Goal: Information Seeking & Learning: Learn about a topic

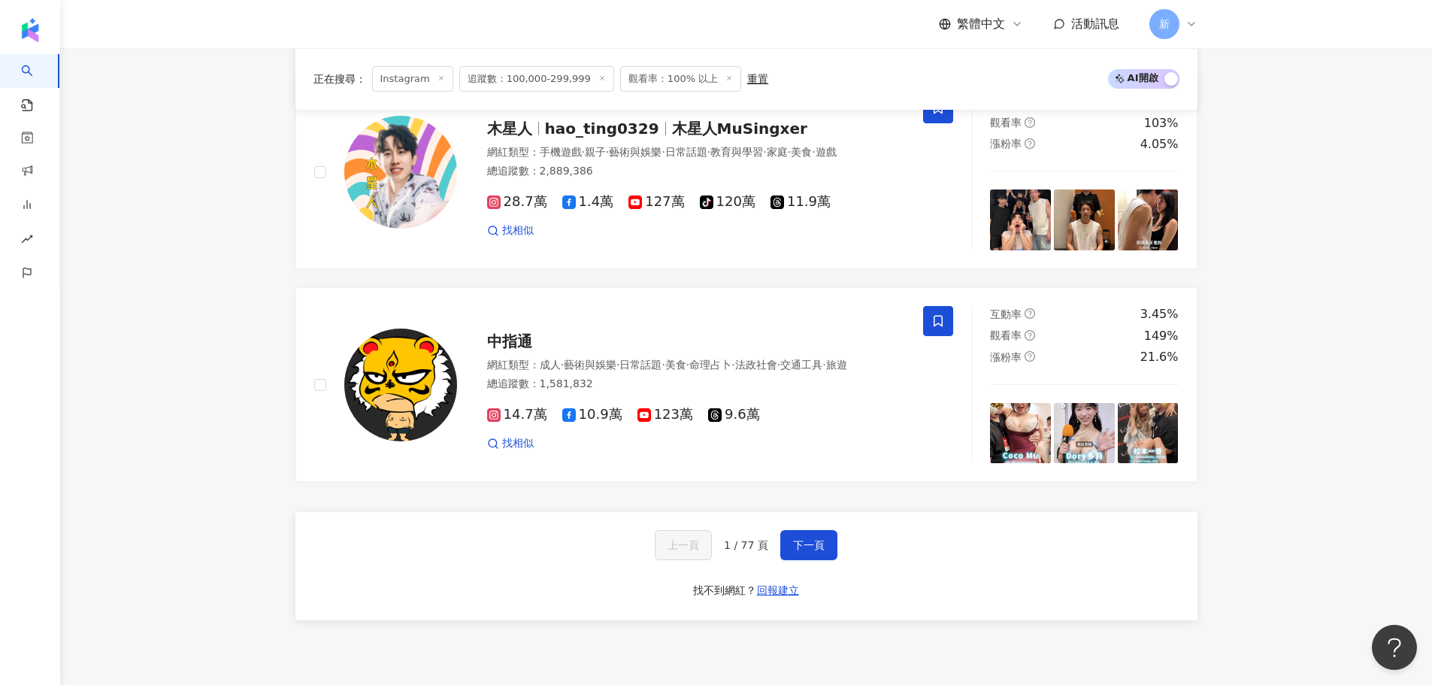
scroll to position [2706, 0]
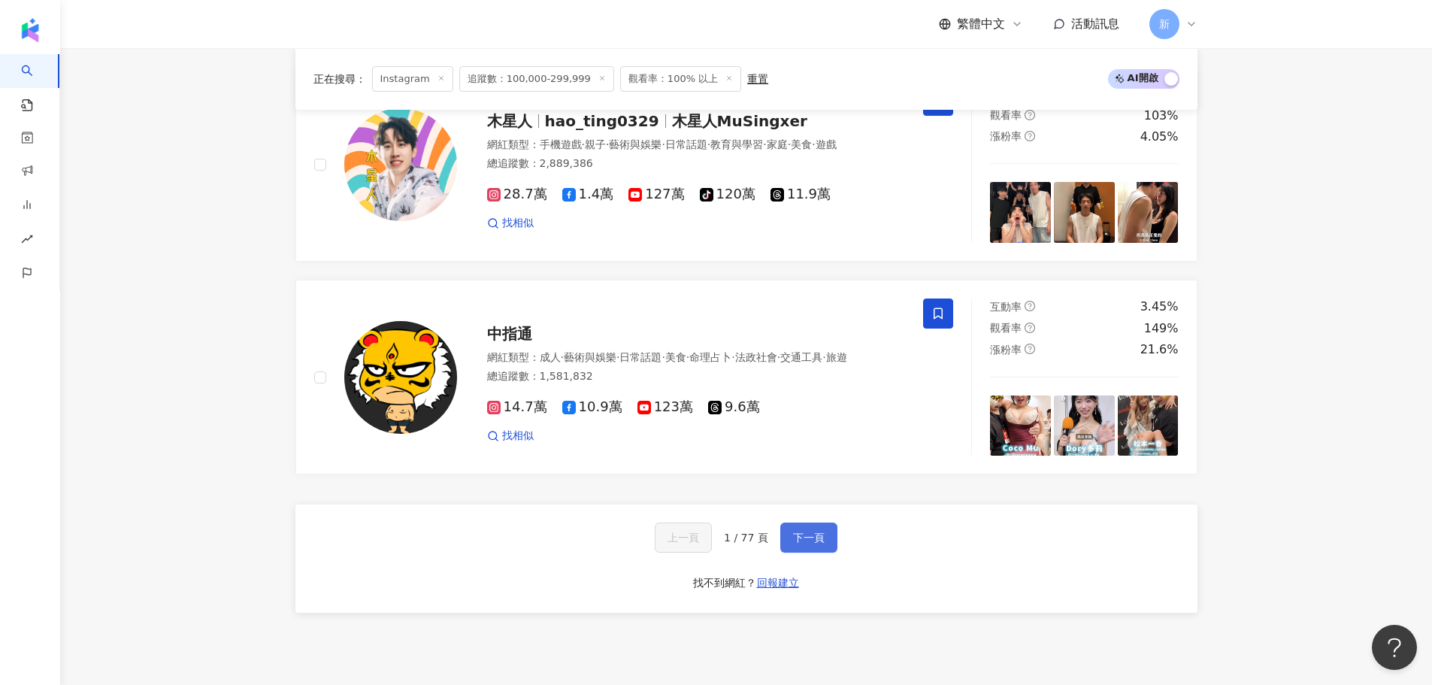
click at [804, 531] on span "下一頁" at bounding box center [809, 537] width 32 height 12
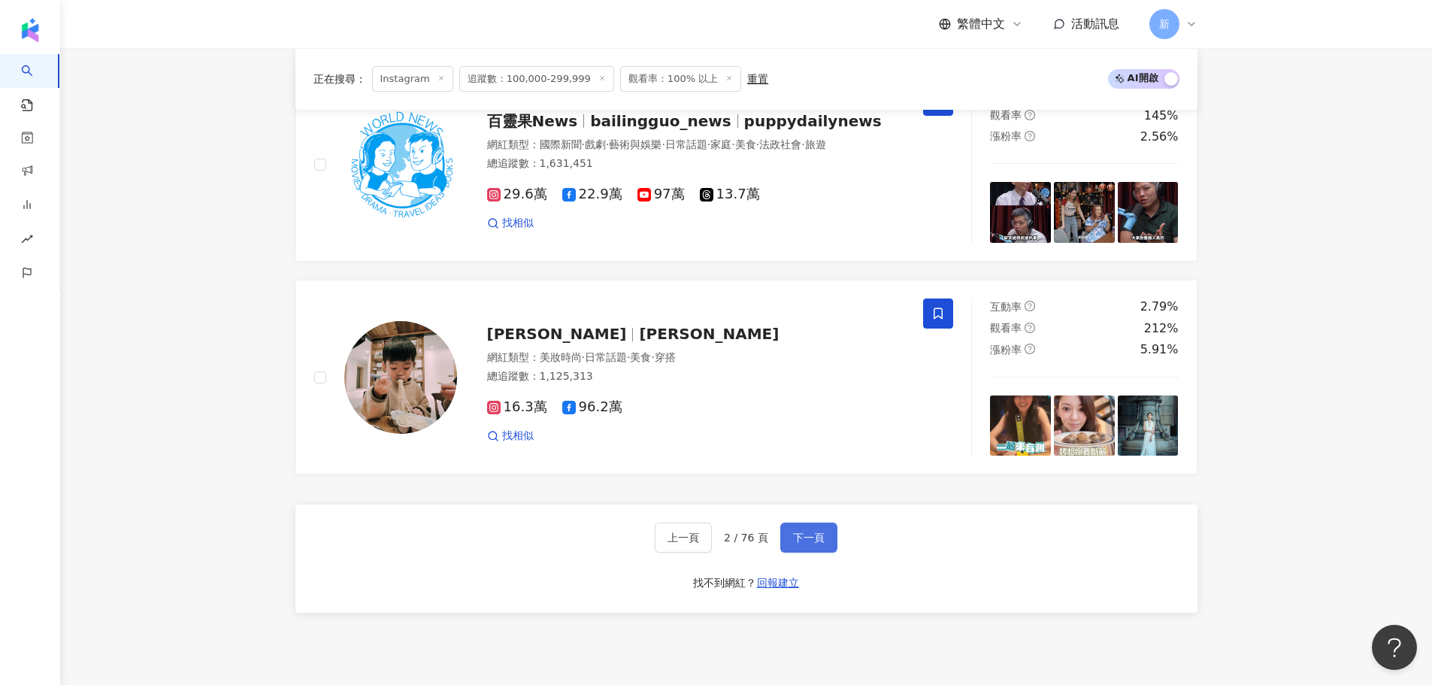
click at [798, 531] on span "下一頁" at bounding box center [809, 537] width 32 height 12
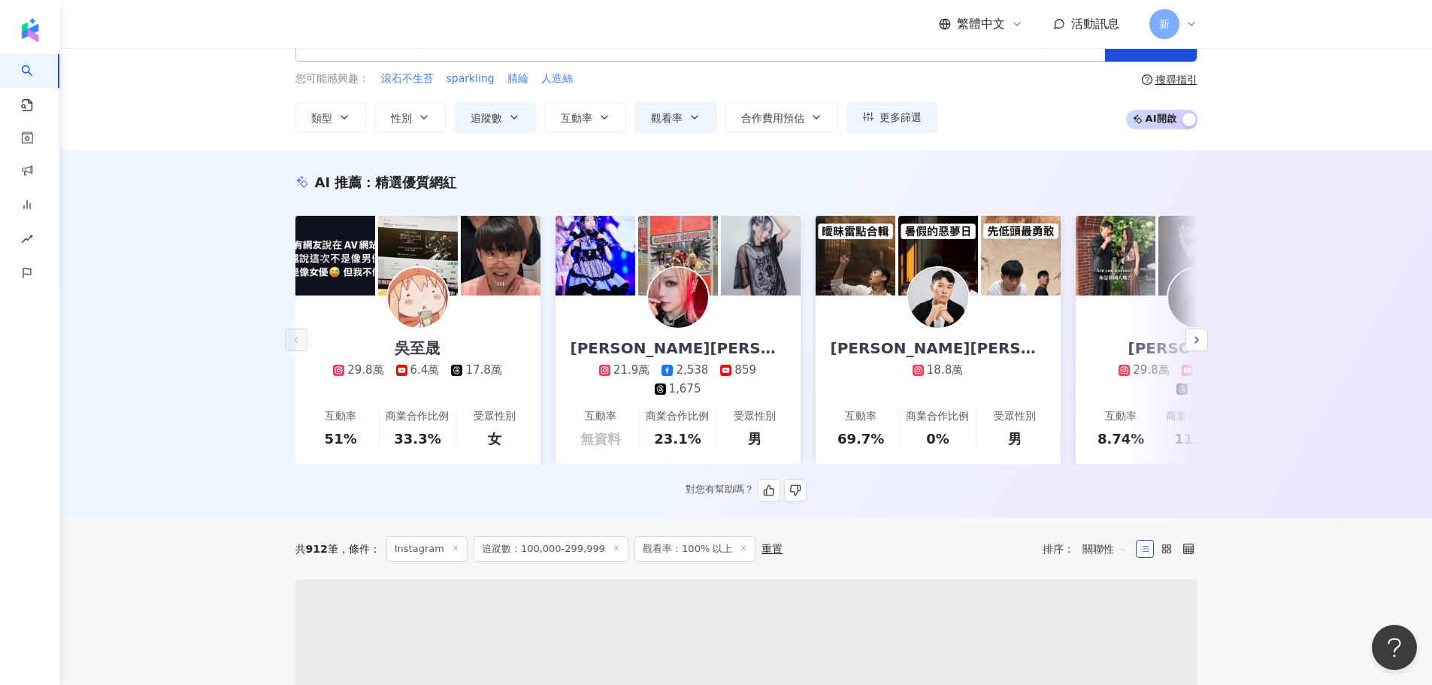
scroll to position [0, 0]
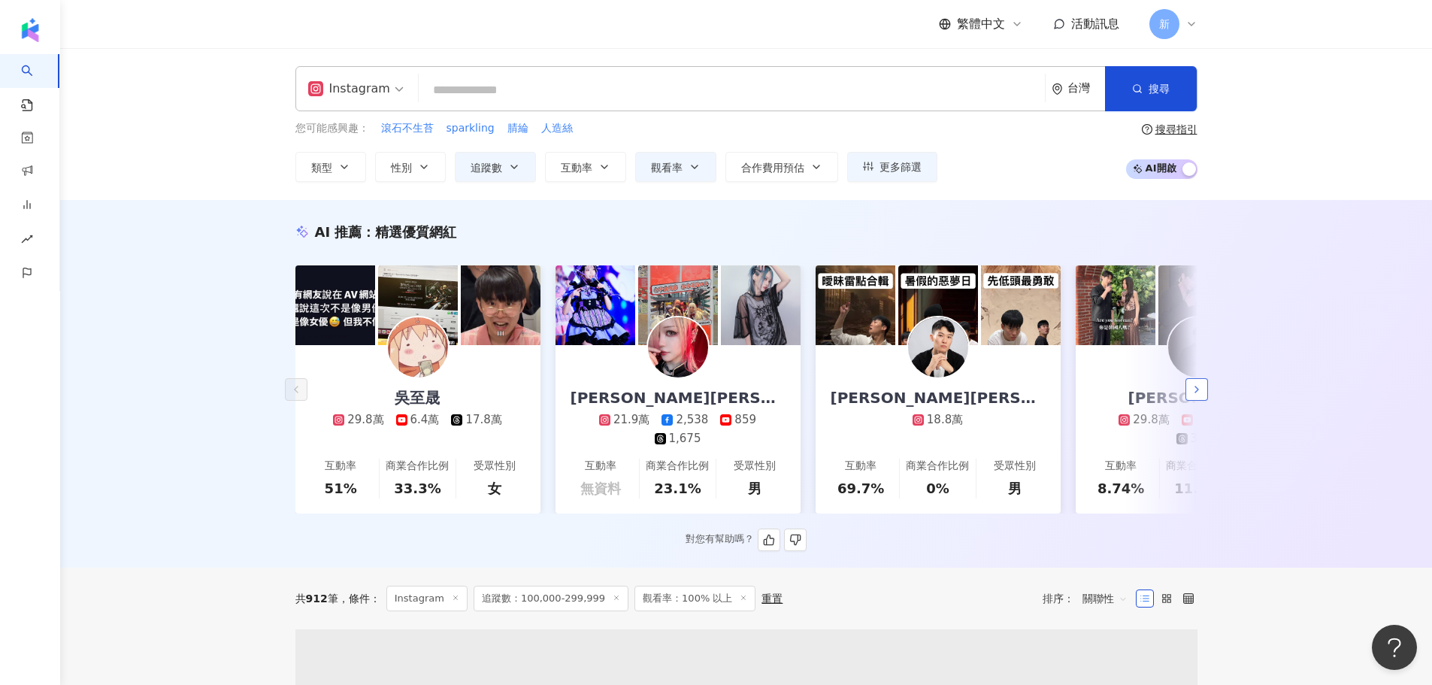
click at [1191, 392] on icon "button" at bounding box center [1196, 389] width 12 height 12
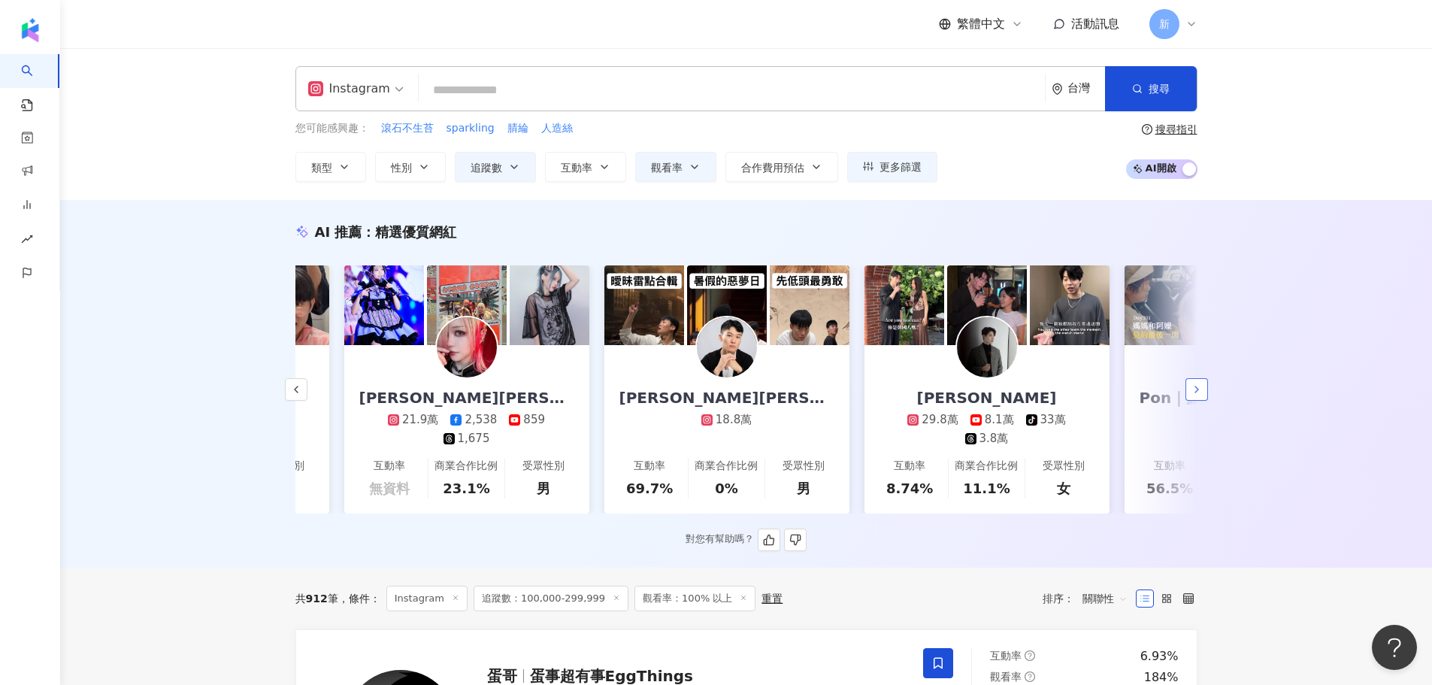
scroll to position [0, 780]
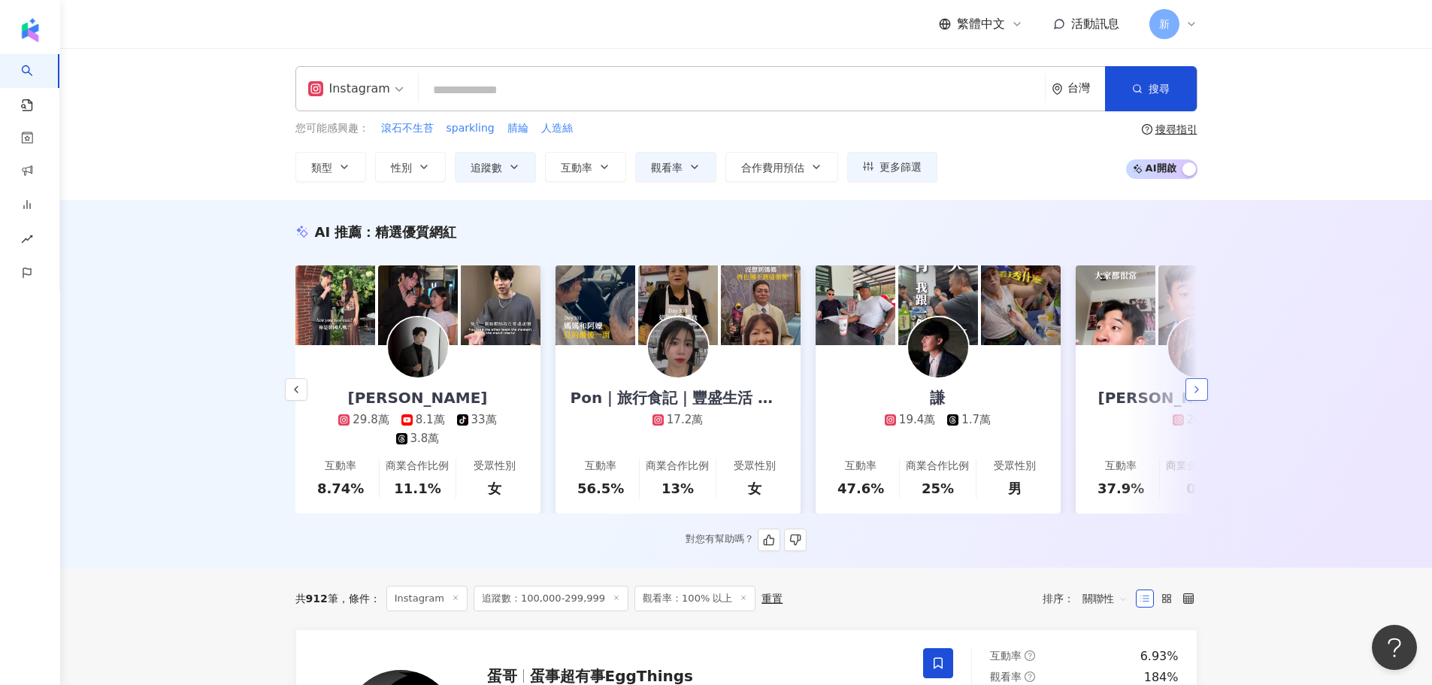
click at [1192, 392] on icon "button" at bounding box center [1196, 389] width 12 height 12
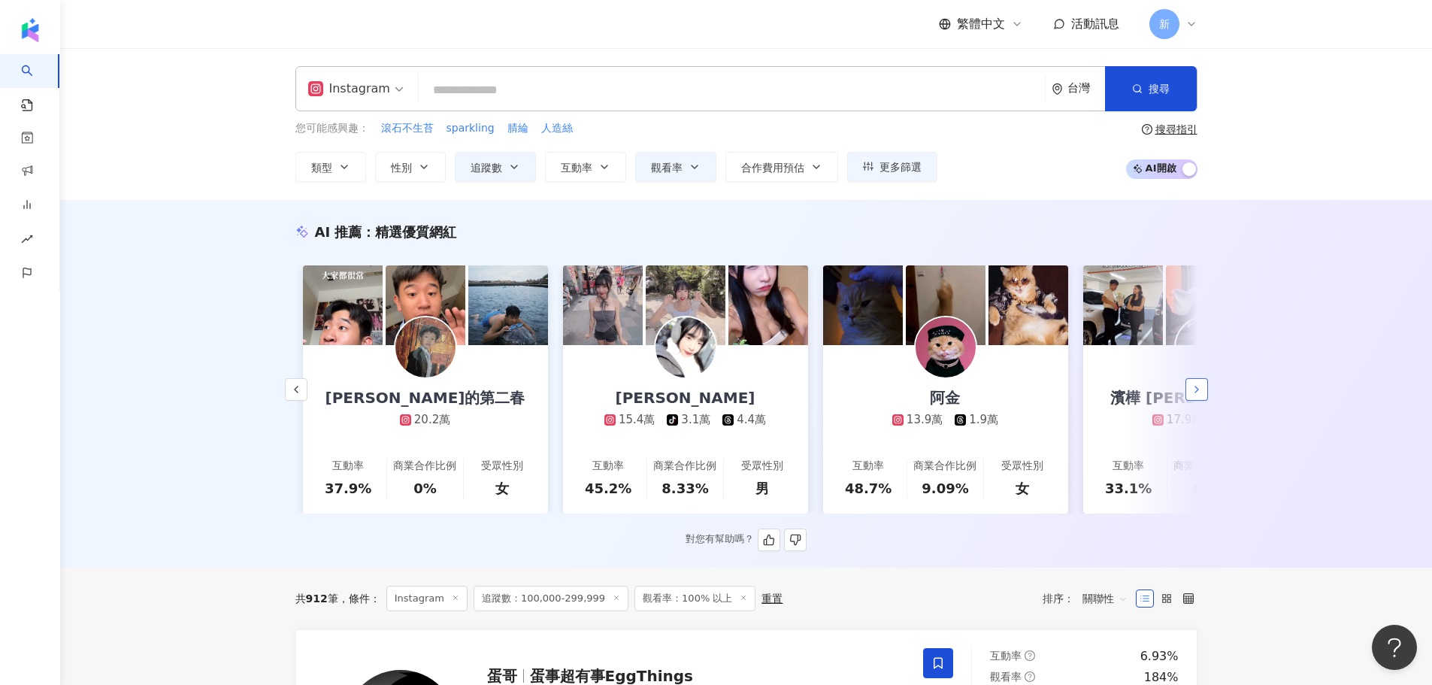
scroll to position [0, 1560]
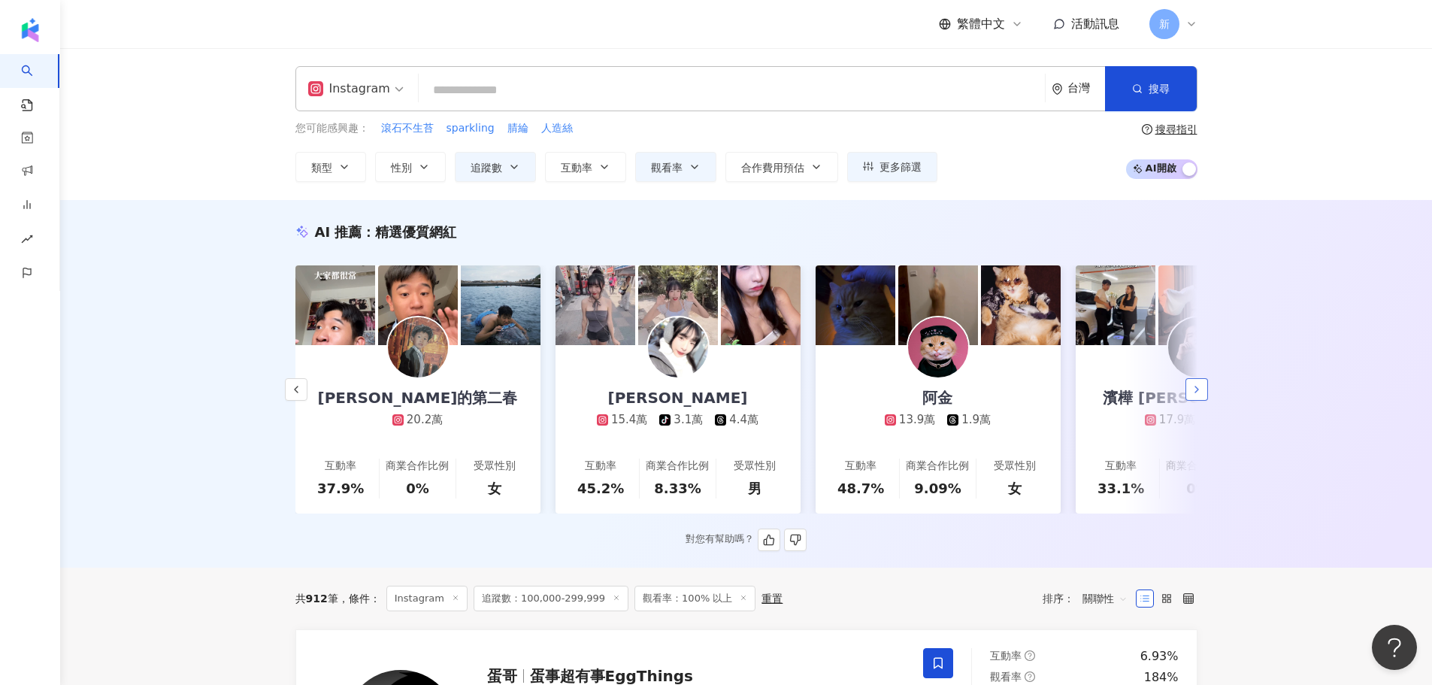
click at [1192, 392] on icon "button" at bounding box center [1196, 389] width 12 height 12
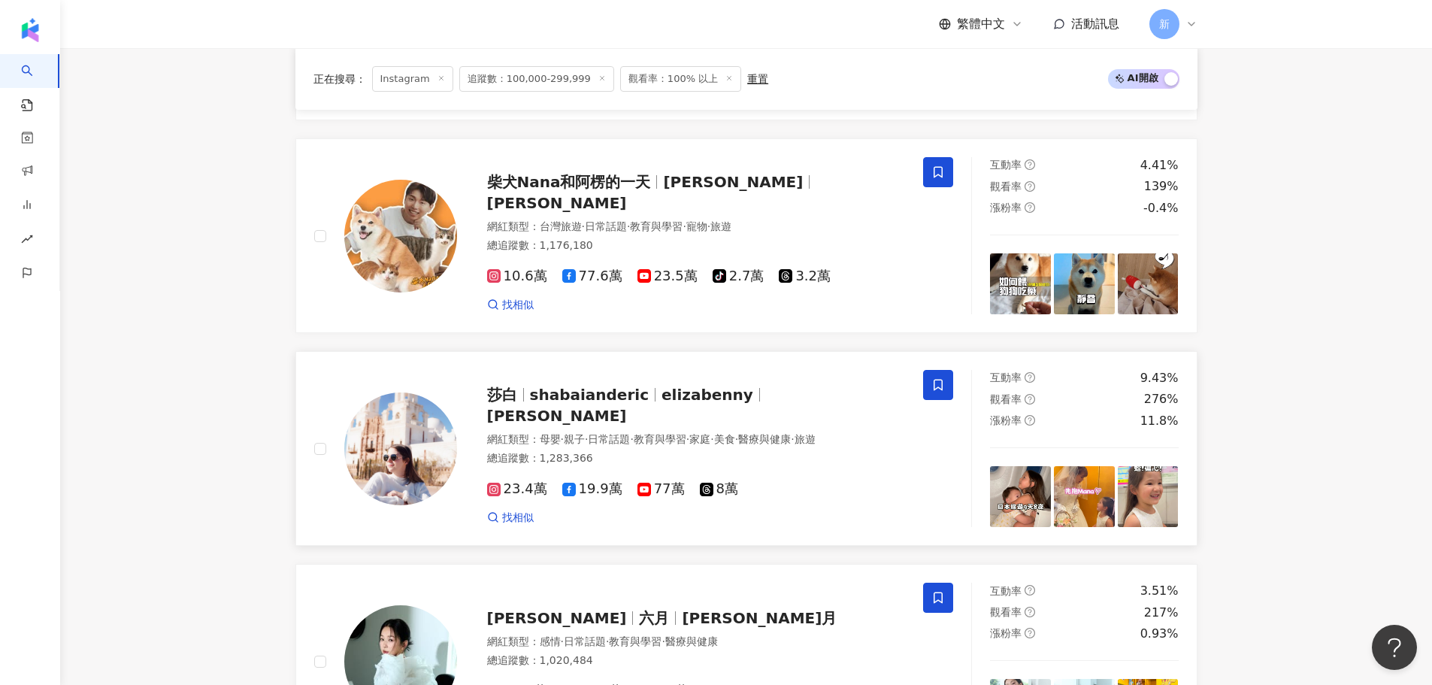
scroll to position [2836, 0]
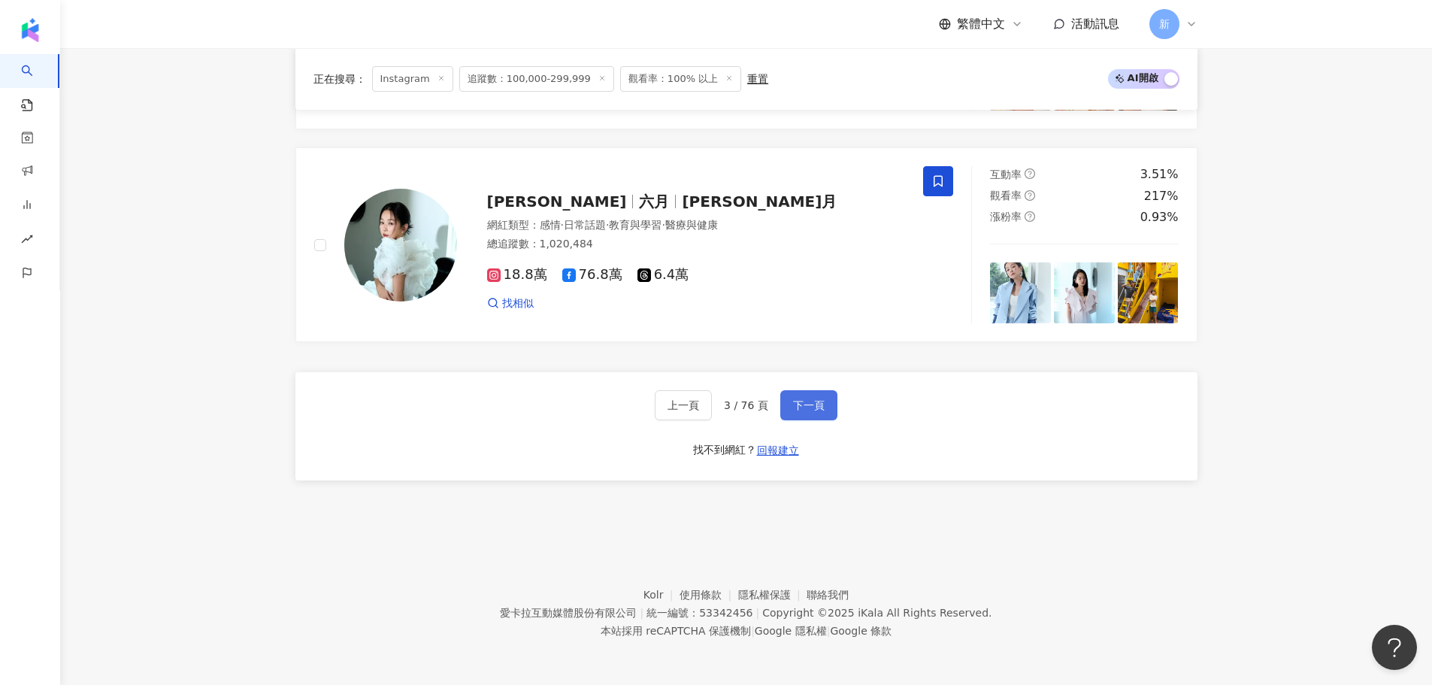
click at [800, 399] on span "下一頁" at bounding box center [809, 405] width 32 height 12
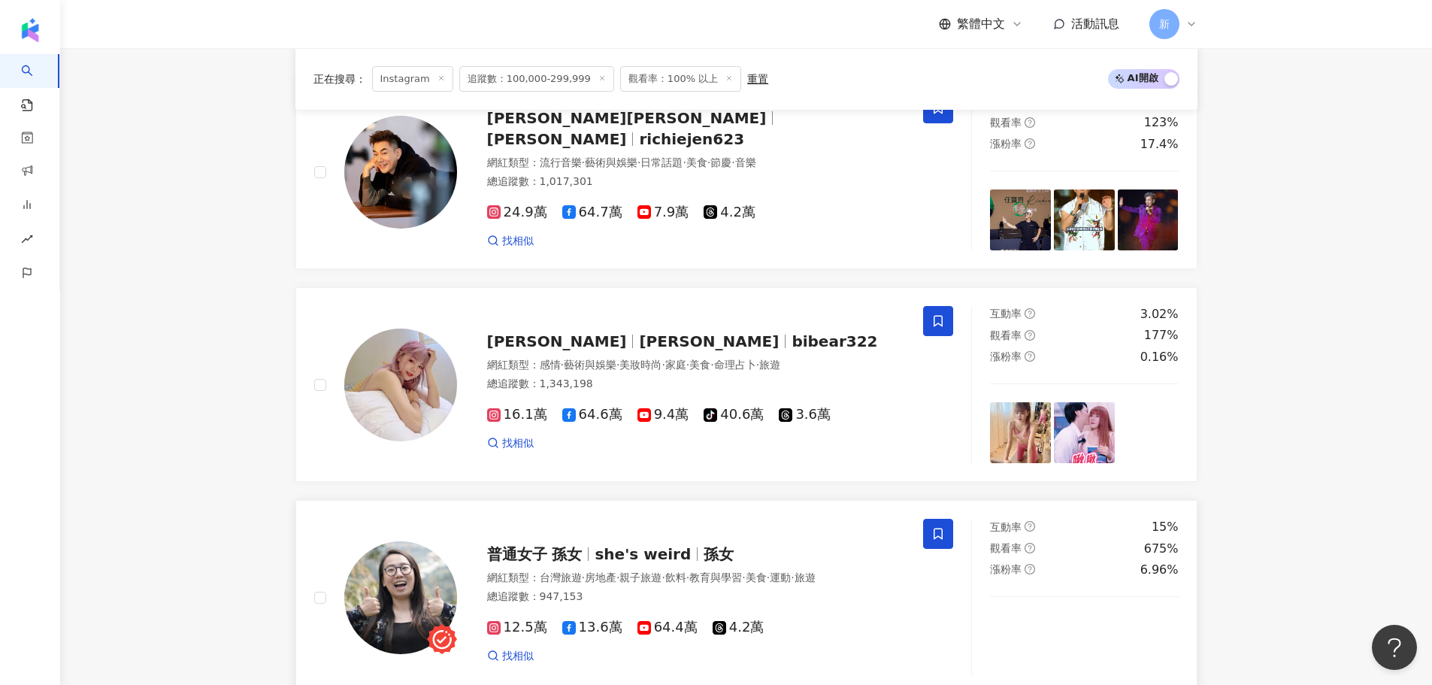
scroll to position [2769, 0]
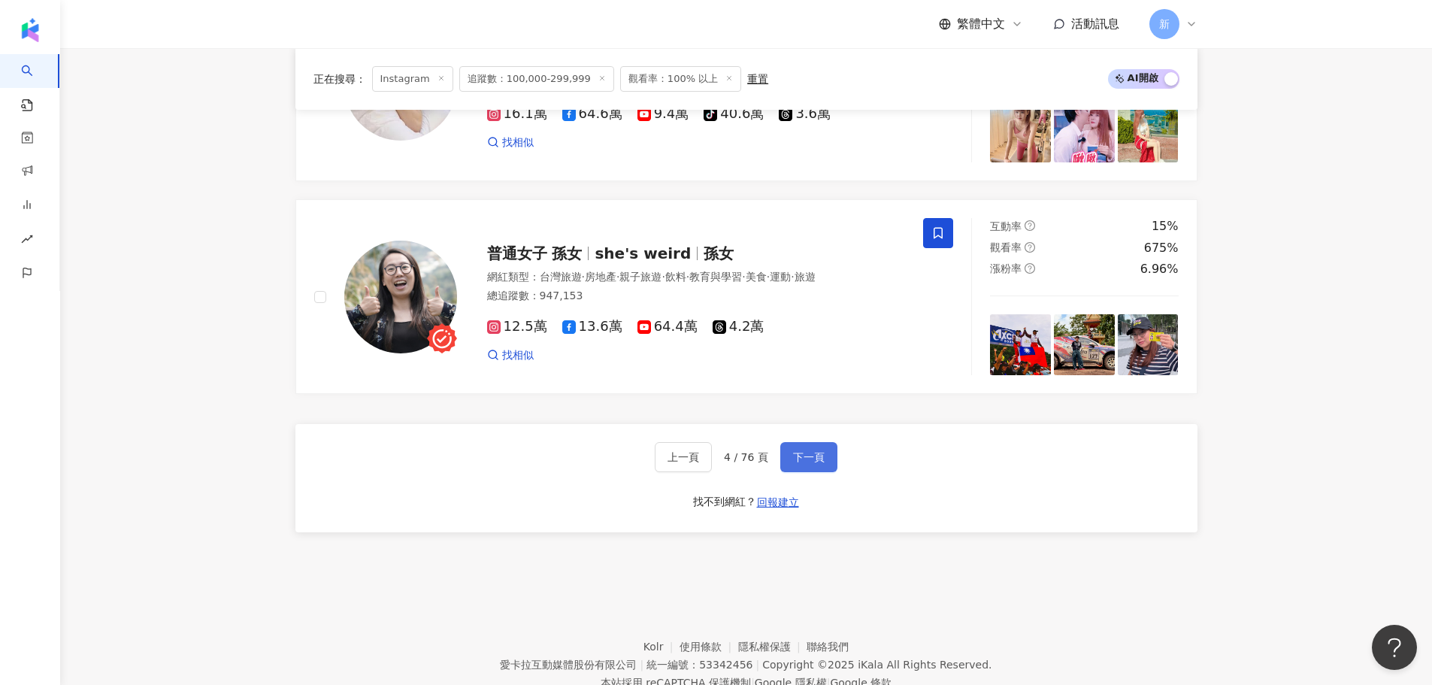
click at [816, 463] on span "下一頁" at bounding box center [809, 457] width 32 height 12
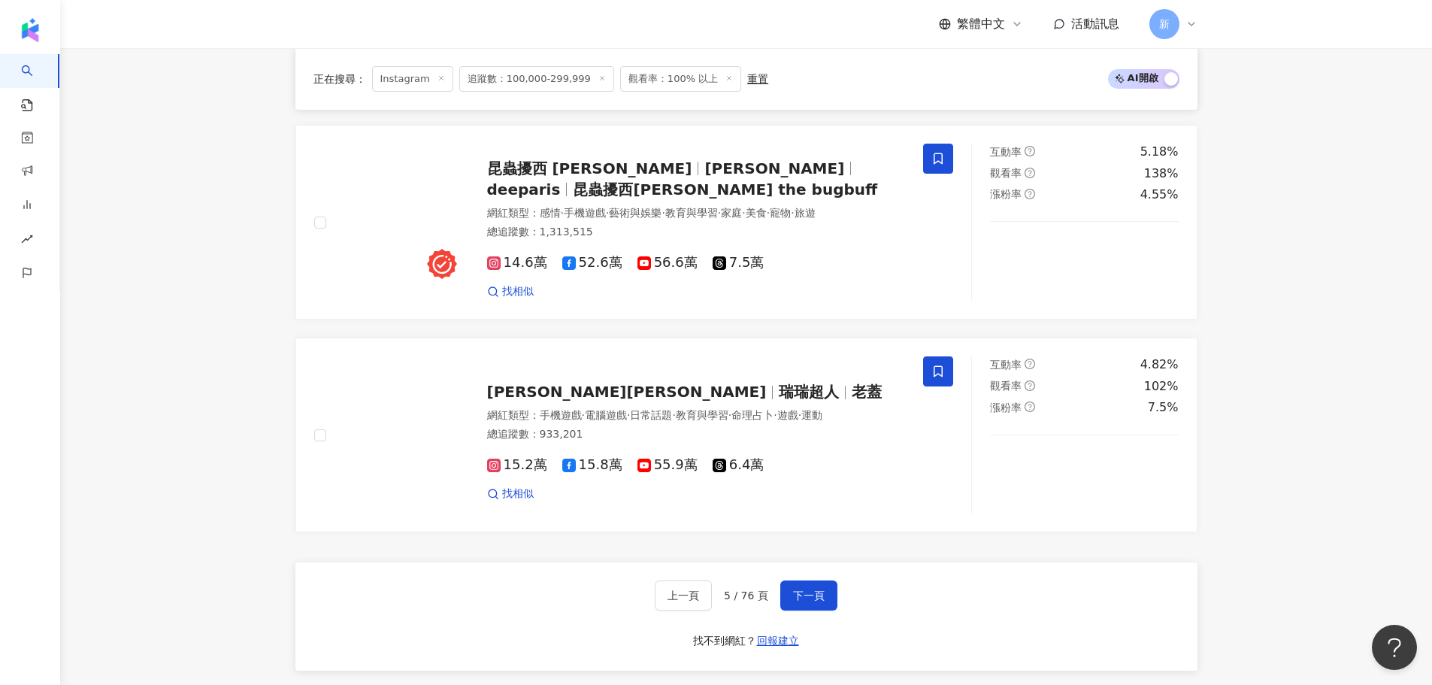
scroll to position [2833, 0]
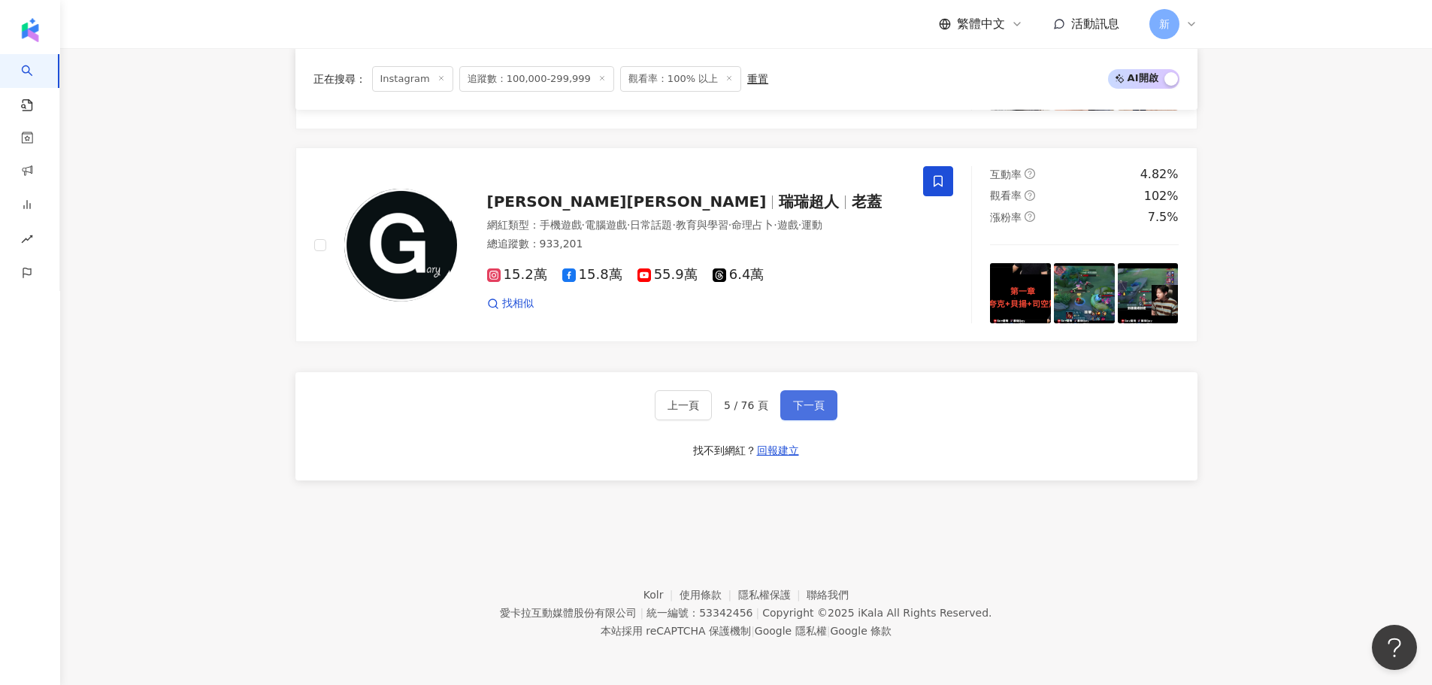
click at [808, 407] on span "下一頁" at bounding box center [809, 405] width 32 height 12
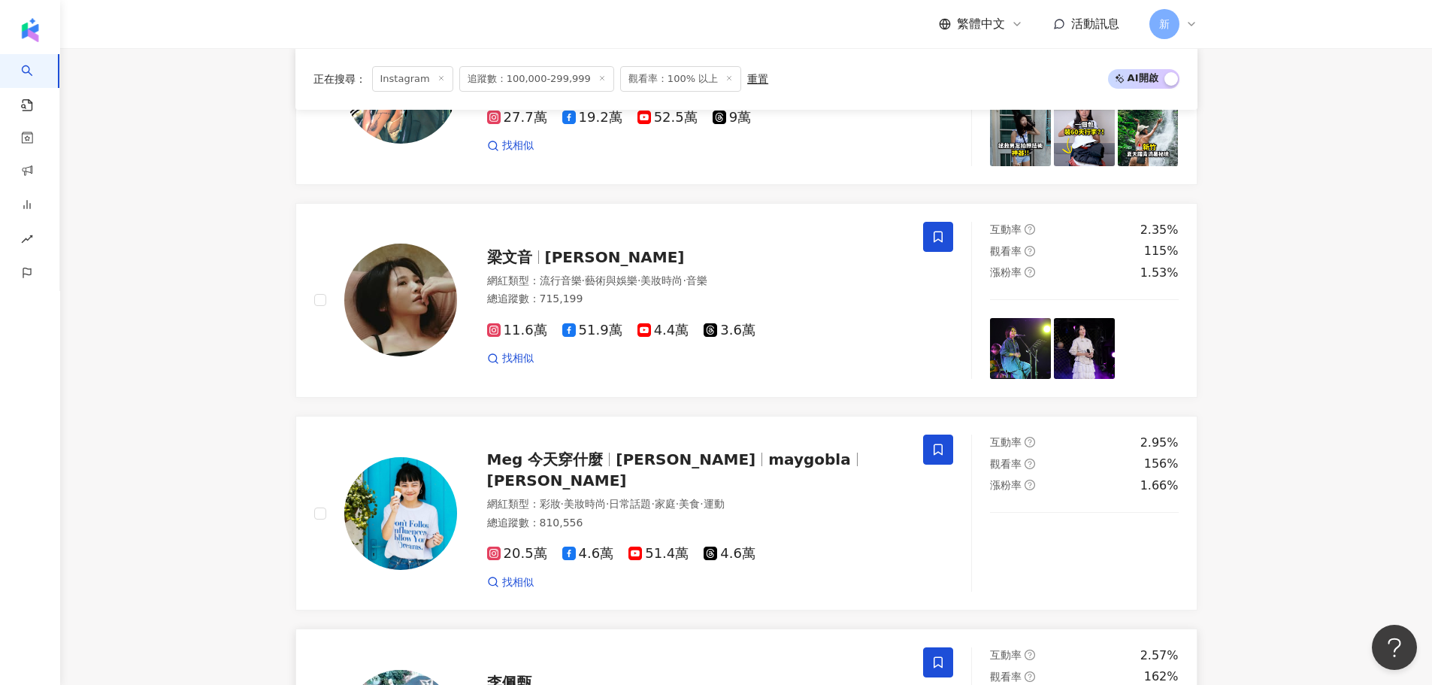
scroll to position [2607, 0]
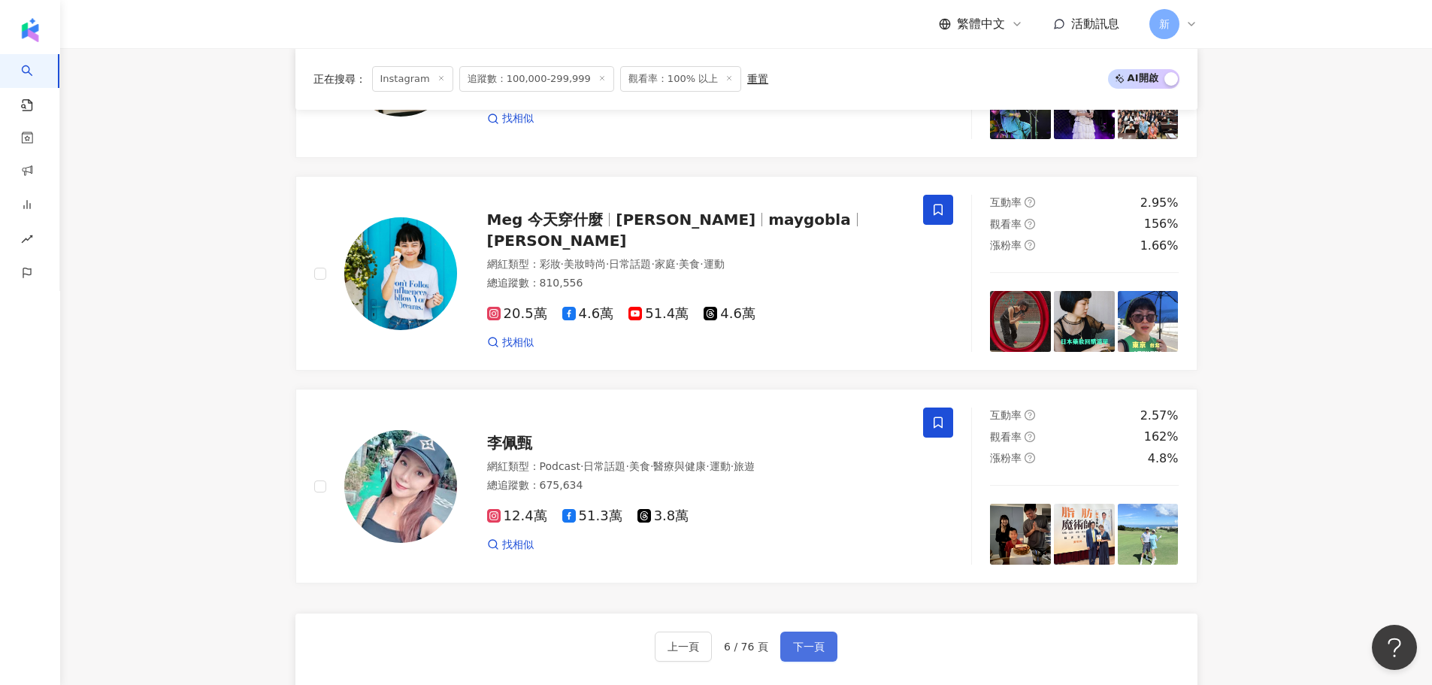
click at [816, 640] on span "下一頁" at bounding box center [809, 646] width 32 height 12
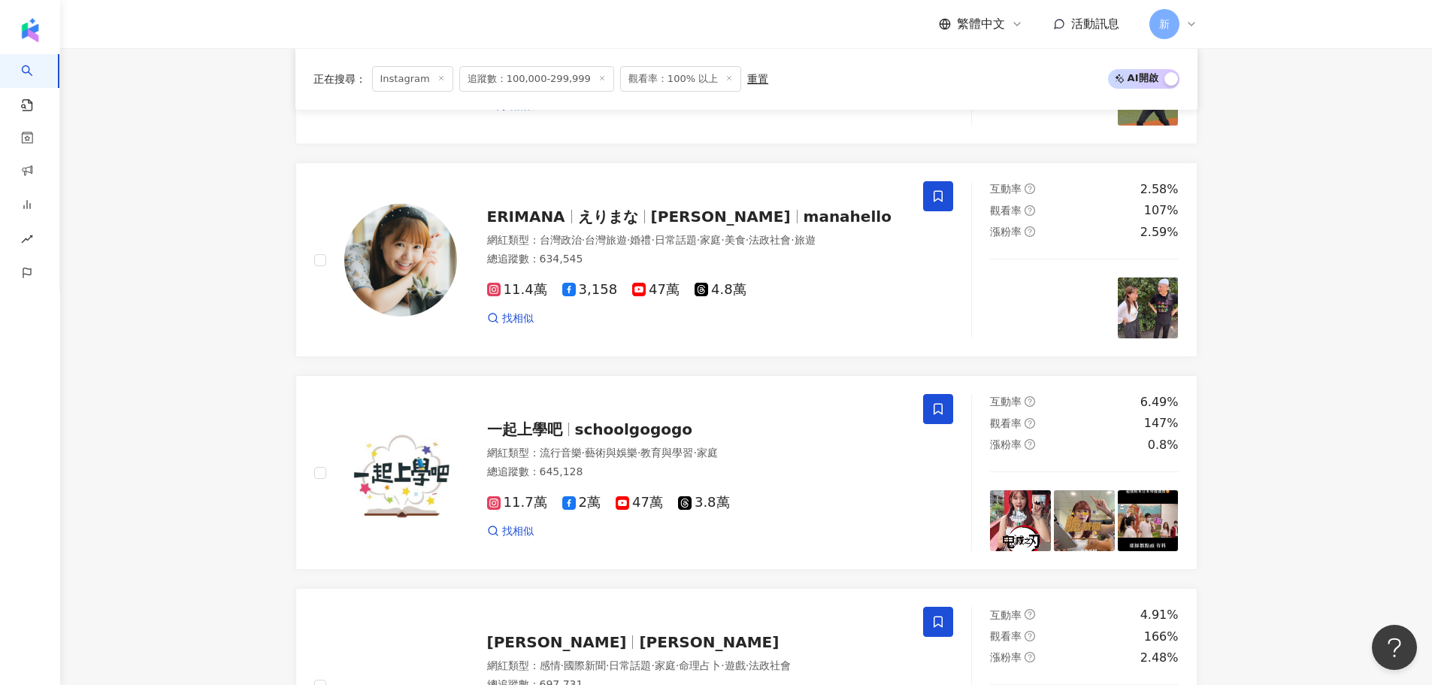
scroll to position [2833, 0]
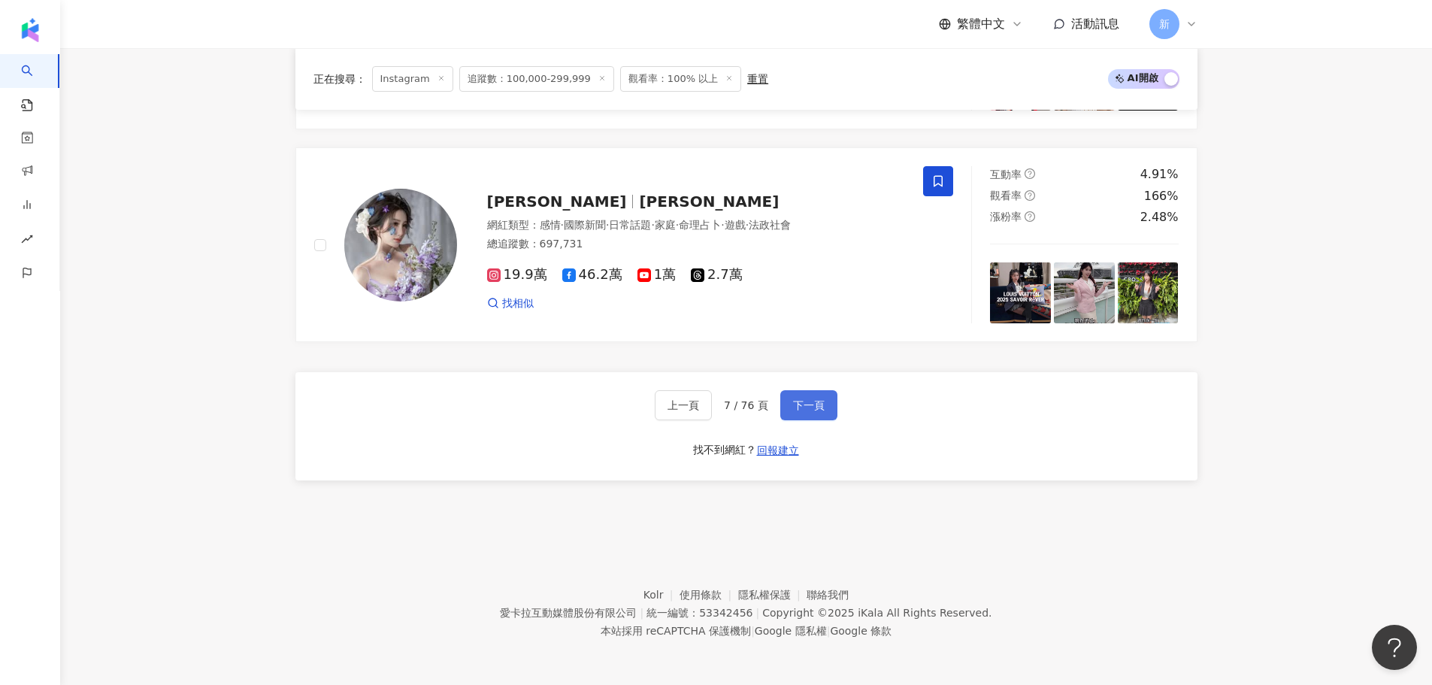
click at [820, 395] on button "下一頁" at bounding box center [808, 405] width 57 height 30
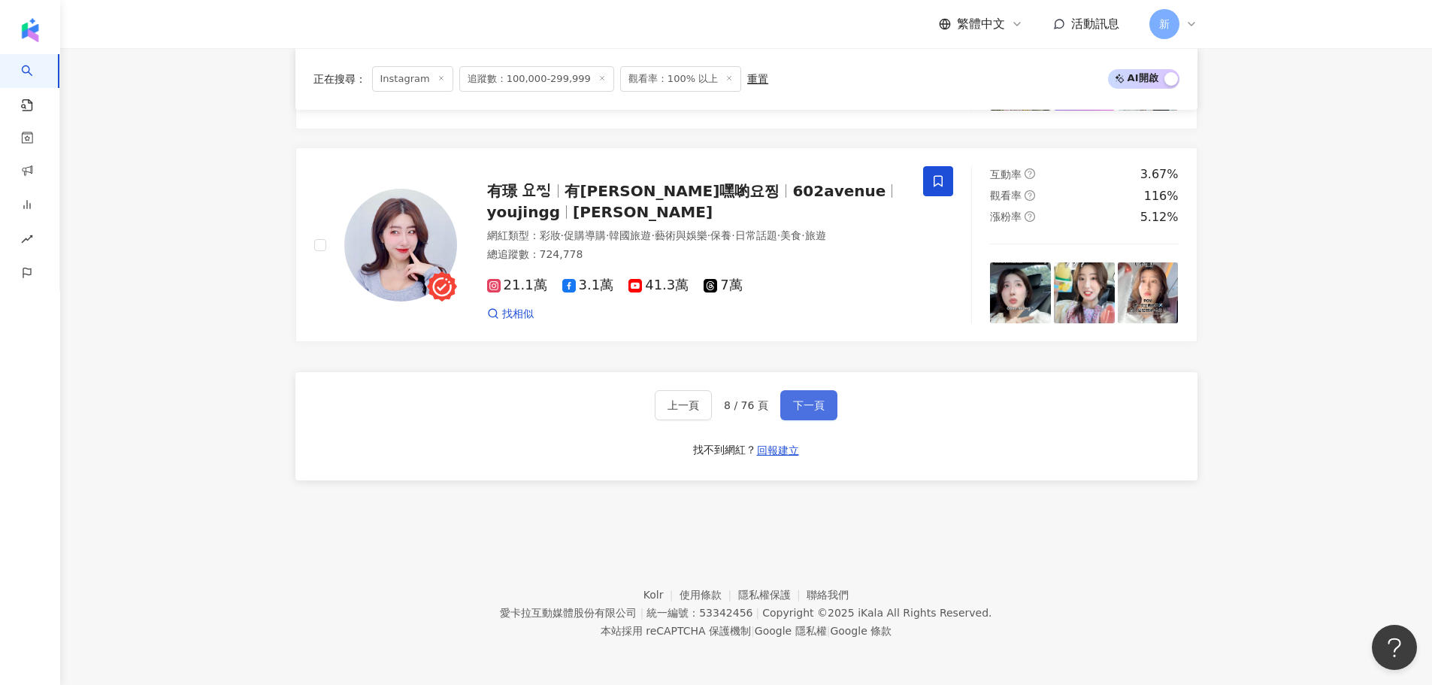
click at [802, 407] on span "下一頁" at bounding box center [809, 405] width 32 height 12
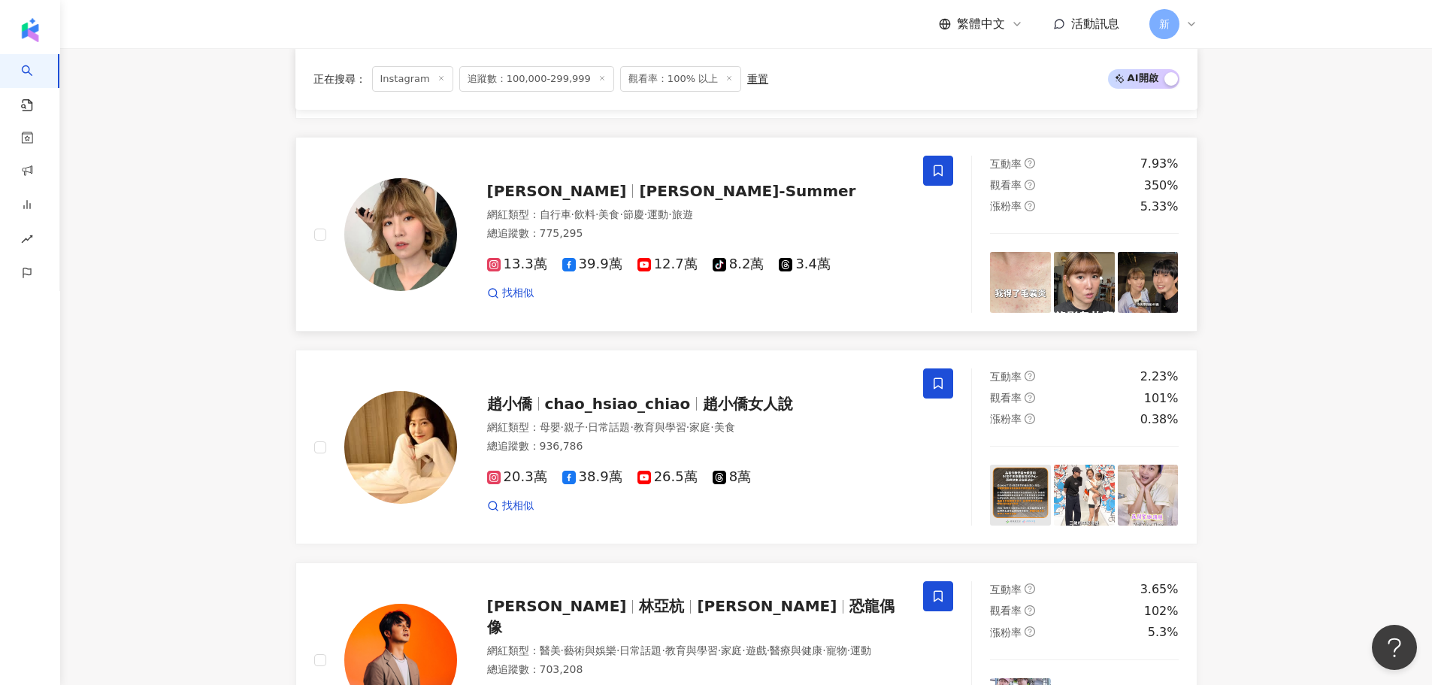
scroll to position [2757, 0]
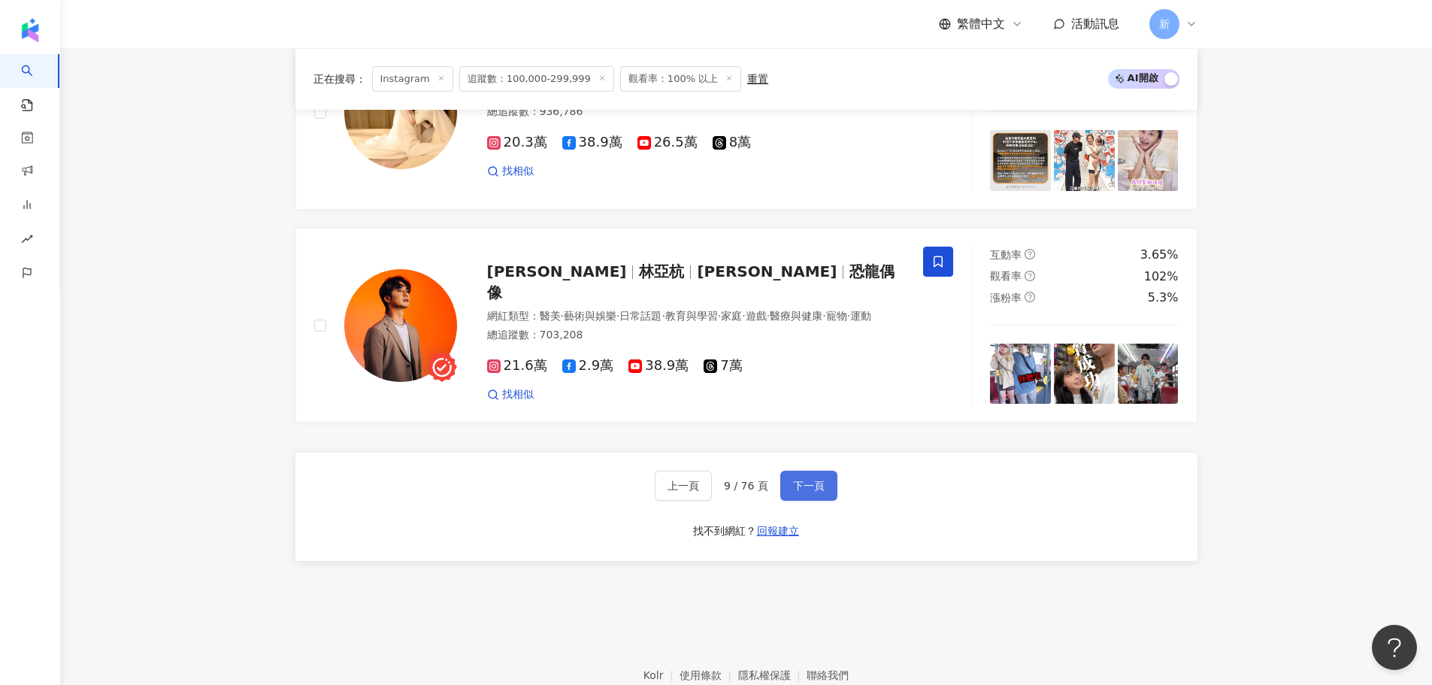
click at [822, 470] on button "下一頁" at bounding box center [808, 485] width 57 height 30
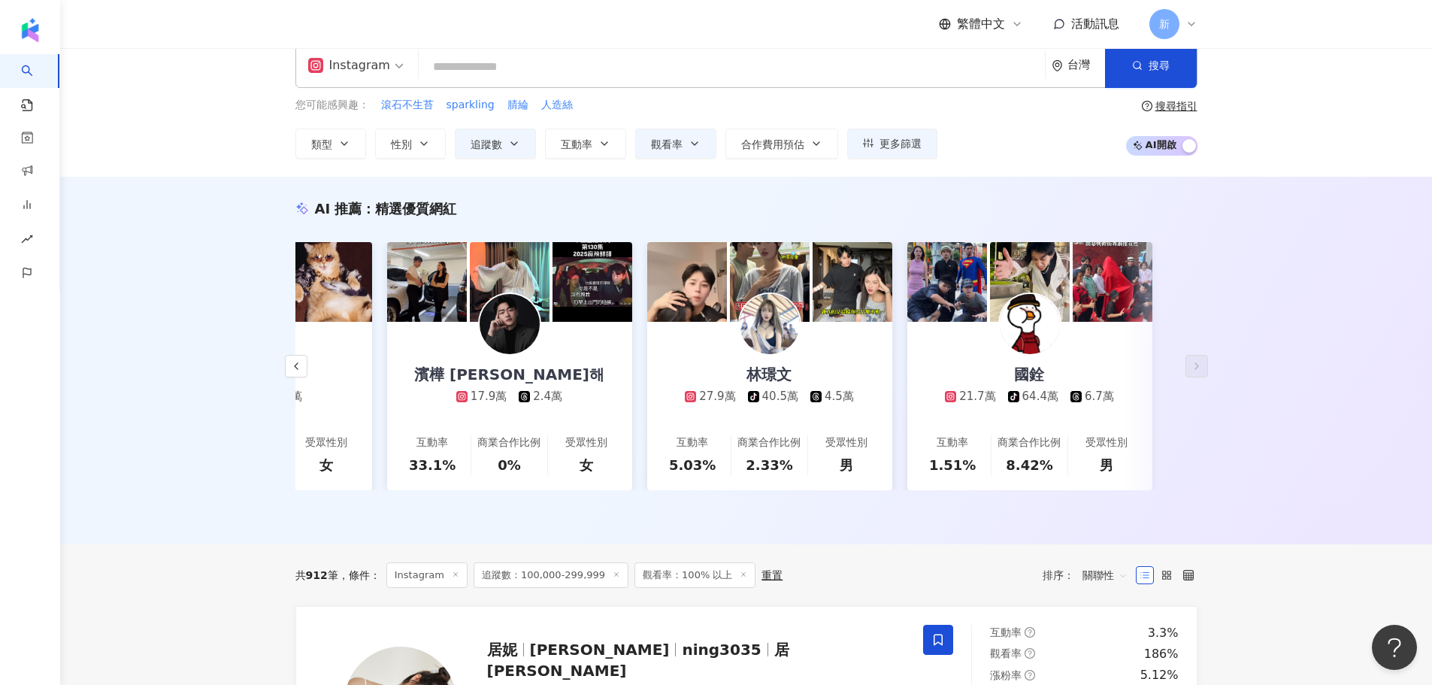
scroll to position [0, 0]
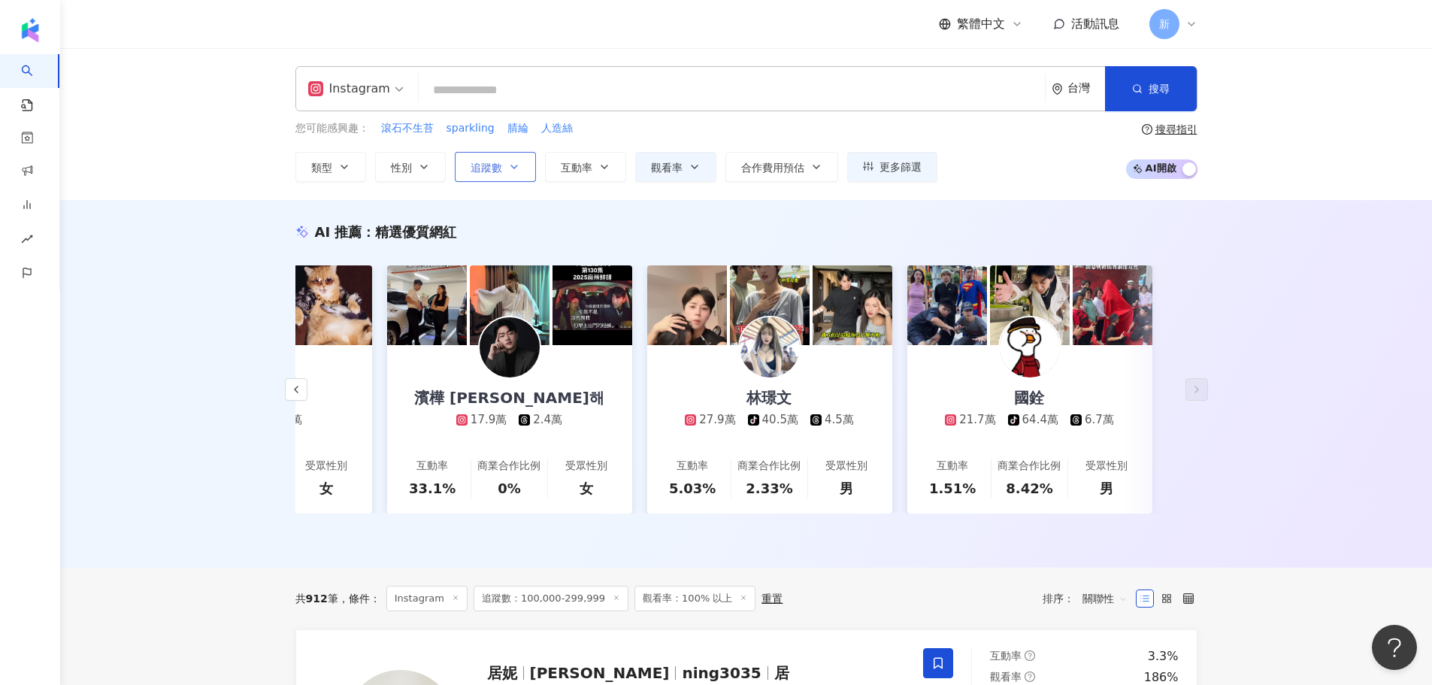
click at [516, 168] on icon "button" at bounding box center [514, 167] width 12 height 12
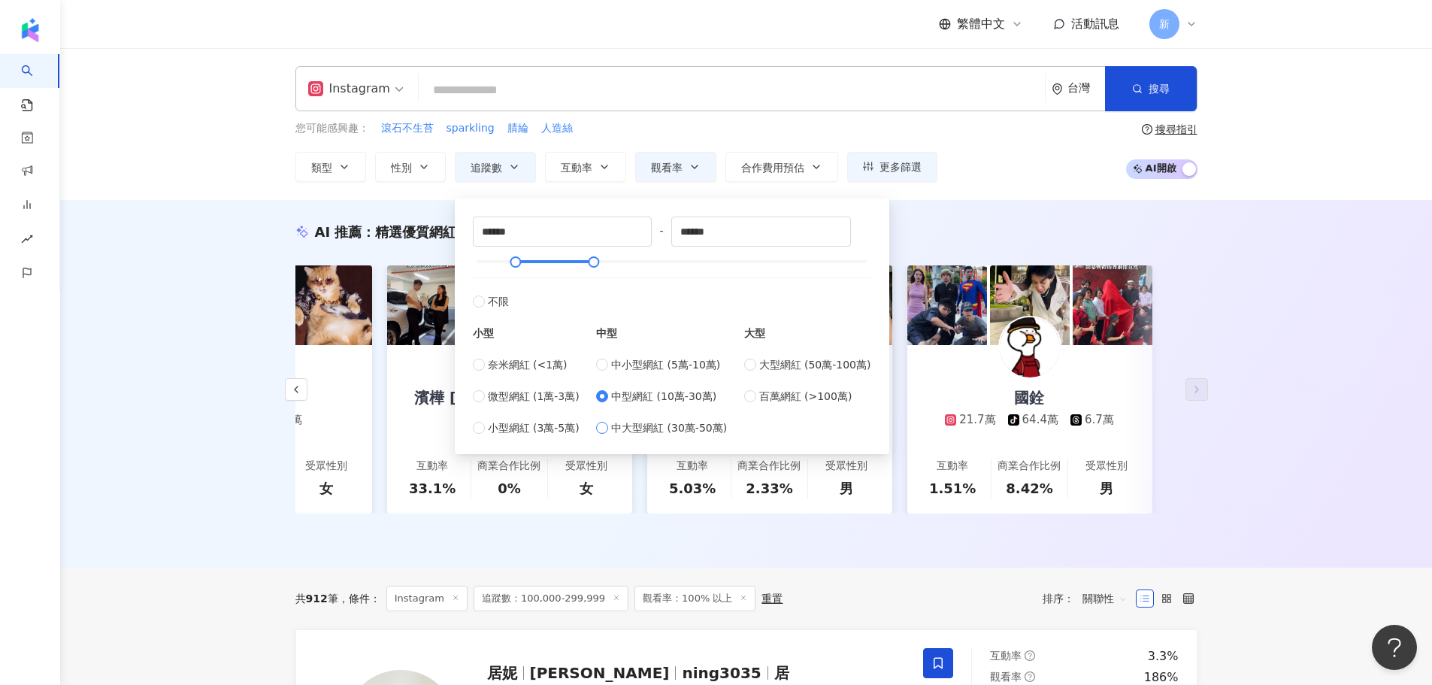
click at [622, 432] on span "中大型網紅 (30萬-50萬)" at bounding box center [669, 427] width 116 height 17
type input "******"
click at [1004, 201] on div "AI 推薦 ： 精選優質網紅 吳至晟 29.8萬 6.4萬 17.8萬 互動率 51% 商業合作比例 33.3% 受眾性別 女 Yuki Rubymoon 夕…" at bounding box center [746, 383] width 1372 height 367
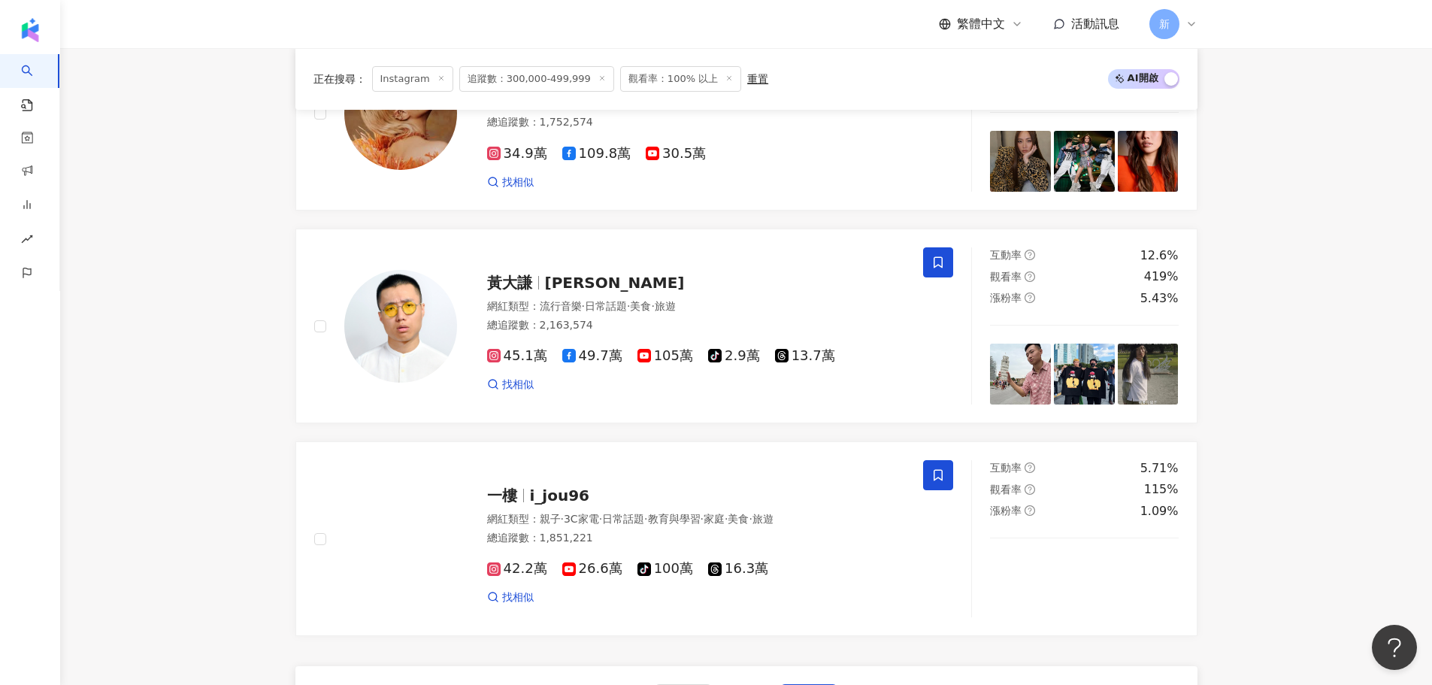
scroll to position [2480, 0]
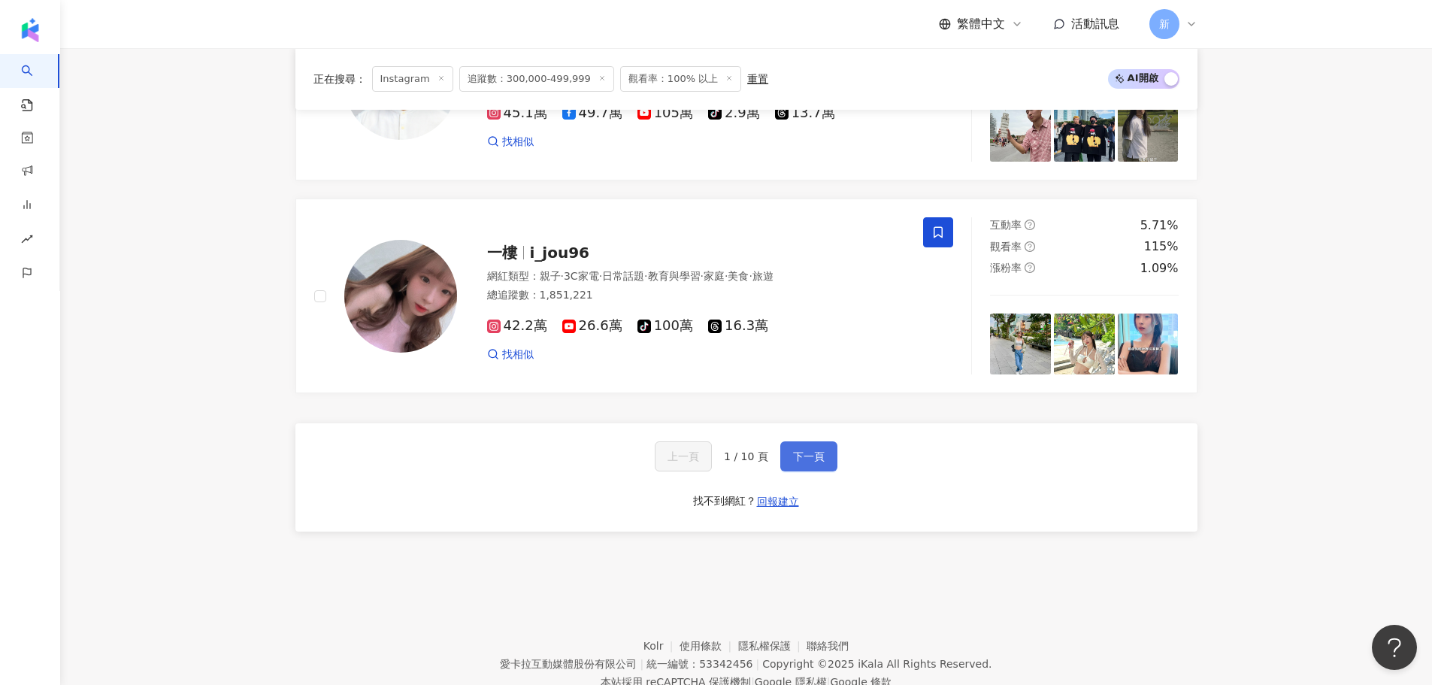
click at [795, 450] on span "下一頁" at bounding box center [809, 456] width 32 height 12
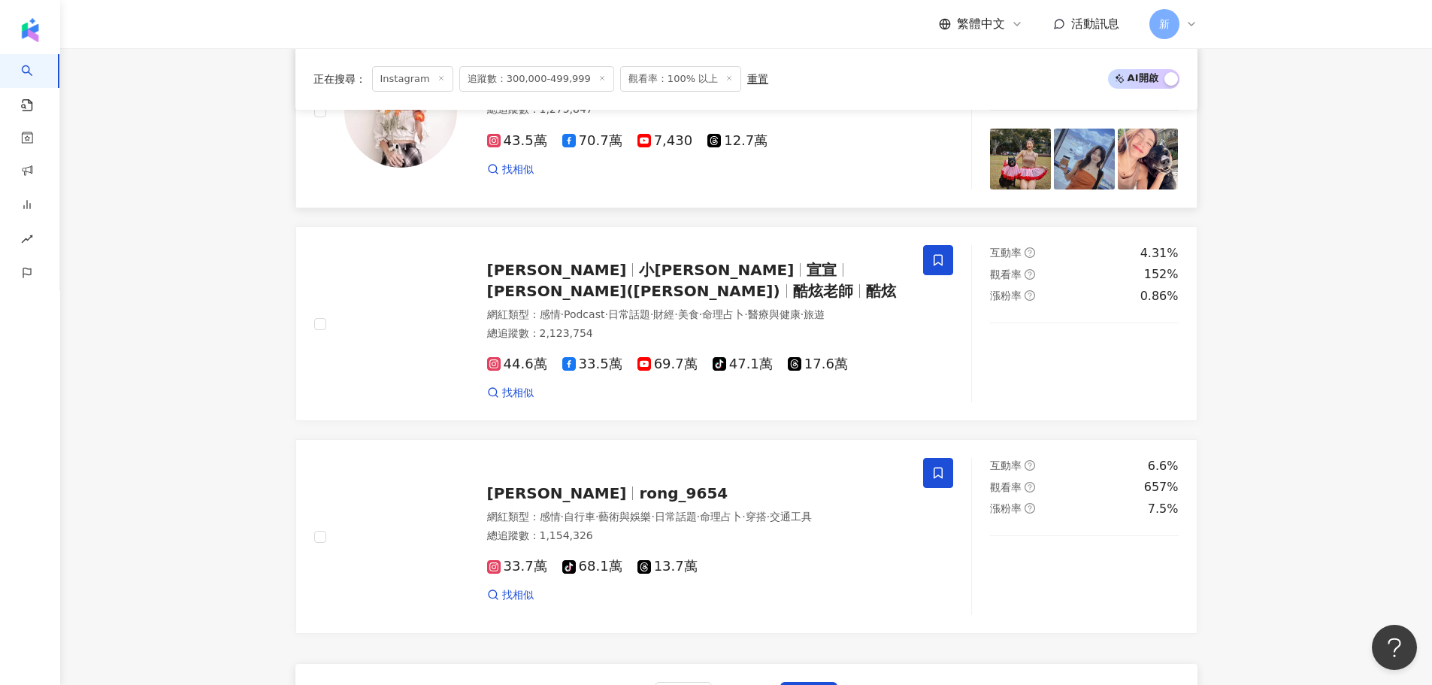
scroll to position [2342, 0]
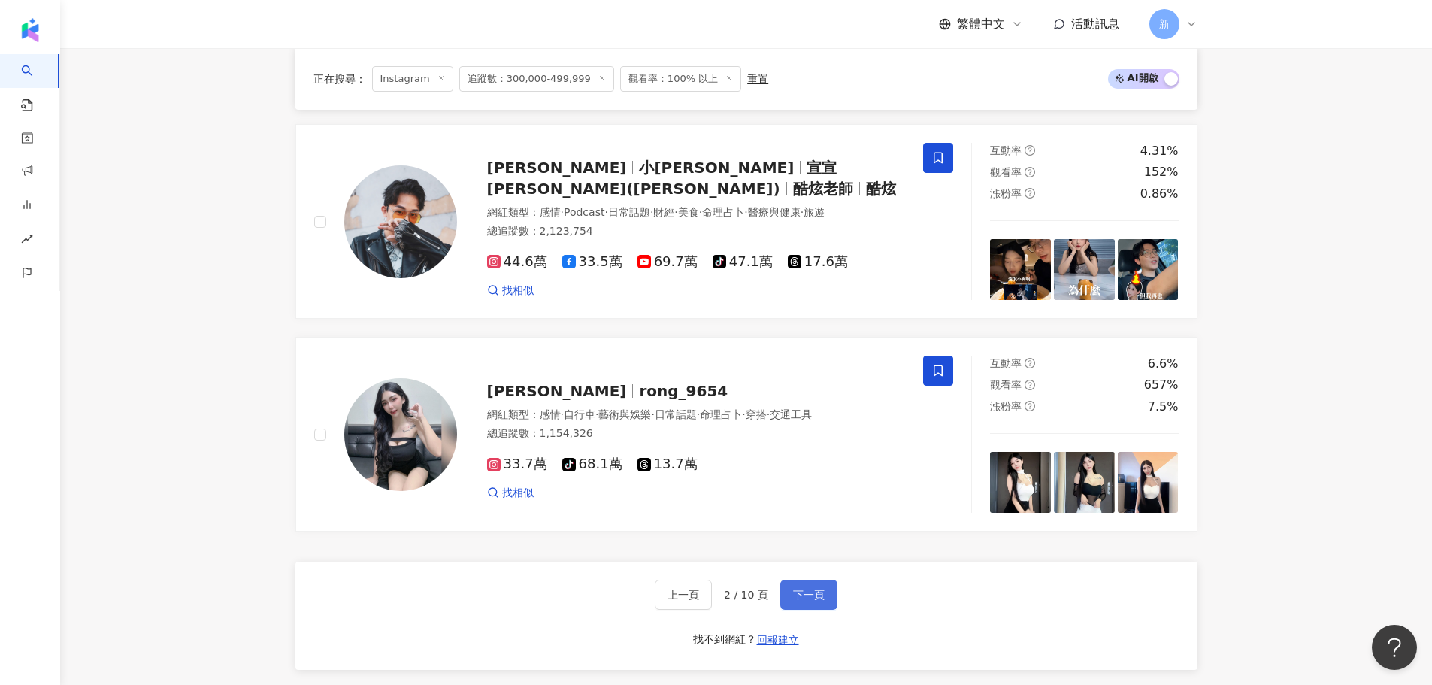
click at [807, 588] on span "下一頁" at bounding box center [809, 594] width 32 height 12
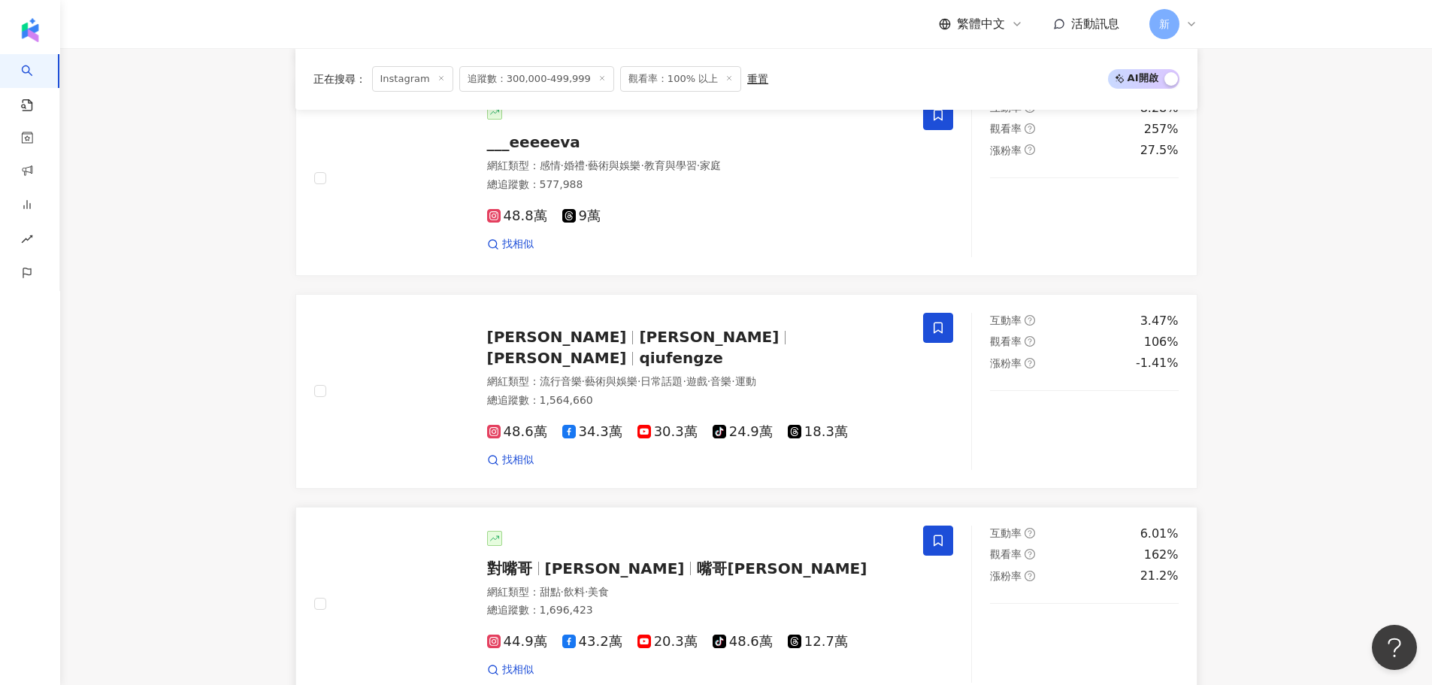
scroll to position [2352, 0]
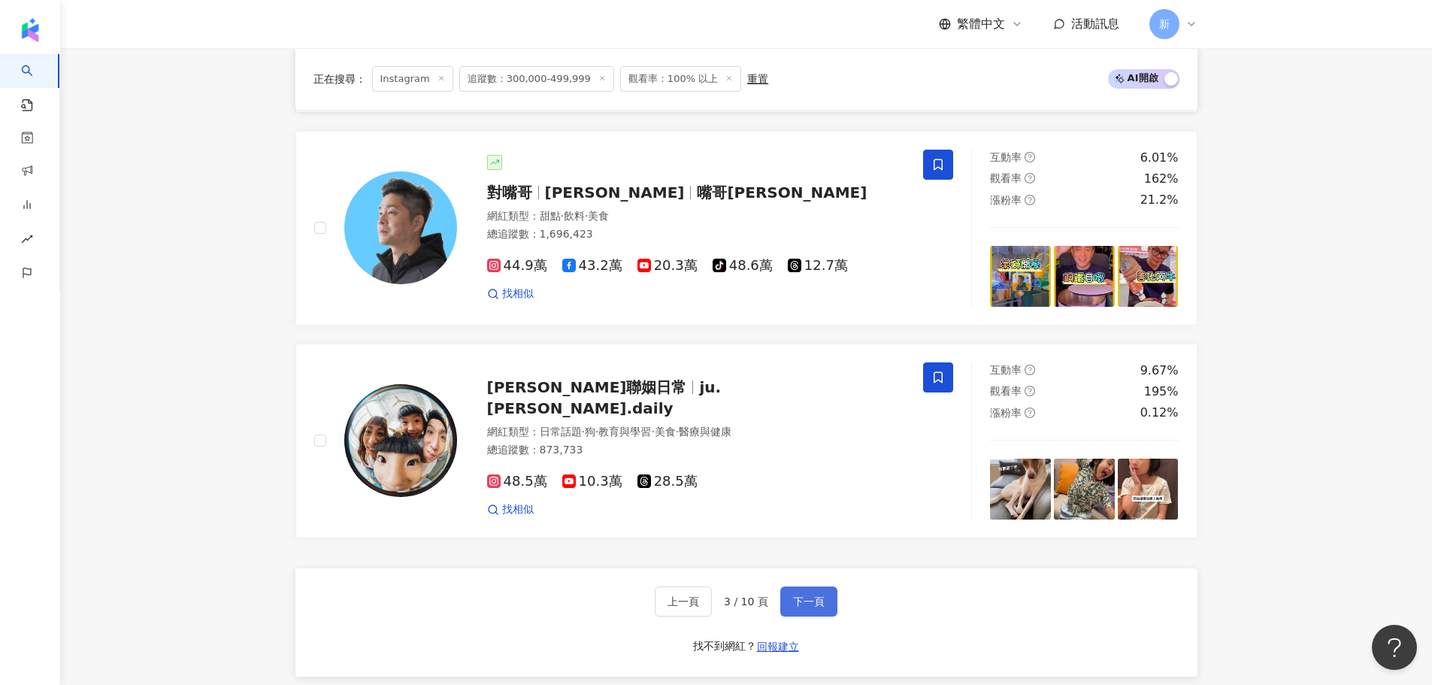
click at [821, 595] on span "下一頁" at bounding box center [809, 601] width 32 height 12
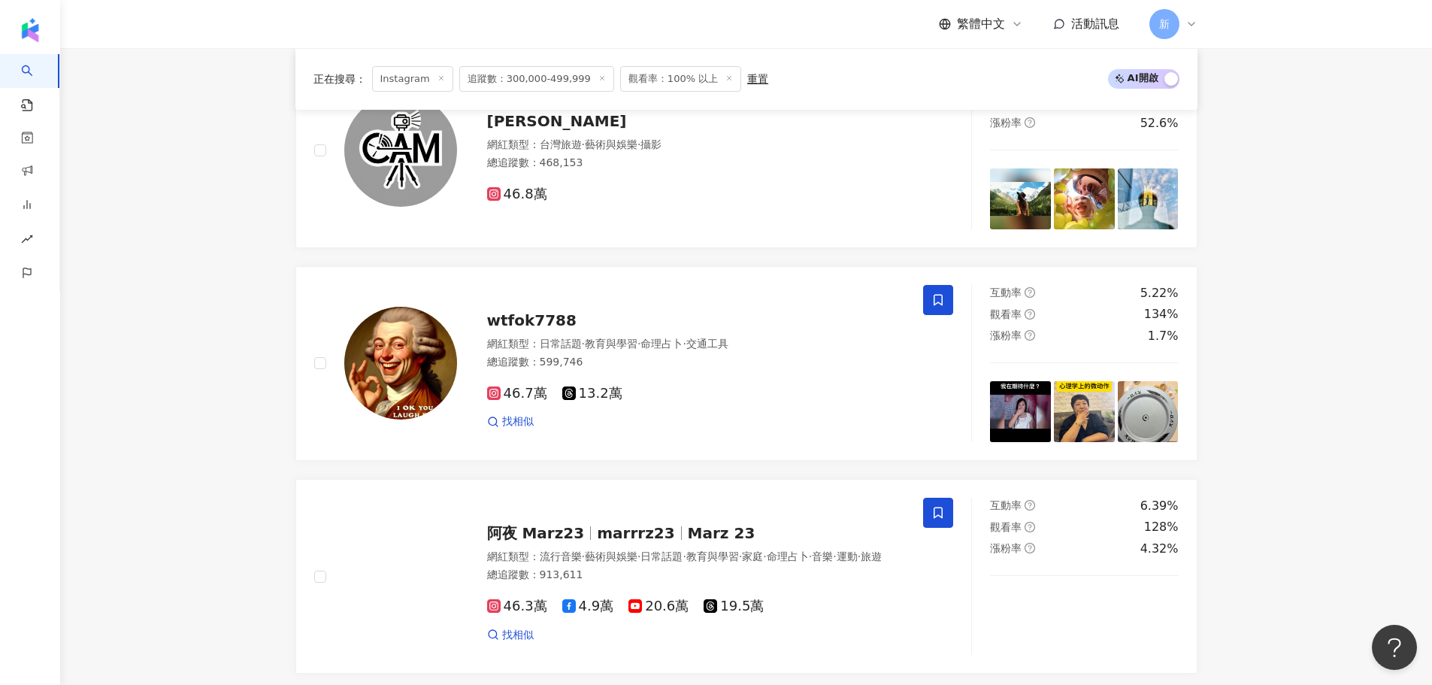
scroll to position [2352, 0]
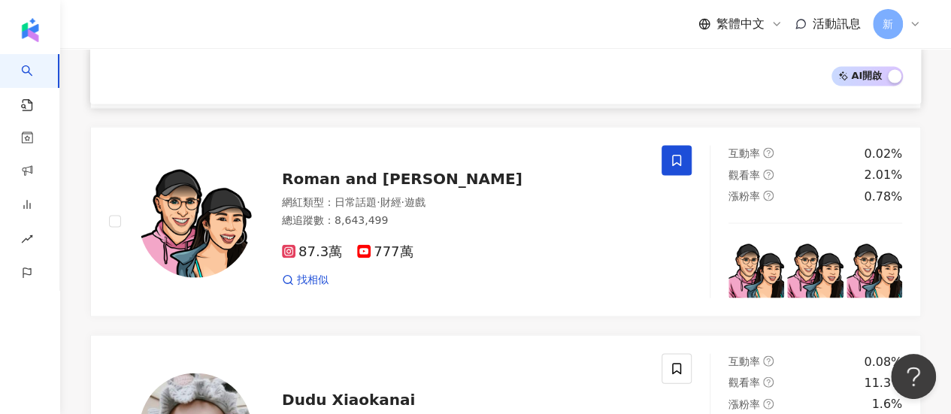
scroll to position [1874, 0]
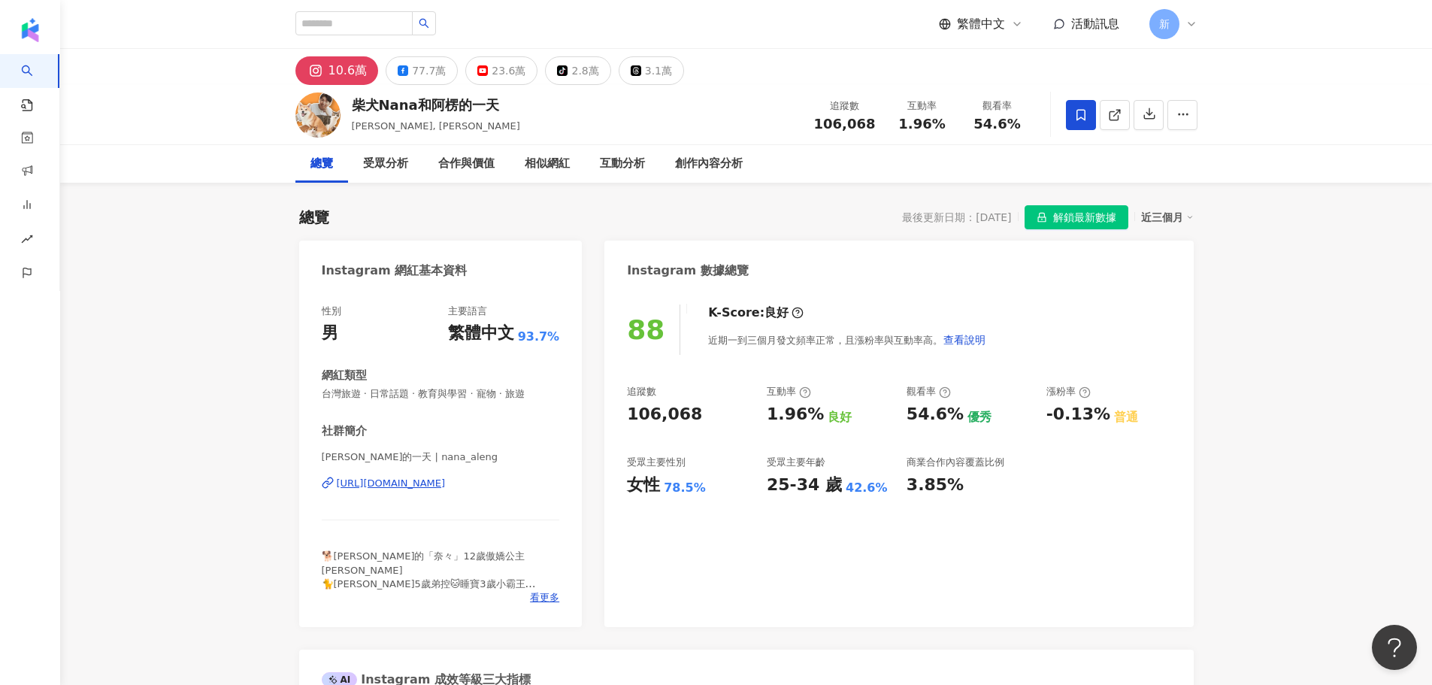
click at [446, 480] on div "https://www.instagram.com/nana_aleng/" at bounding box center [391, 483] width 109 height 14
click at [1076, 213] on span "解鎖最新數據" at bounding box center [1084, 218] width 63 height 24
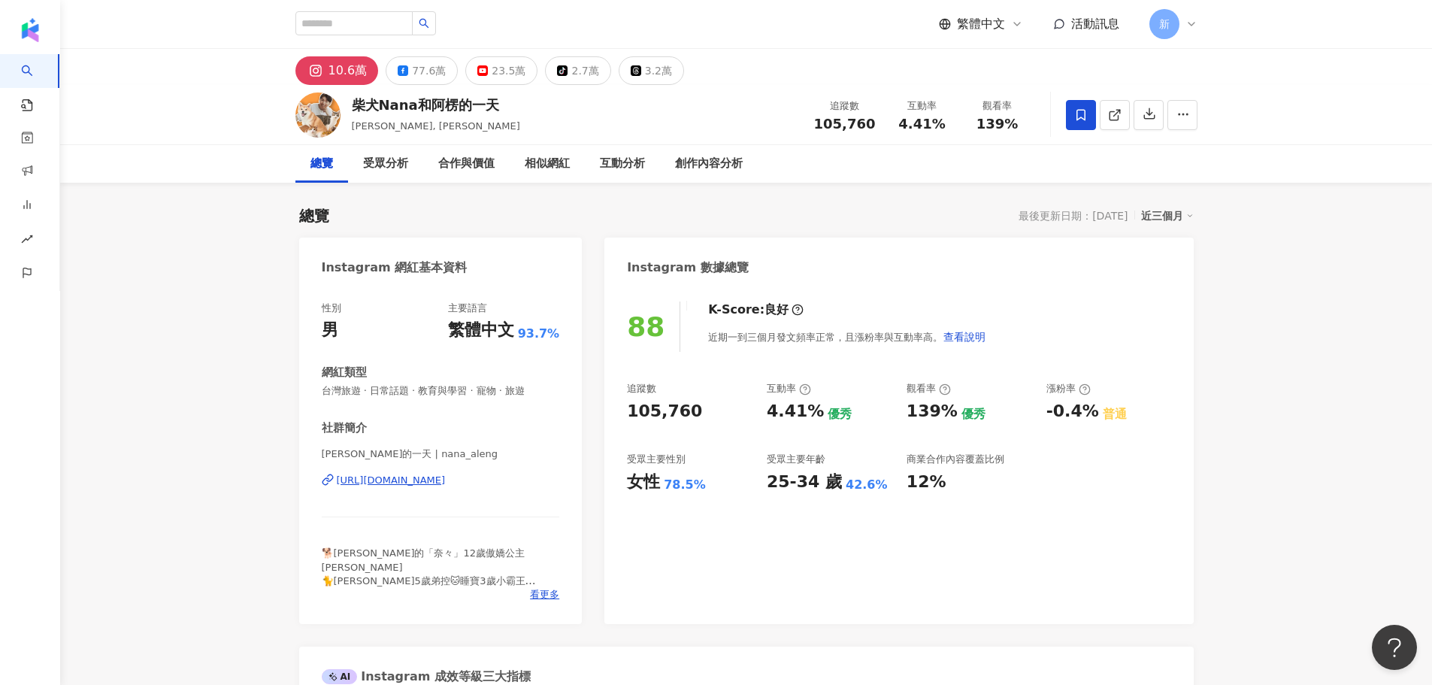
click at [446, 473] on div "https://www.instagram.com/nana_aleng/" at bounding box center [391, 480] width 109 height 14
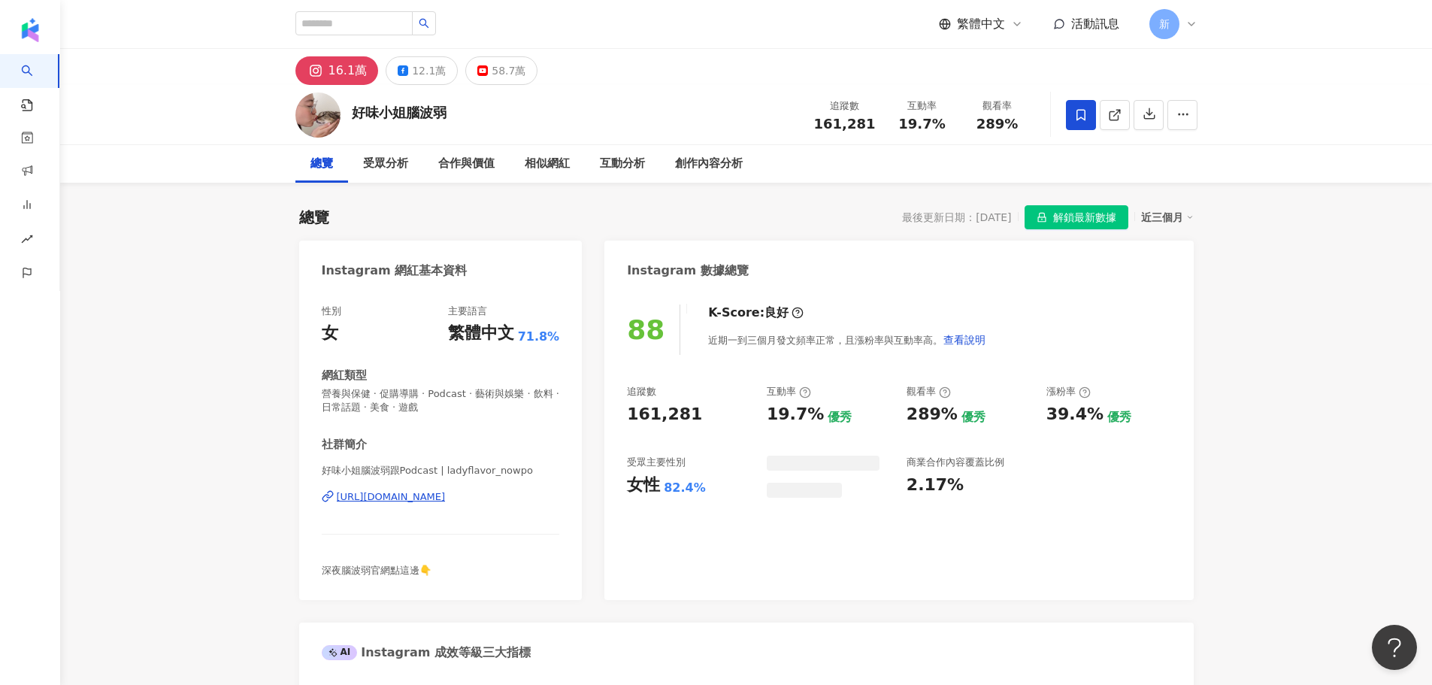
click at [435, 499] on div "https://www.instagram.com/ladyflavor_nowpo/" at bounding box center [391, 497] width 109 height 14
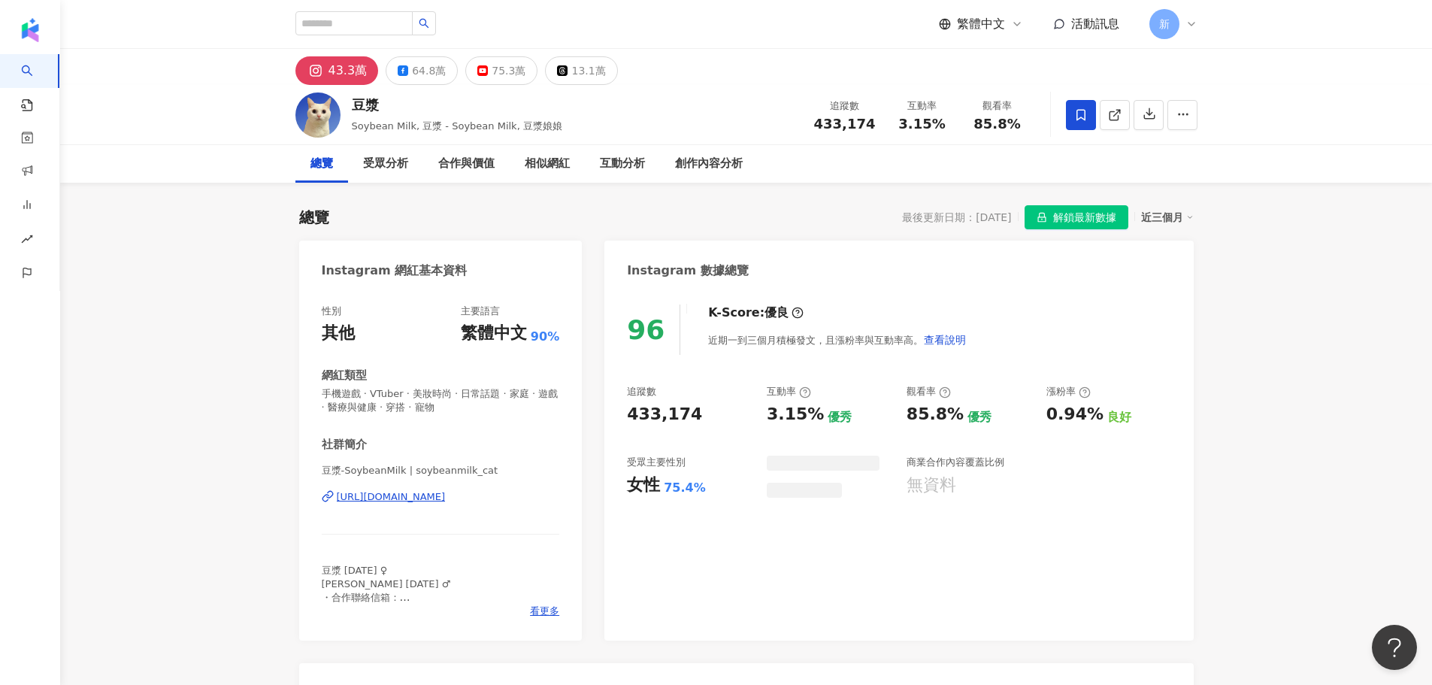
click at [446, 501] on div "https://www.instagram.com/soybeanmilk_cat/" at bounding box center [391, 497] width 109 height 14
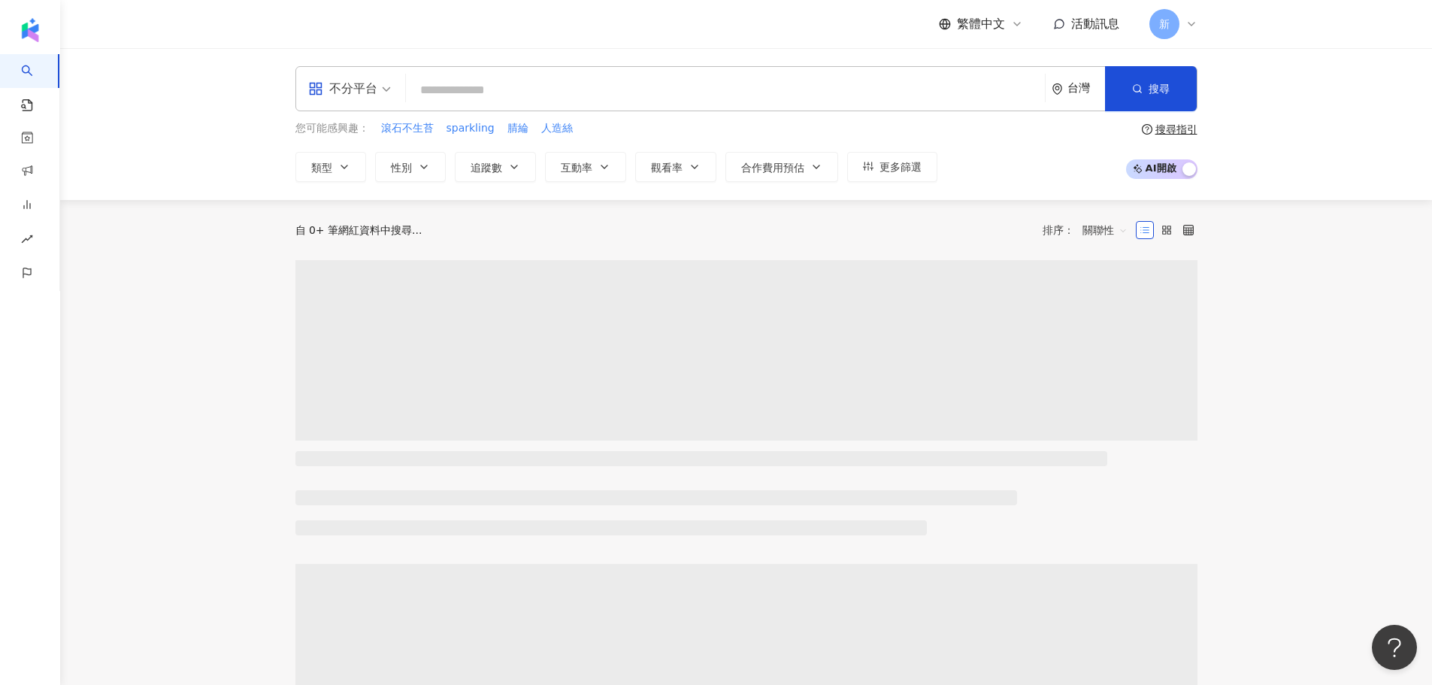
click at [358, 94] on div "不分平台" at bounding box center [342, 89] width 69 height 24
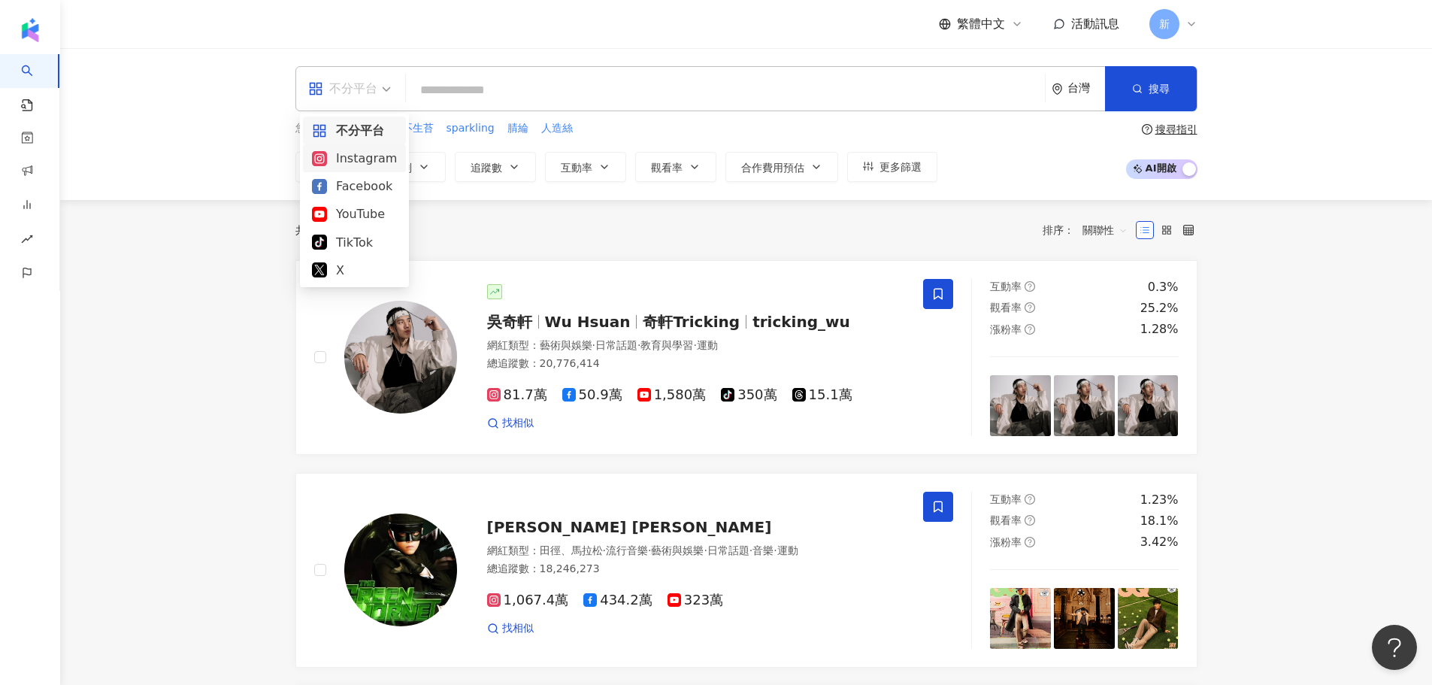
click at [353, 156] on div "Instagram" at bounding box center [354, 158] width 85 height 19
click at [496, 162] on span "追蹤數" at bounding box center [486, 168] width 32 height 12
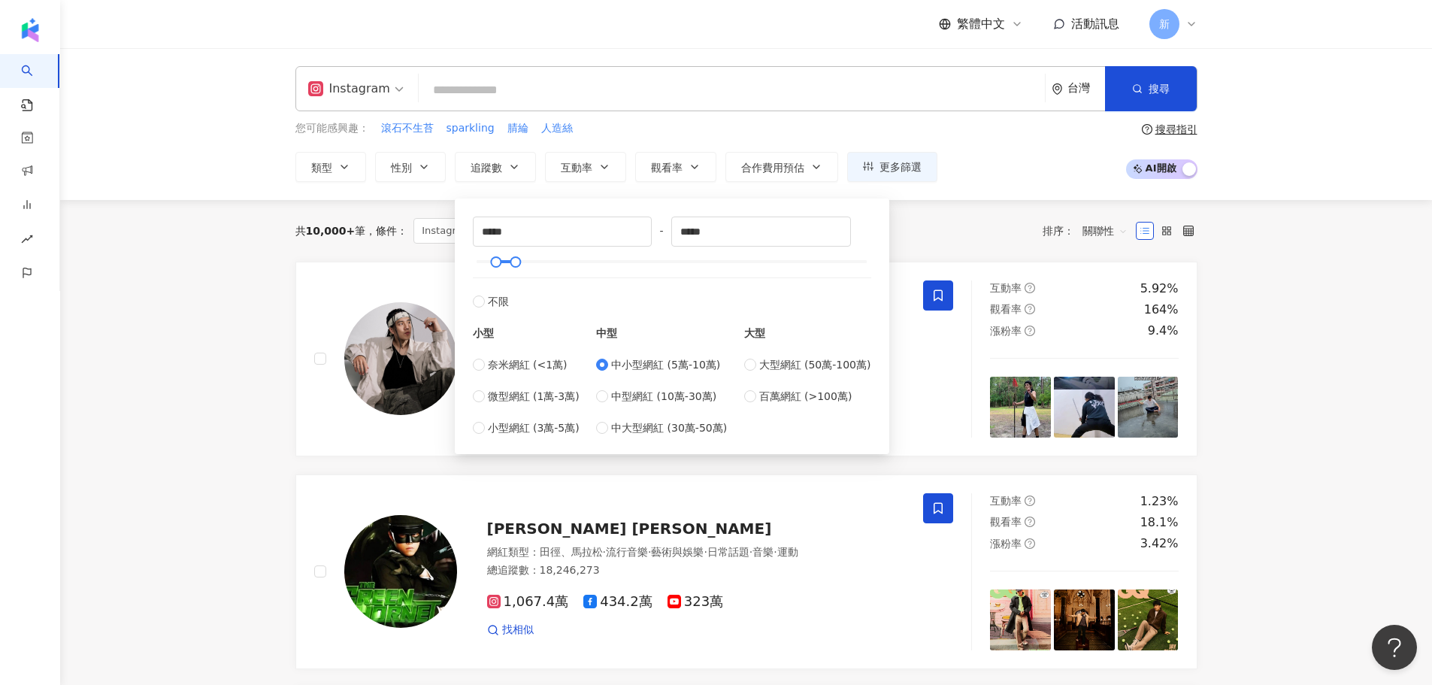
type input "*****"
click at [686, 162] on button "觀看率" at bounding box center [675, 167] width 81 height 30
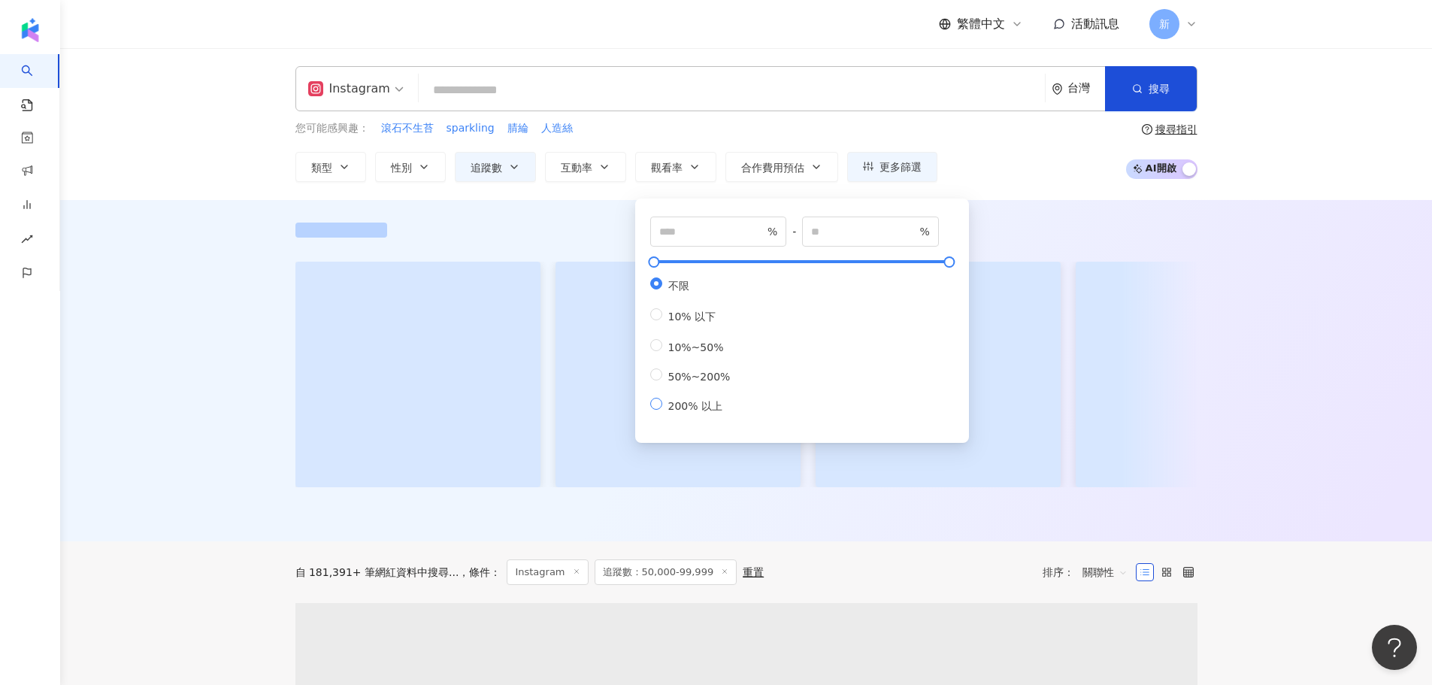
click at [673, 412] on span "200% 以上" at bounding box center [695, 406] width 66 height 12
type input "***"
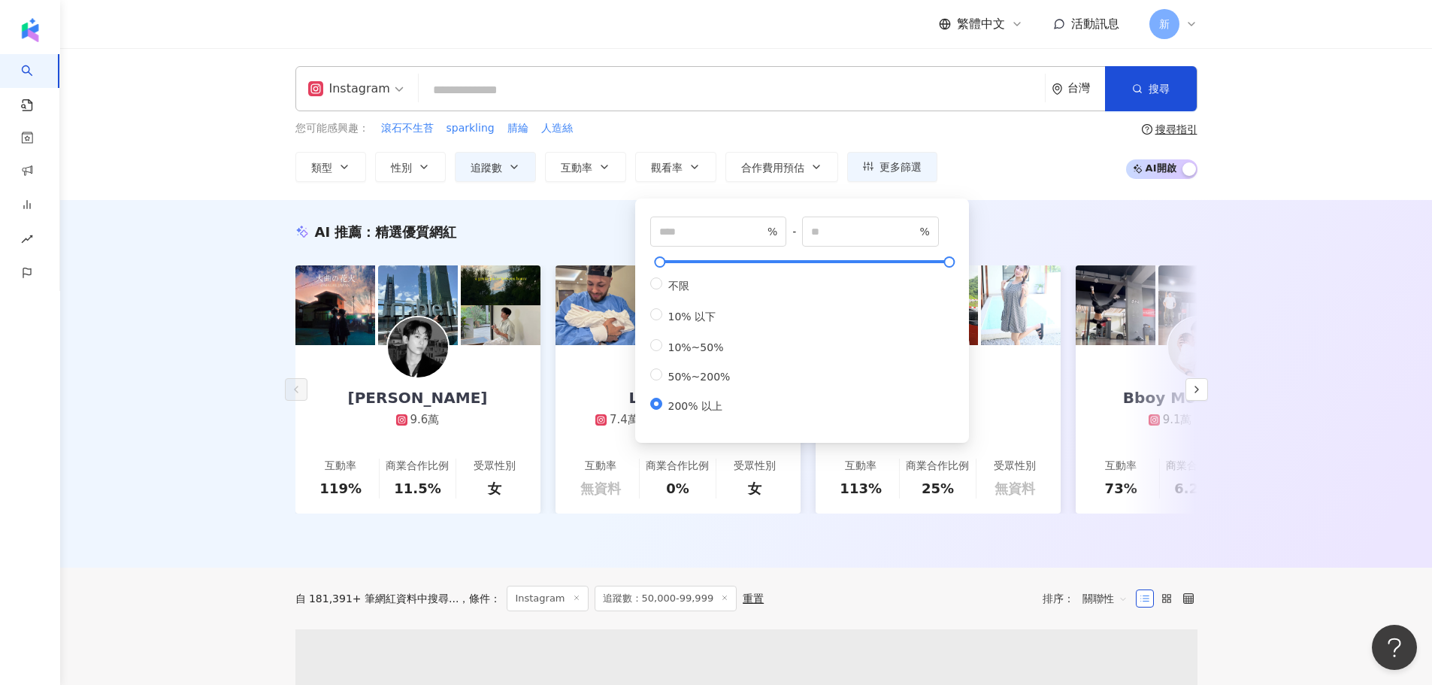
click at [865, 126] on div "您可能感興趣： 滾石不生苔 sparkling 腈綸 人造絲" at bounding box center [616, 128] width 642 height 17
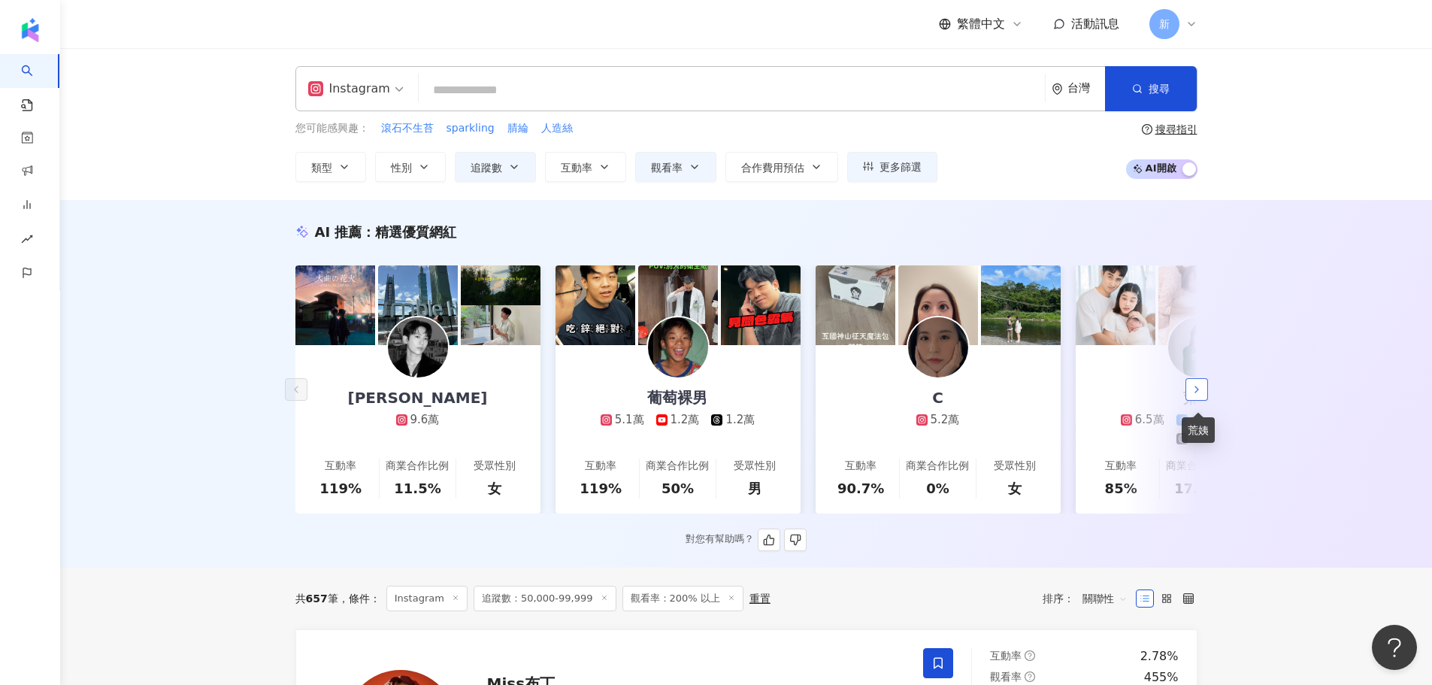
click at [1192, 394] on icon "button" at bounding box center [1196, 389] width 12 height 12
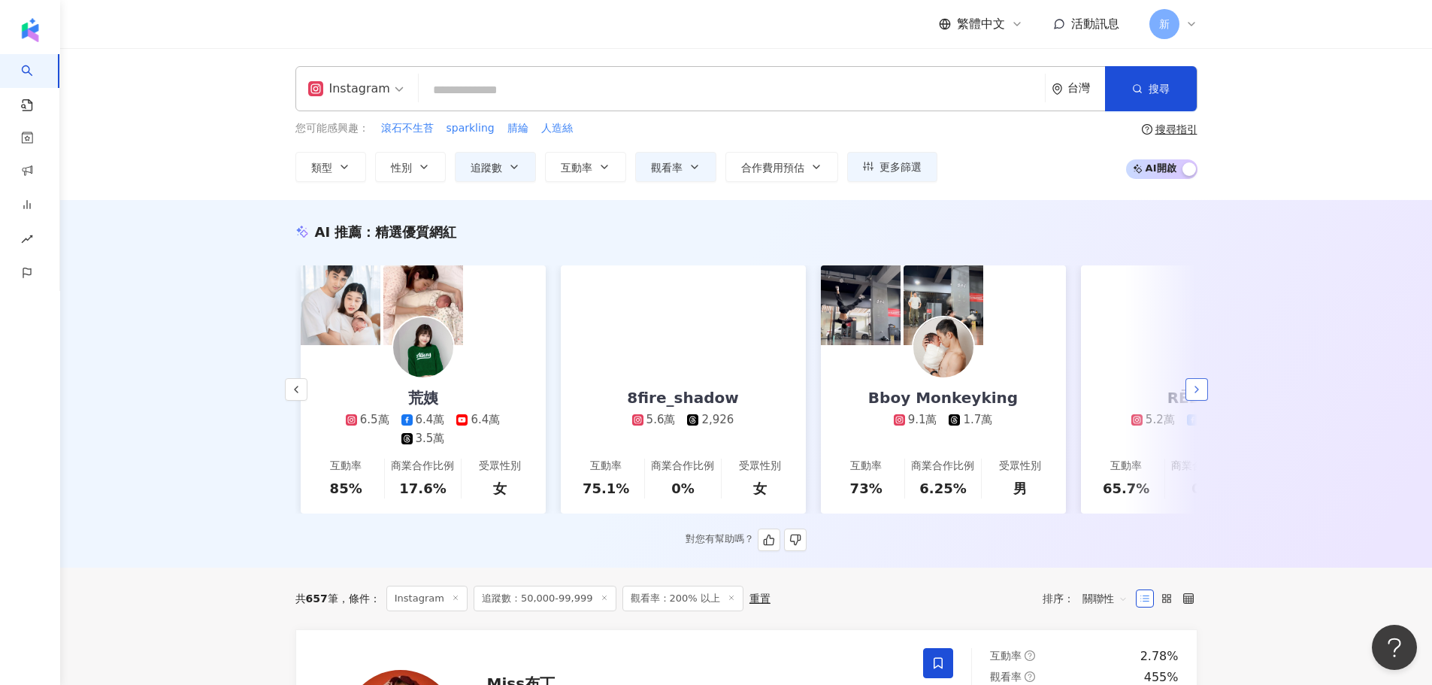
scroll to position [0, 780]
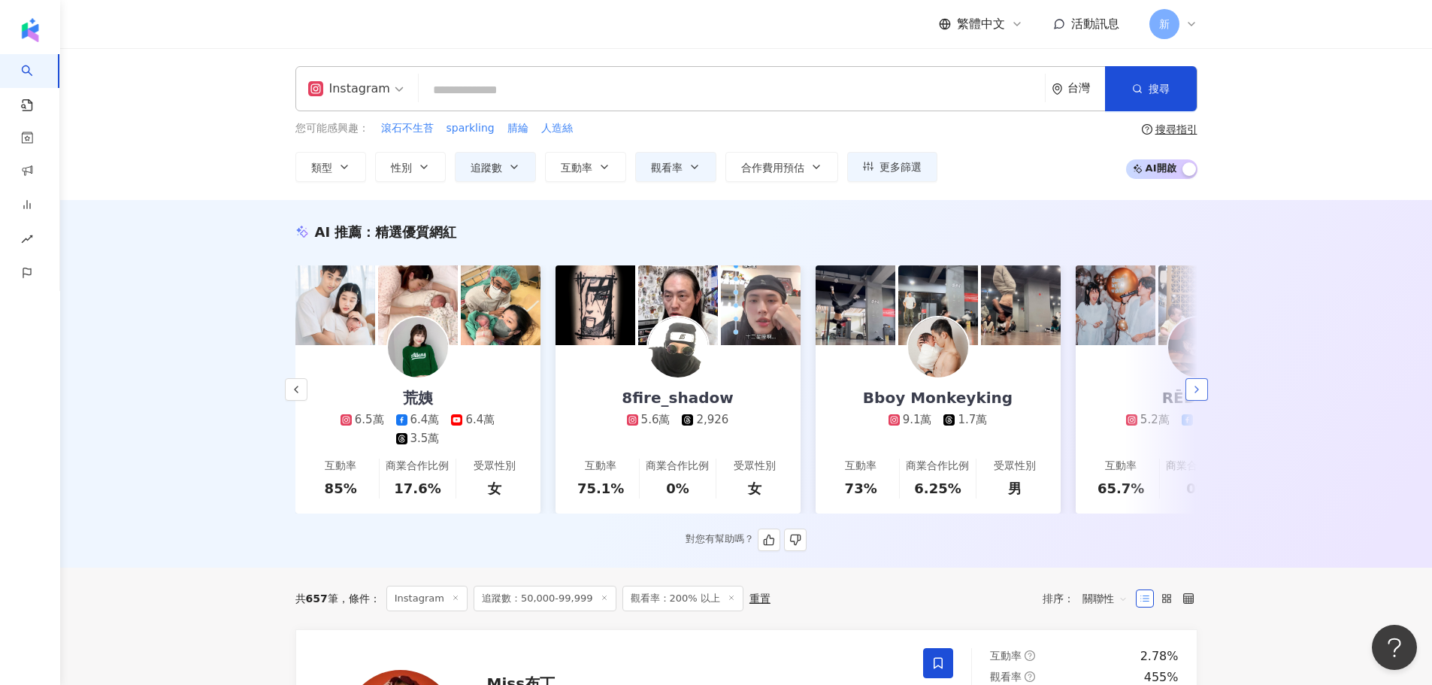
click at [1192, 394] on icon "button" at bounding box center [1196, 389] width 12 height 12
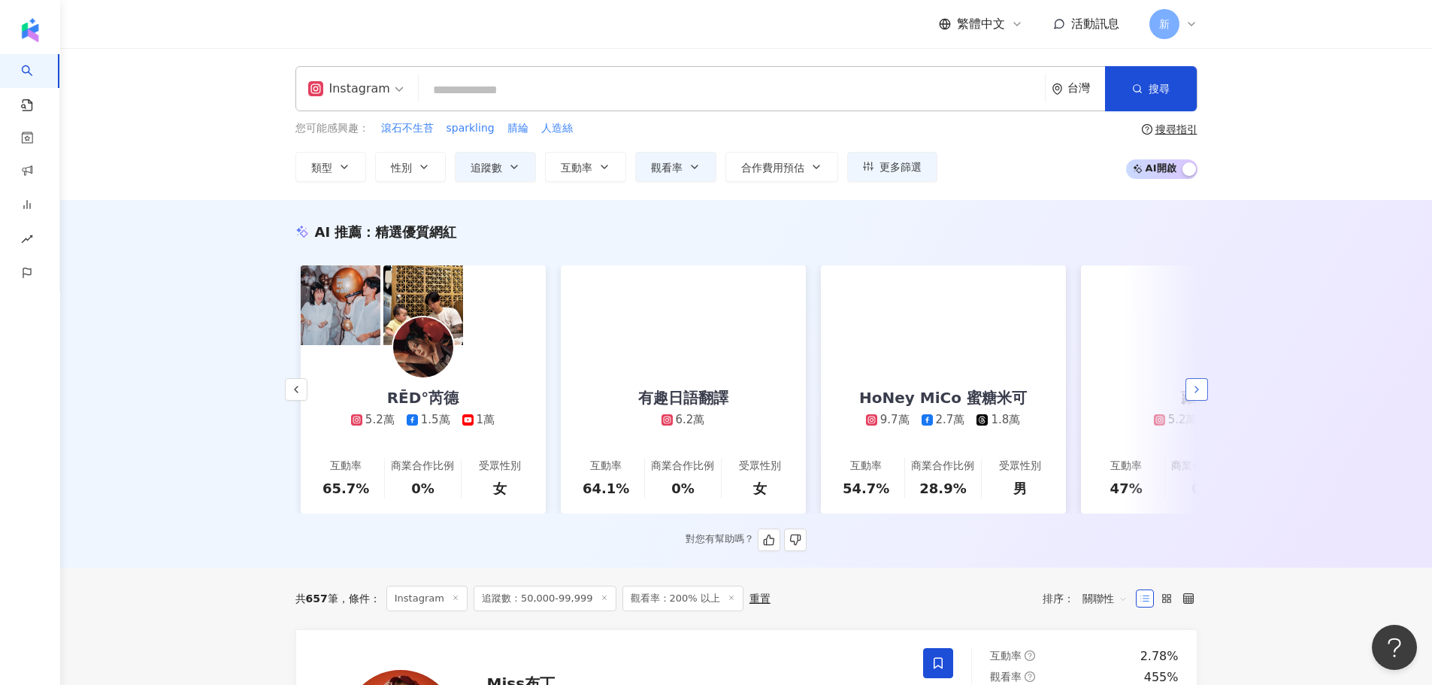
scroll to position [0, 1560]
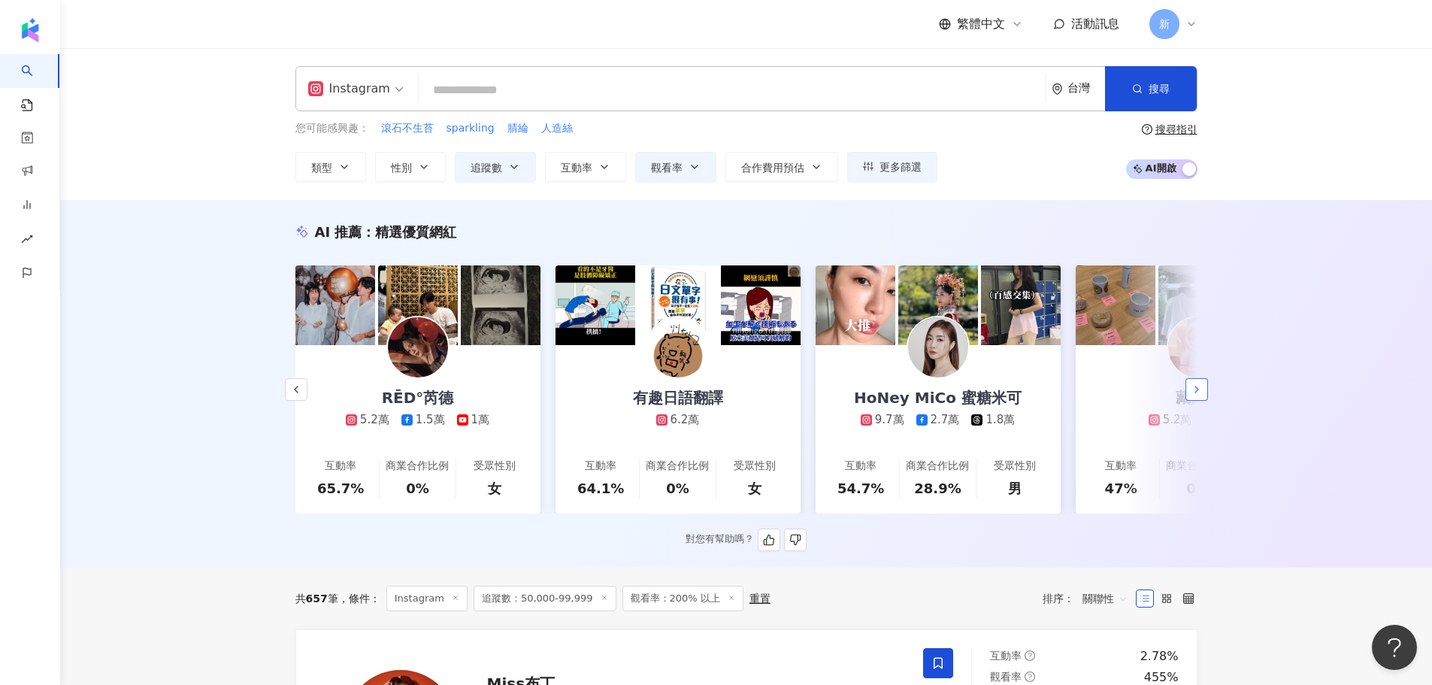
click at [1192, 394] on icon "button" at bounding box center [1196, 389] width 12 height 12
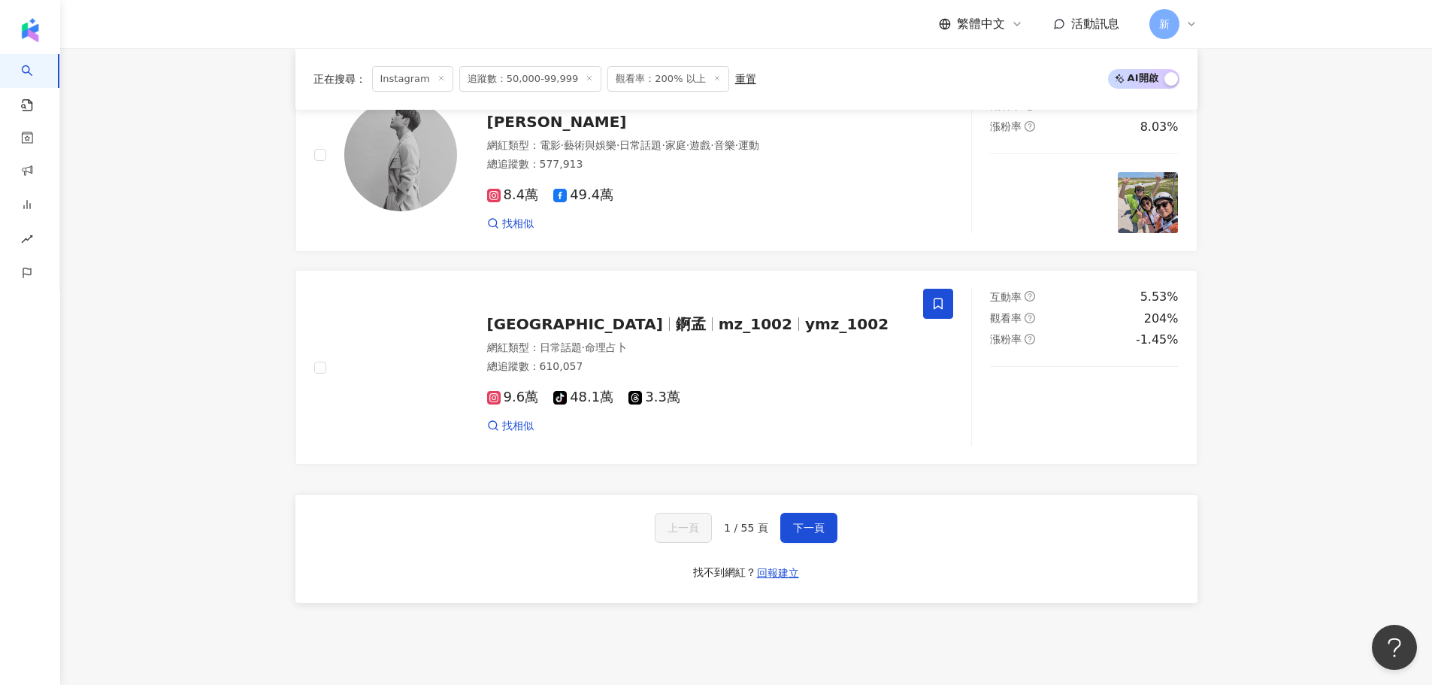
scroll to position [2833, 0]
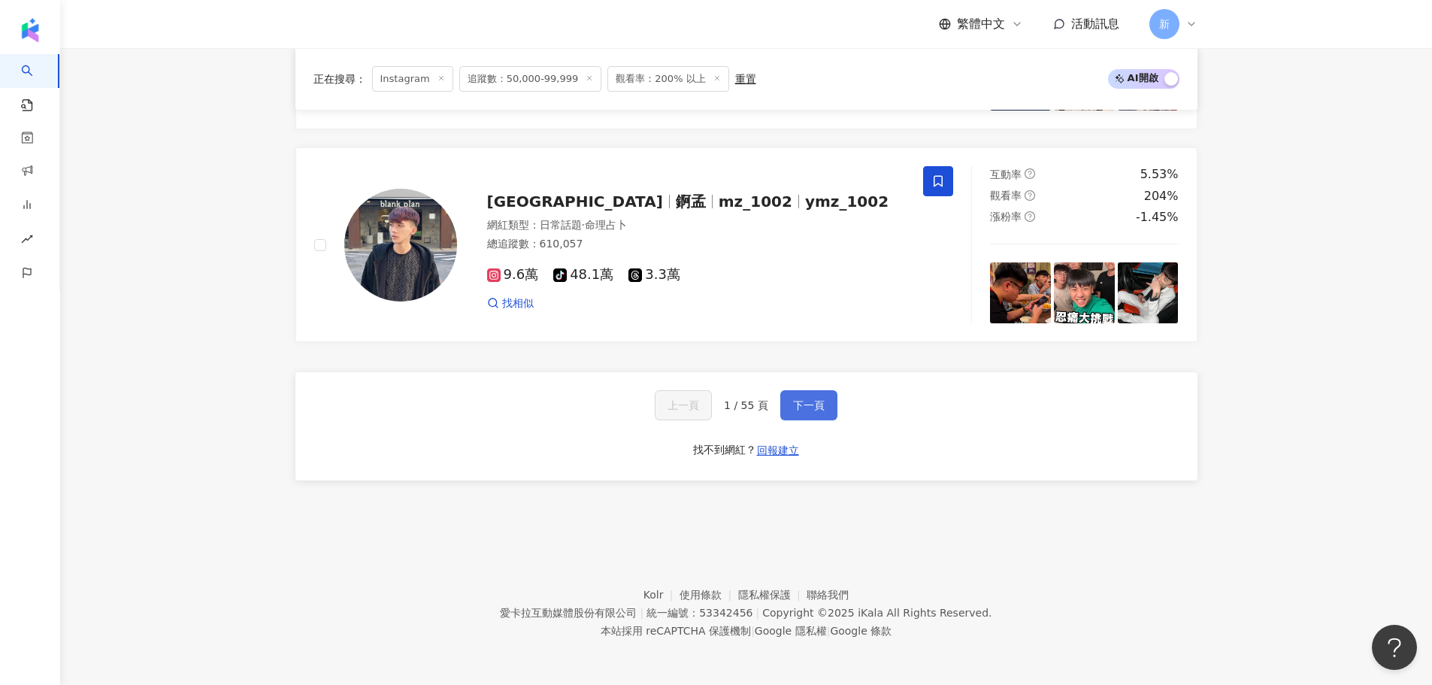
click at [818, 396] on button "下一頁" at bounding box center [808, 405] width 57 height 30
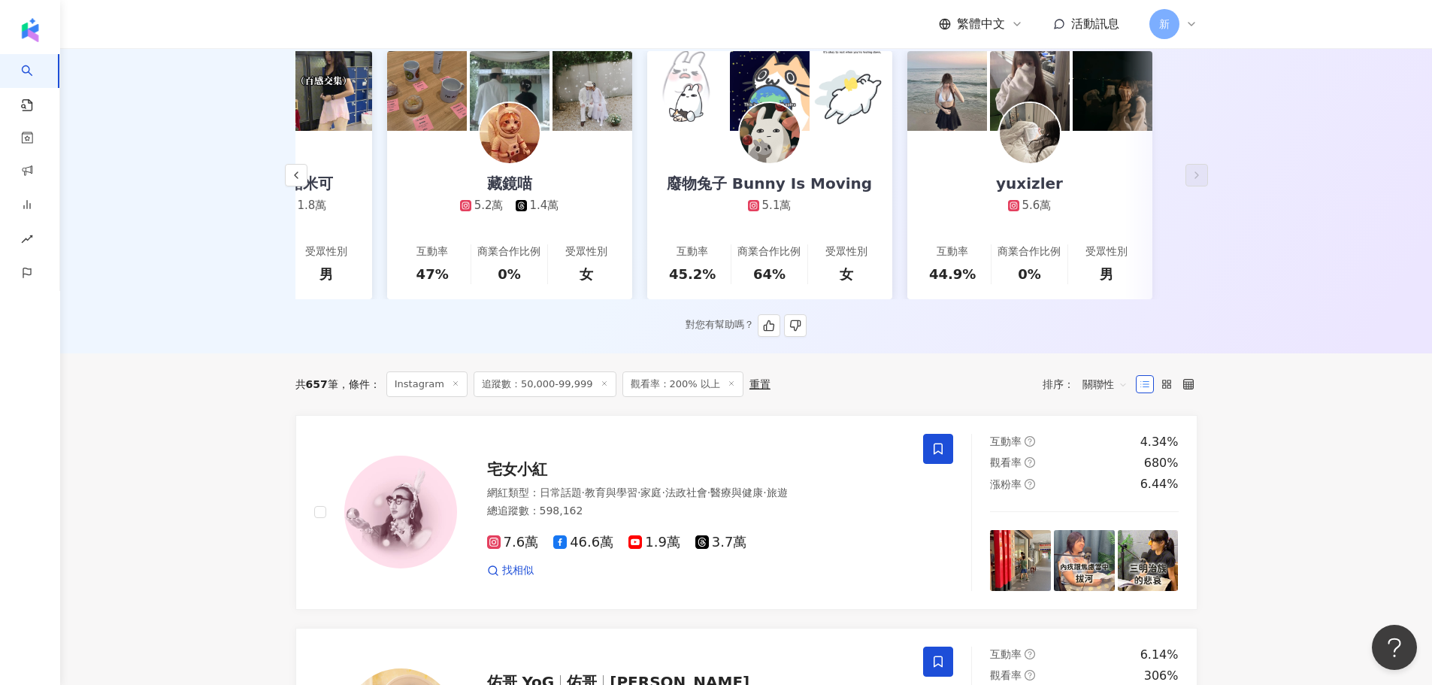
scroll to position [0, 0]
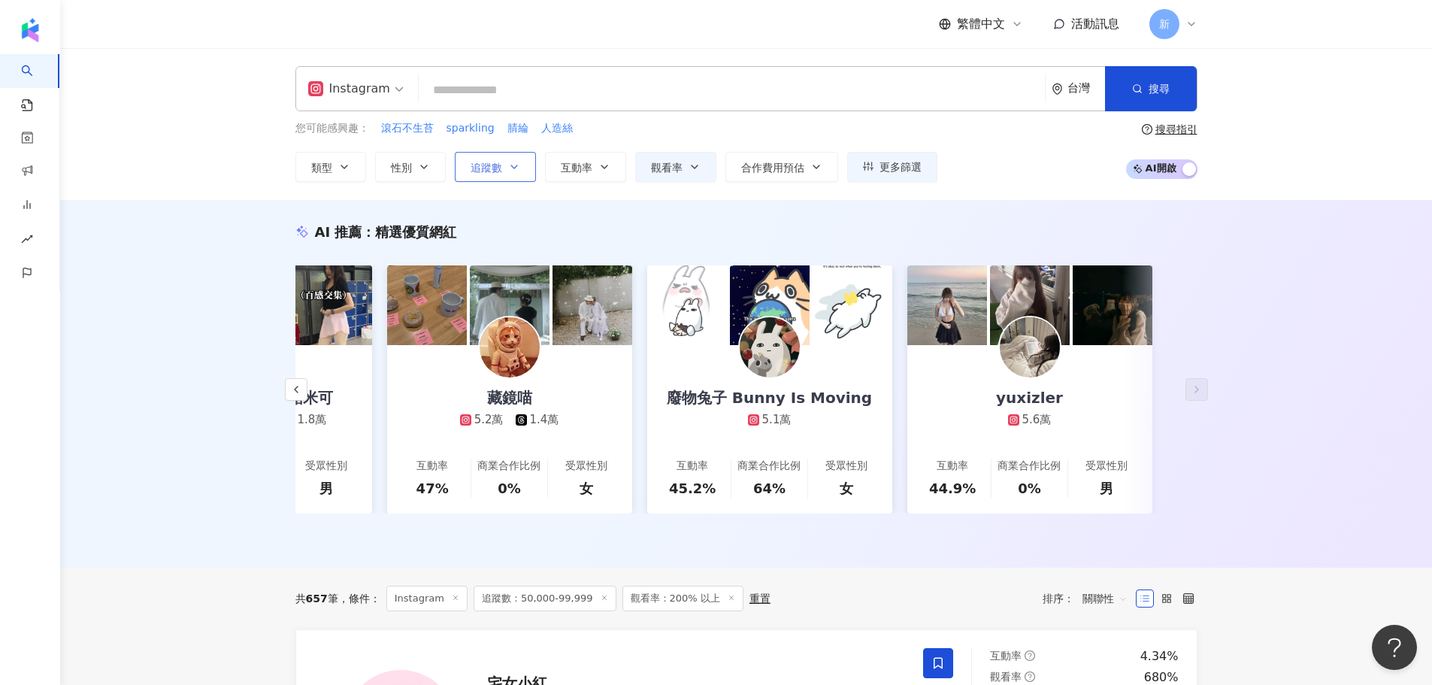
click at [513, 165] on icon "button" at bounding box center [514, 167] width 12 height 12
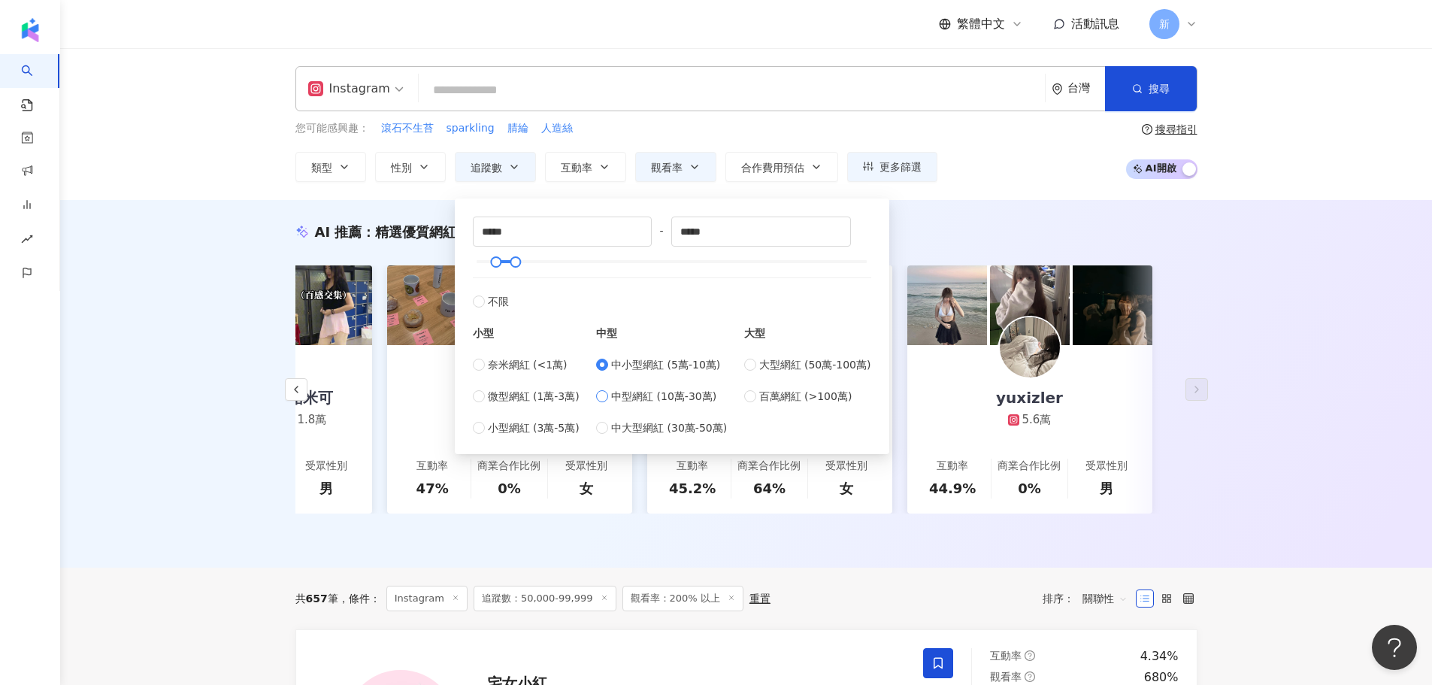
click at [609, 402] on label "中型網紅 (10萬-30萬)" at bounding box center [661, 396] width 131 height 17
type input "******"
click at [824, 200] on div "****** - ****** 不限 小型 奈米網紅 (<1萬) 微型網紅 (1萬-3萬) 小型網紅 (3萬-5萬) 中型 中小型網紅 (5萬-10萬) 中型…" at bounding box center [672, 326] width 434 height 256
click at [1012, 193] on div "Instagram 台灣 搜尋 您可能感興趣： 滾石不生苔 sparkling 腈綸 人造絲 類型 性別 追蹤數 互動率 觀看率 合作費用預估 更多篩選 **…" at bounding box center [746, 124] width 1372 height 152
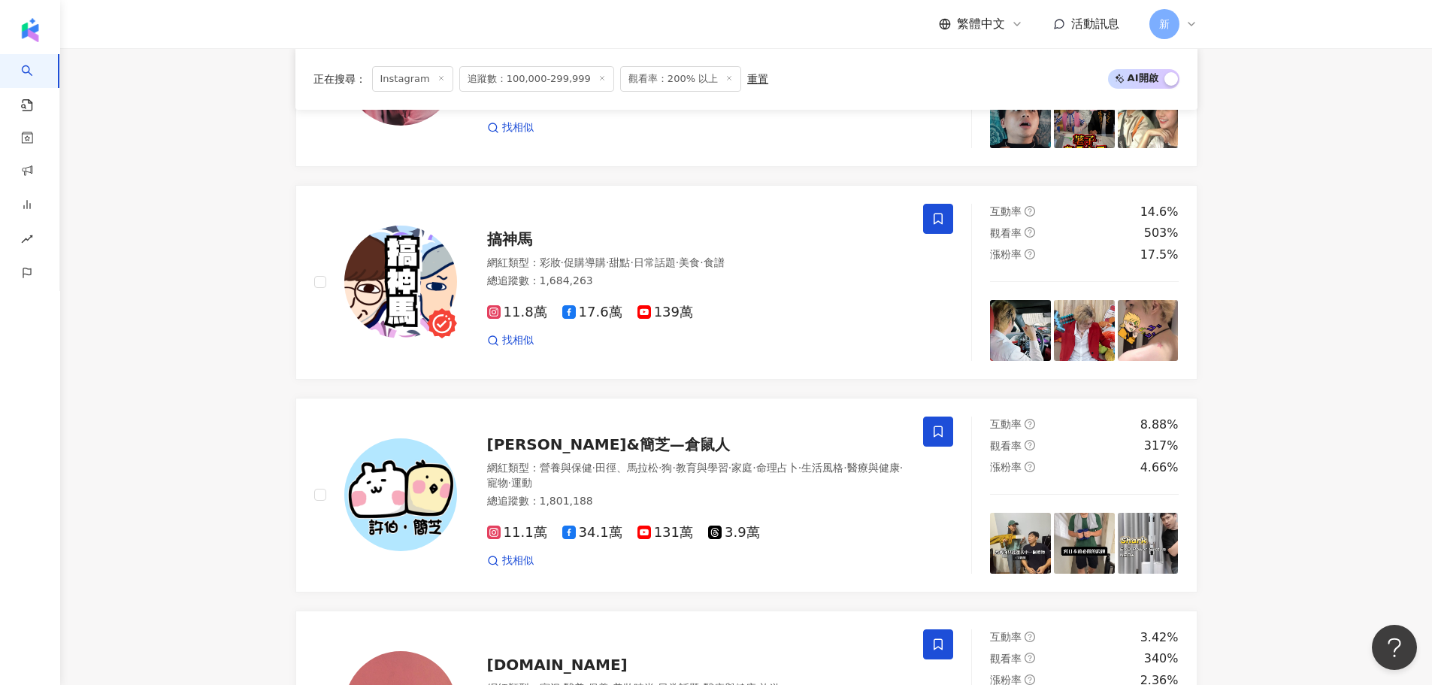
scroll to position [1503, 0]
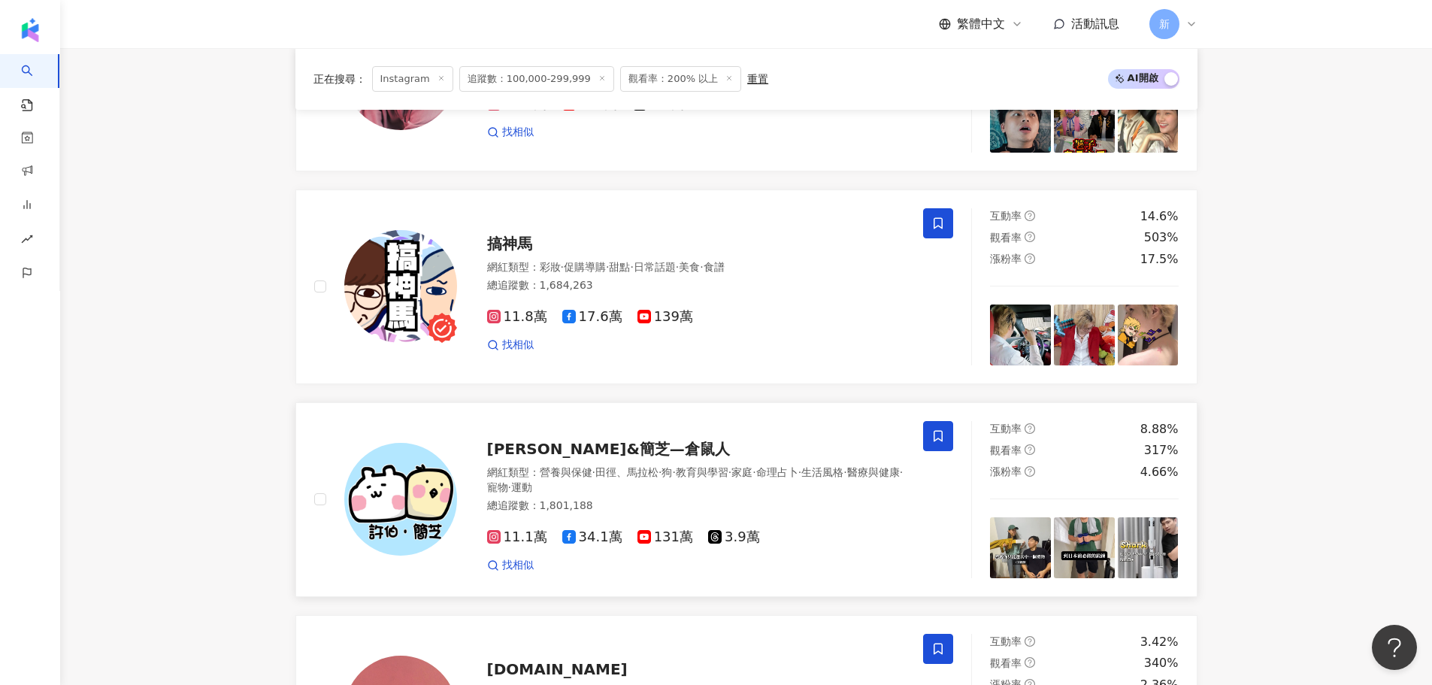
click at [933, 443] on icon at bounding box center [938, 436] width 14 height 14
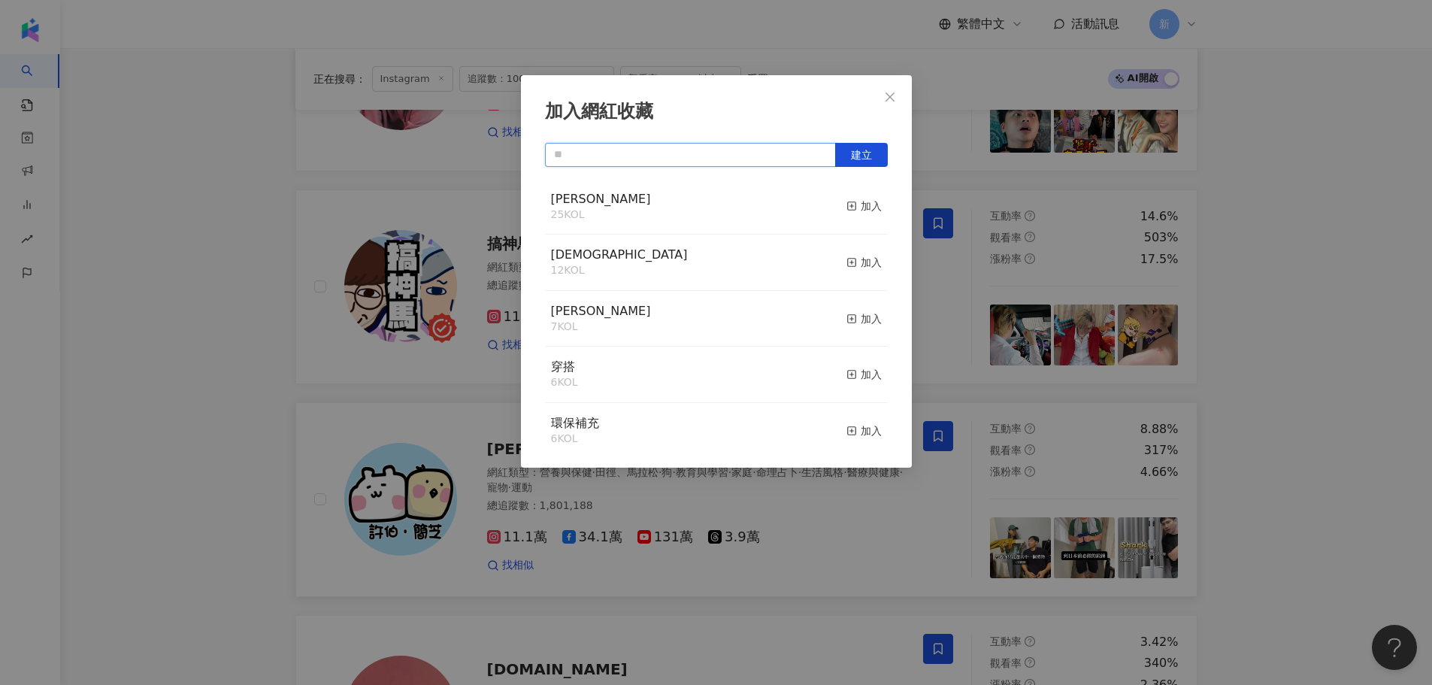
click at [670, 144] on input "text" at bounding box center [690, 155] width 291 height 24
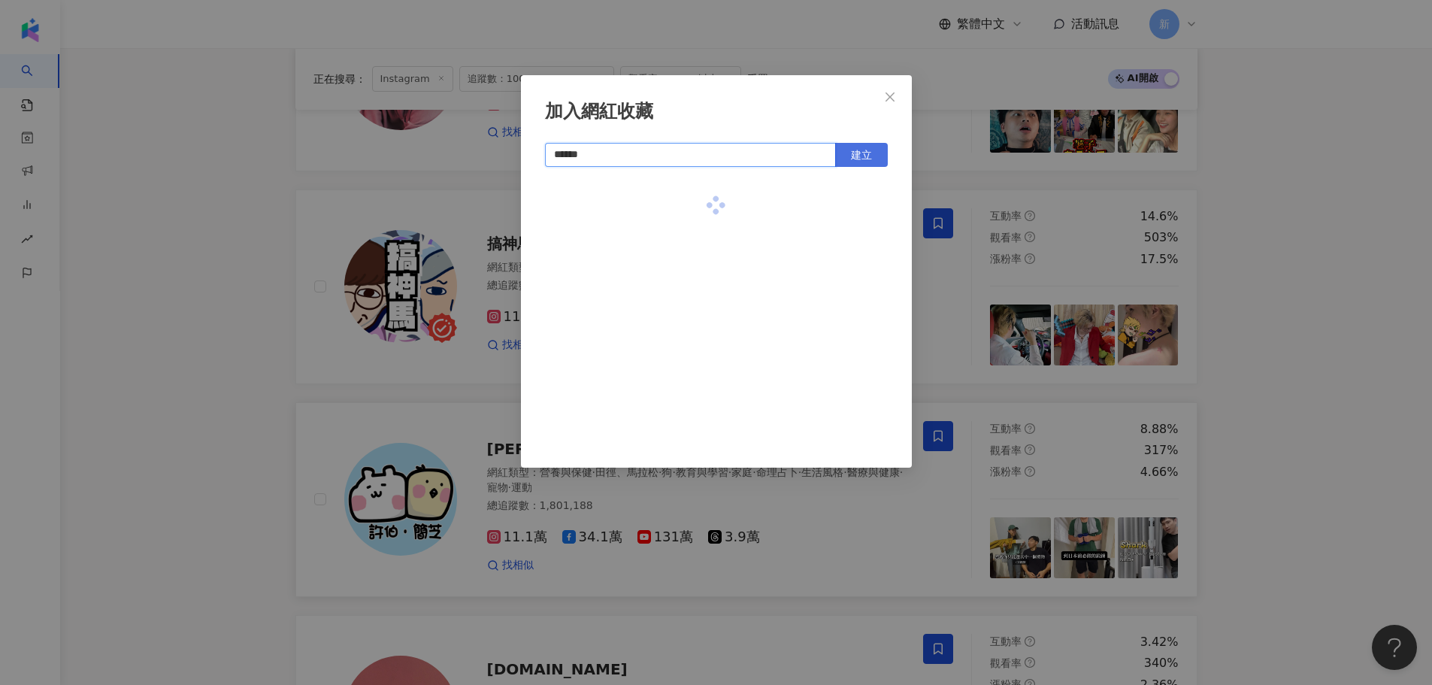
click at [860, 159] on span "建立" at bounding box center [861, 155] width 21 height 12
type input "******"
click at [884, 93] on icon "close" at bounding box center [890, 97] width 12 height 12
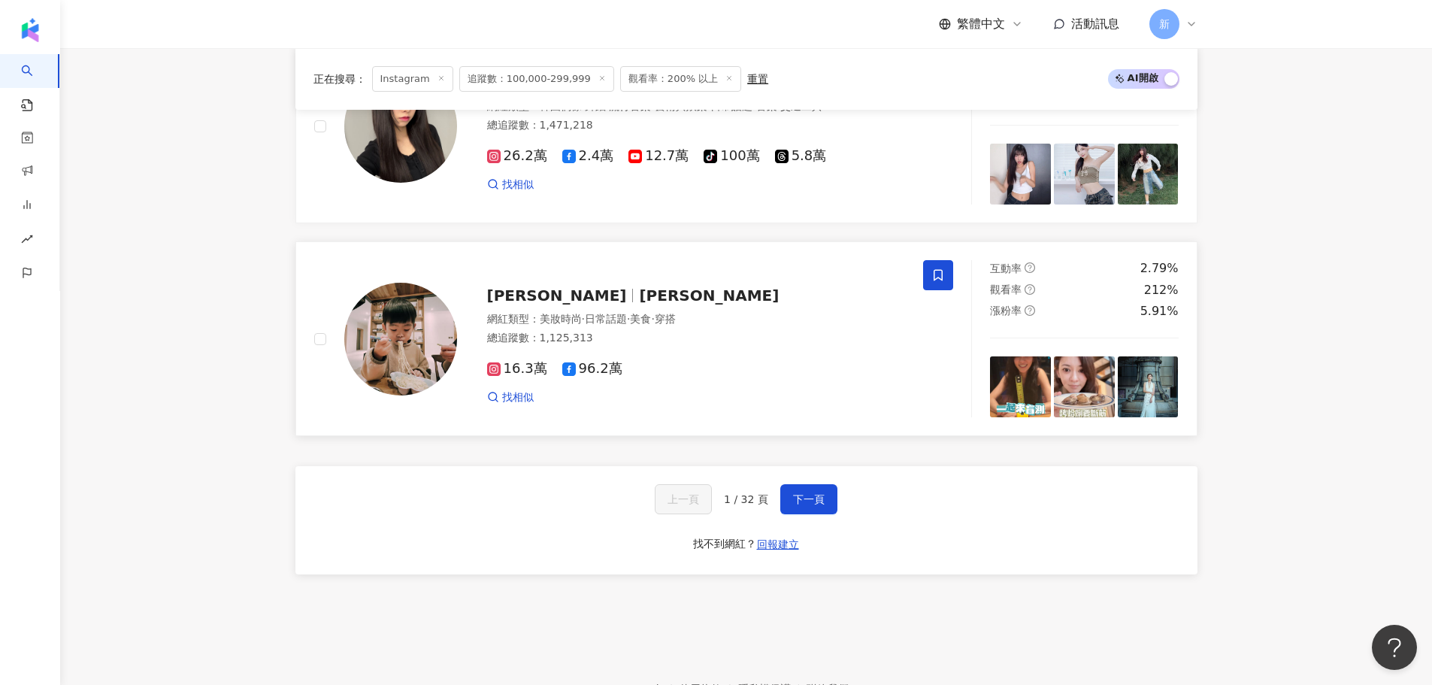
scroll to position [2833, 0]
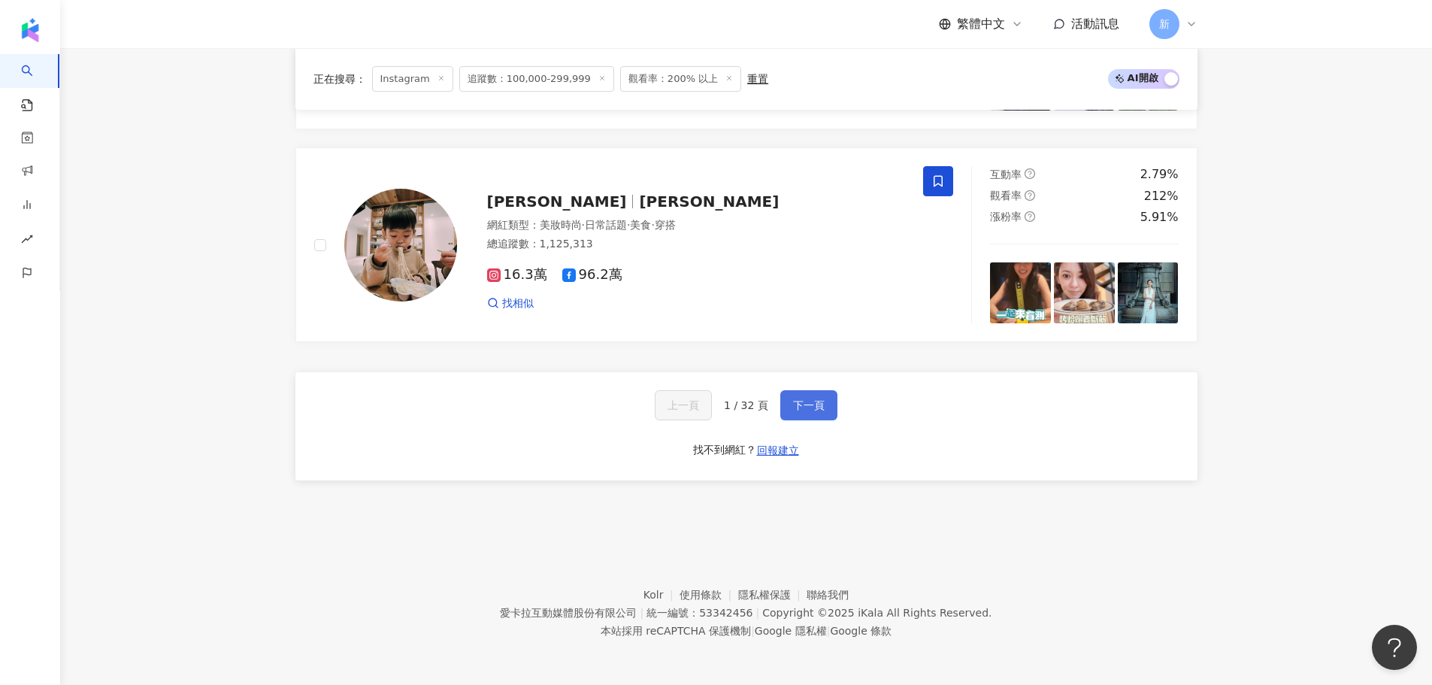
click at [818, 393] on button "下一頁" at bounding box center [808, 405] width 57 height 30
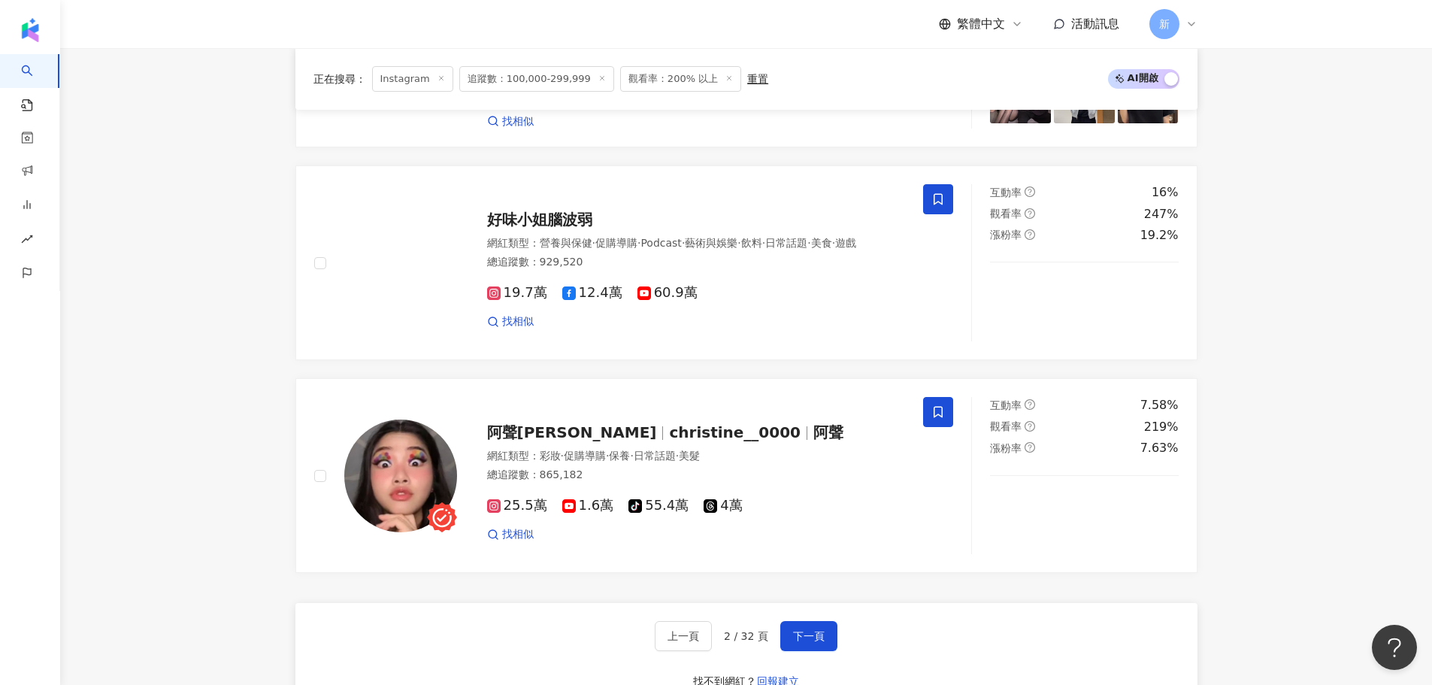
scroll to position [2607, 0]
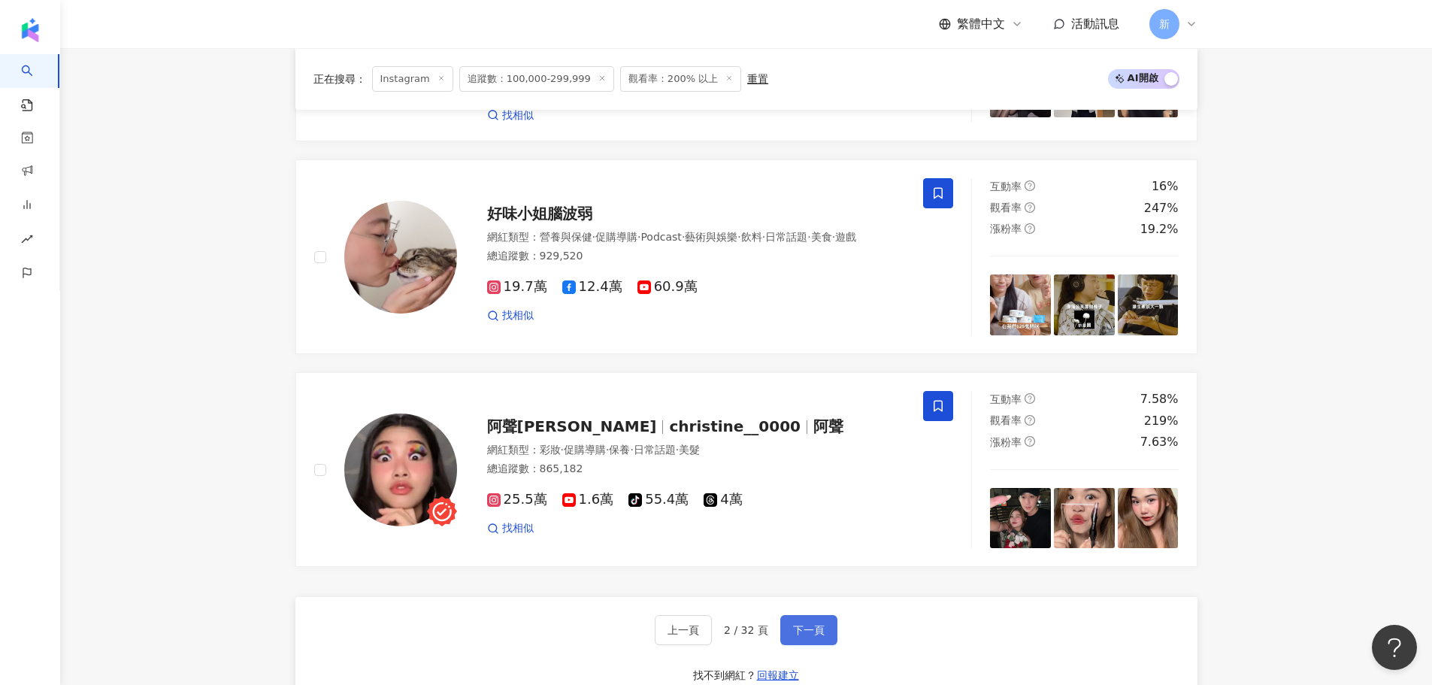
click at [807, 634] on span "下一頁" at bounding box center [809, 630] width 32 height 12
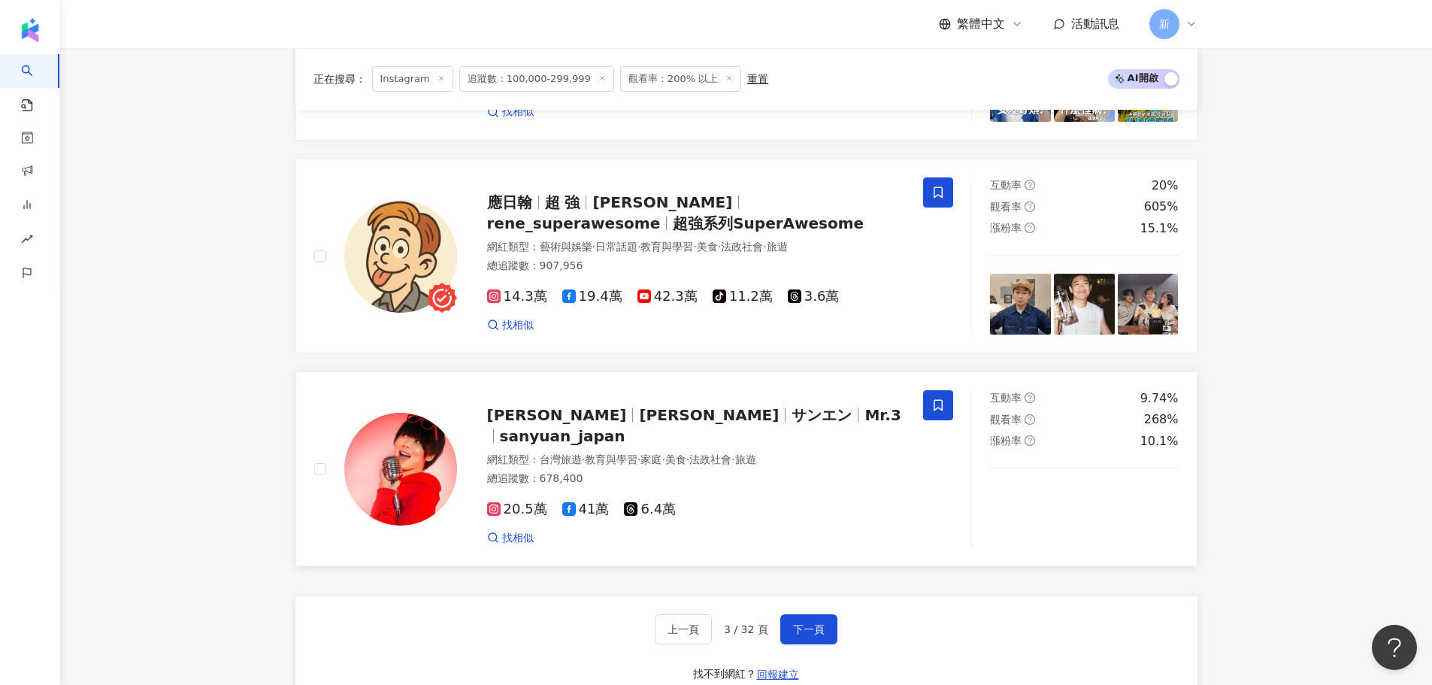
scroll to position [2769, 0]
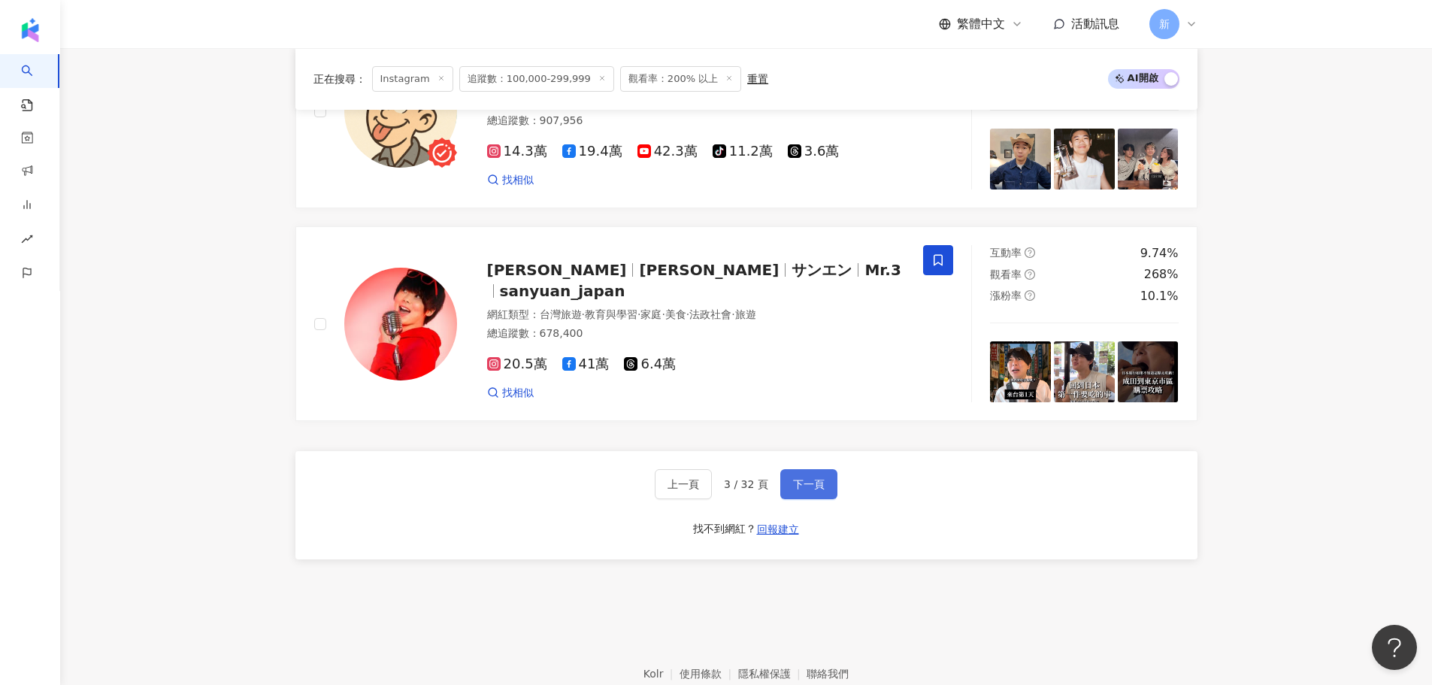
click at [801, 478] on span "下一頁" at bounding box center [809, 484] width 32 height 12
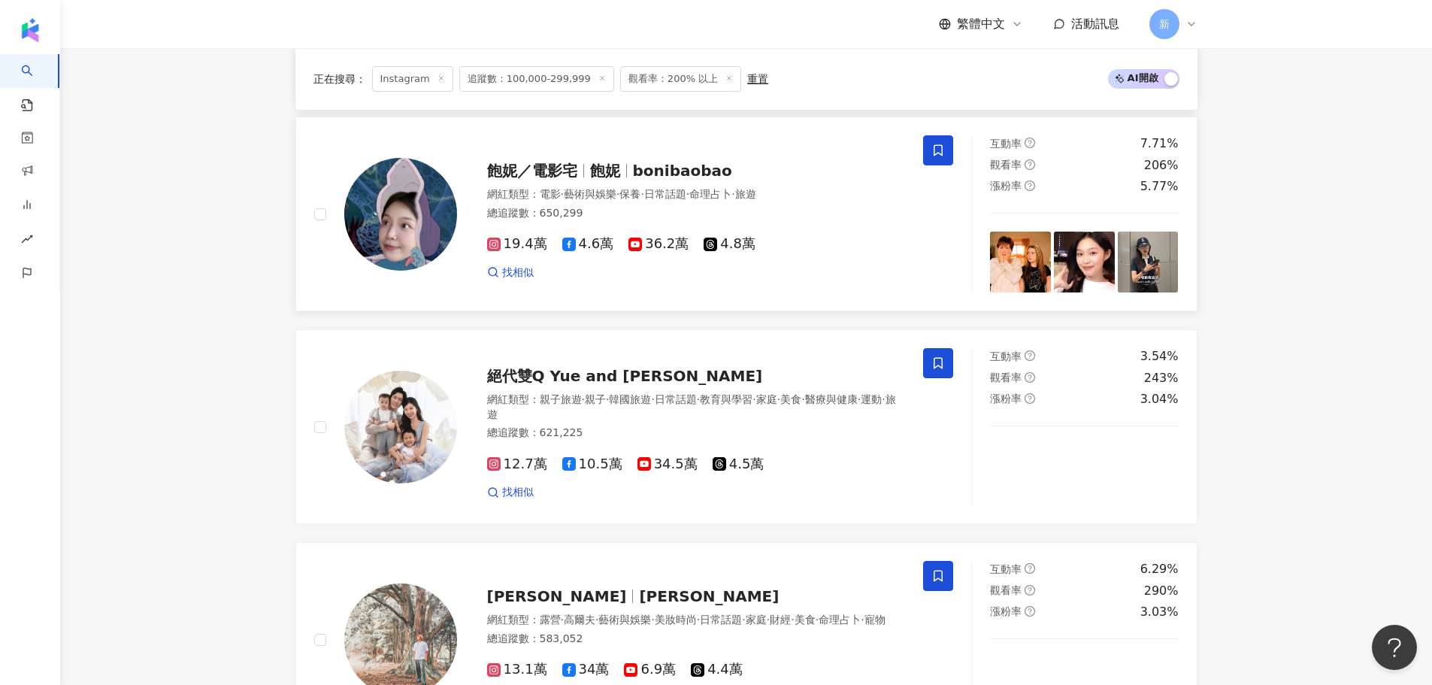
scroll to position [2318, 0]
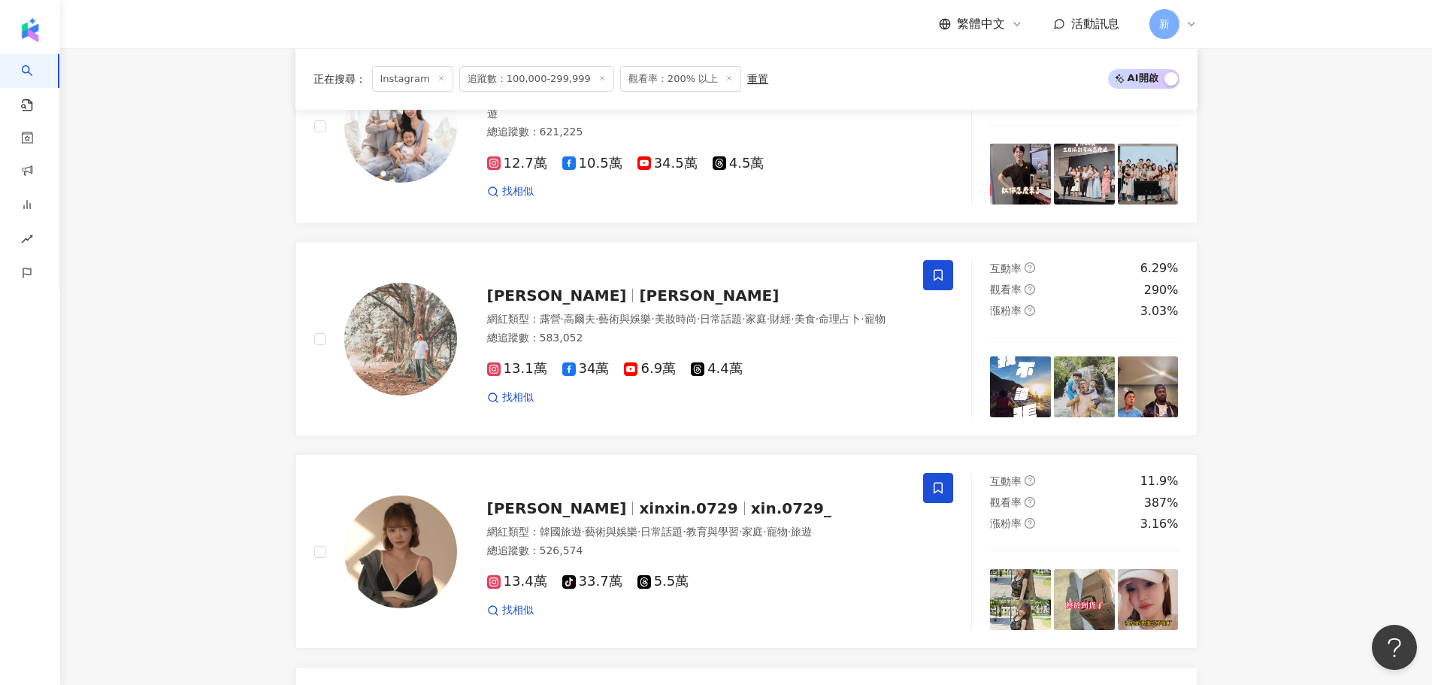
click at [656, 71] on span "觀看率：200% 以上" at bounding box center [680, 79] width 121 height 26
click at [655, 80] on span "觀看率：200% 以上" at bounding box center [680, 79] width 121 height 26
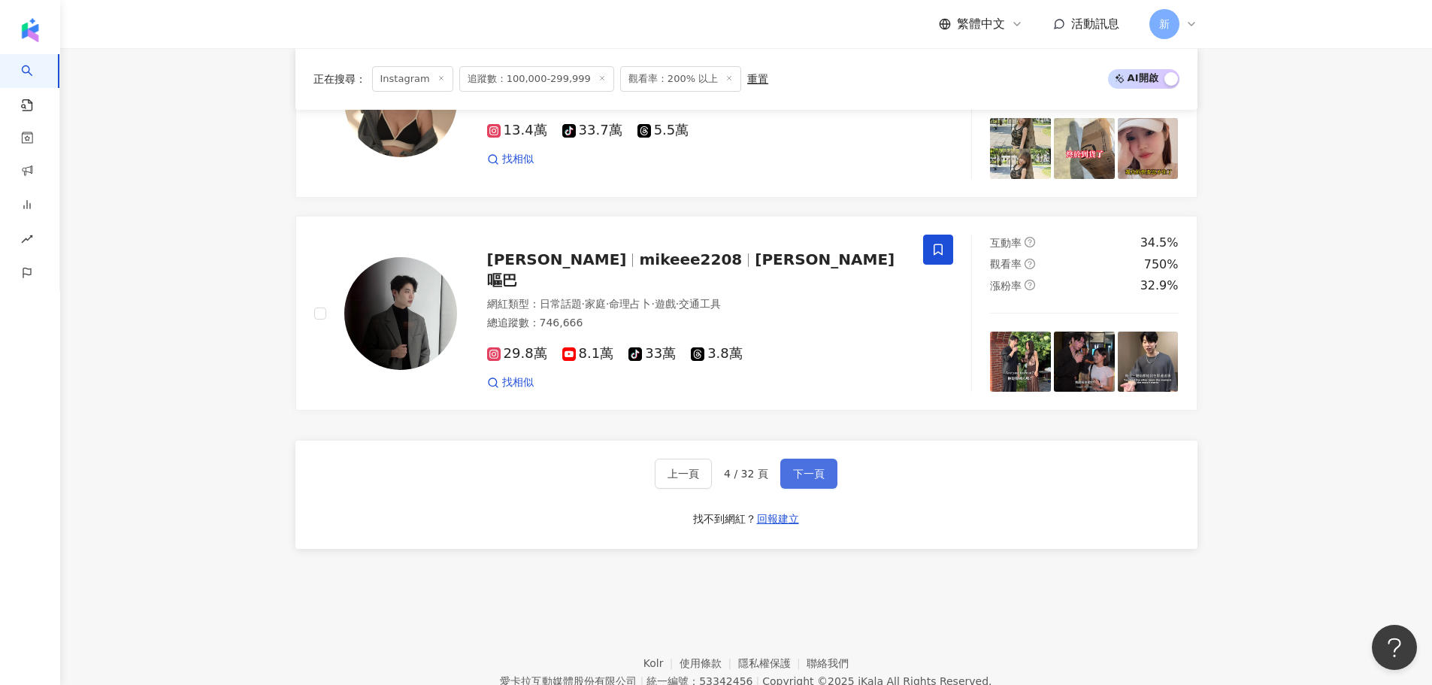
click at [823, 472] on button "下一頁" at bounding box center [808, 473] width 57 height 30
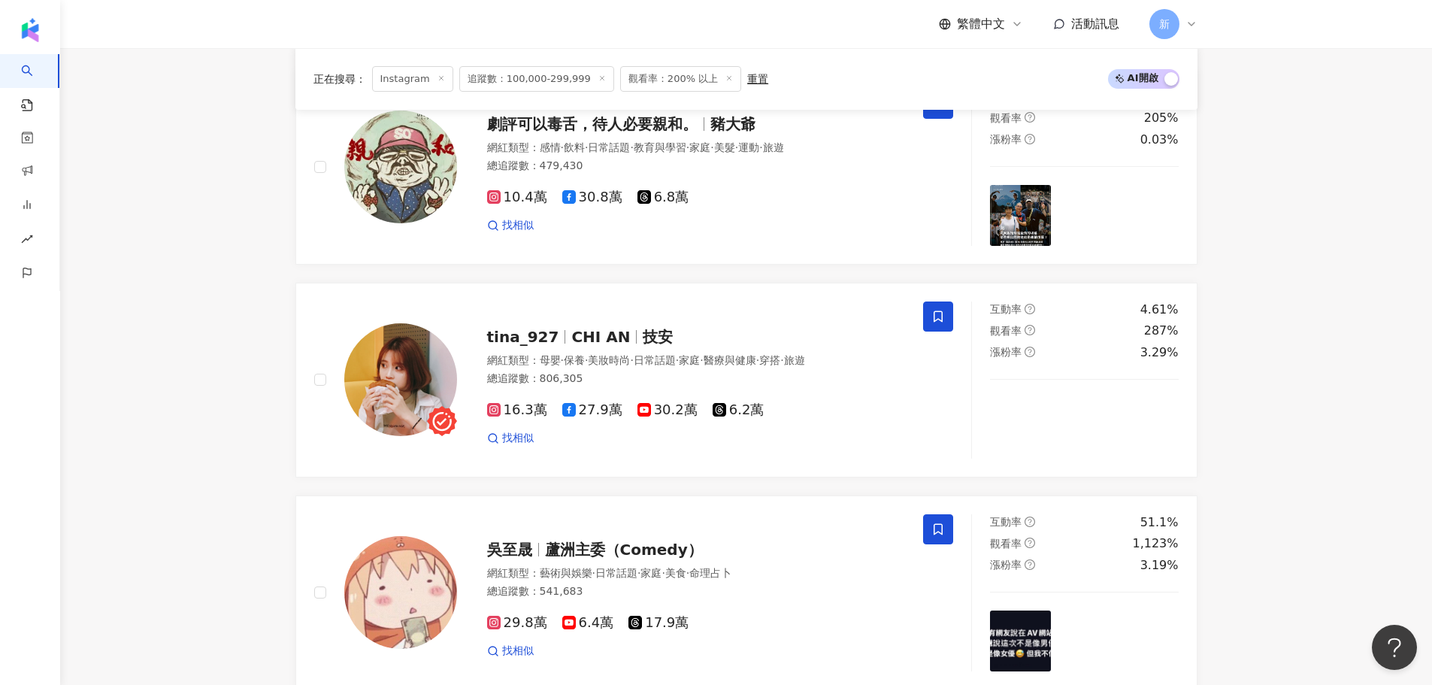
scroll to position [1191, 0]
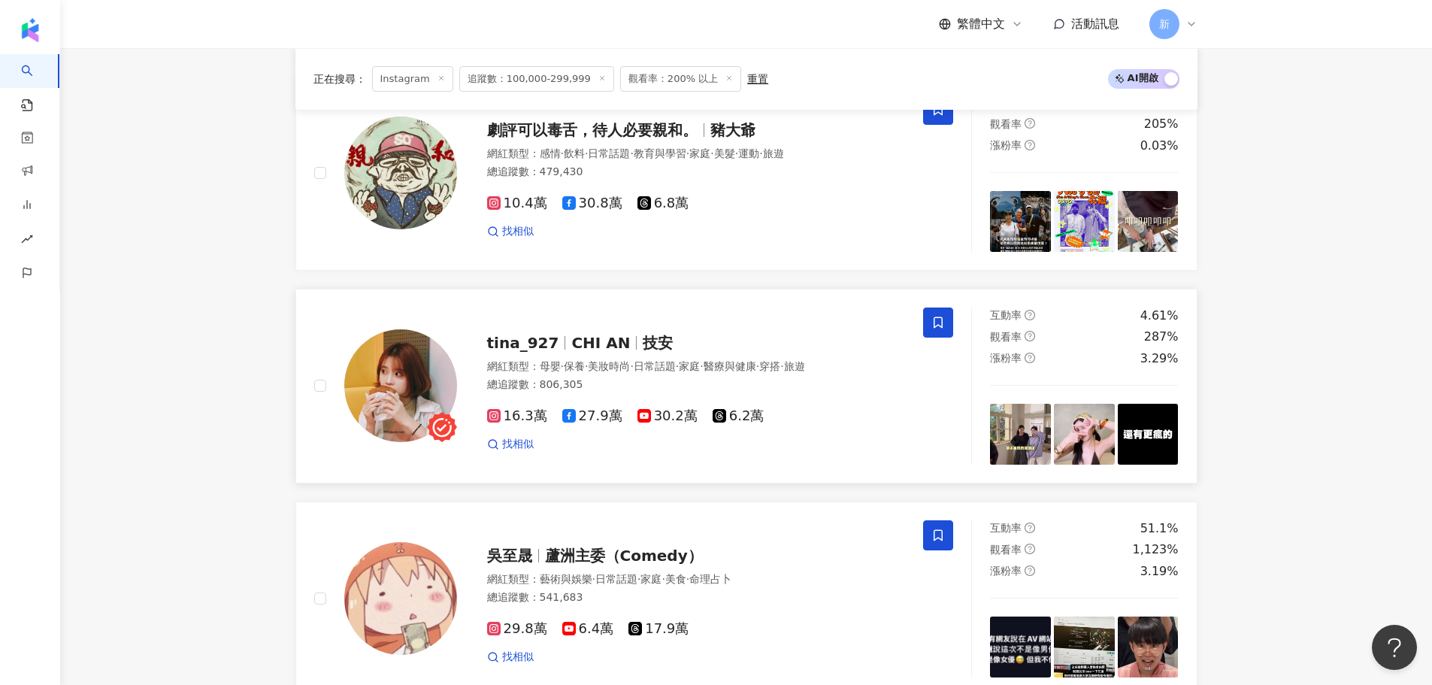
click at [933, 337] on span at bounding box center [938, 322] width 30 height 30
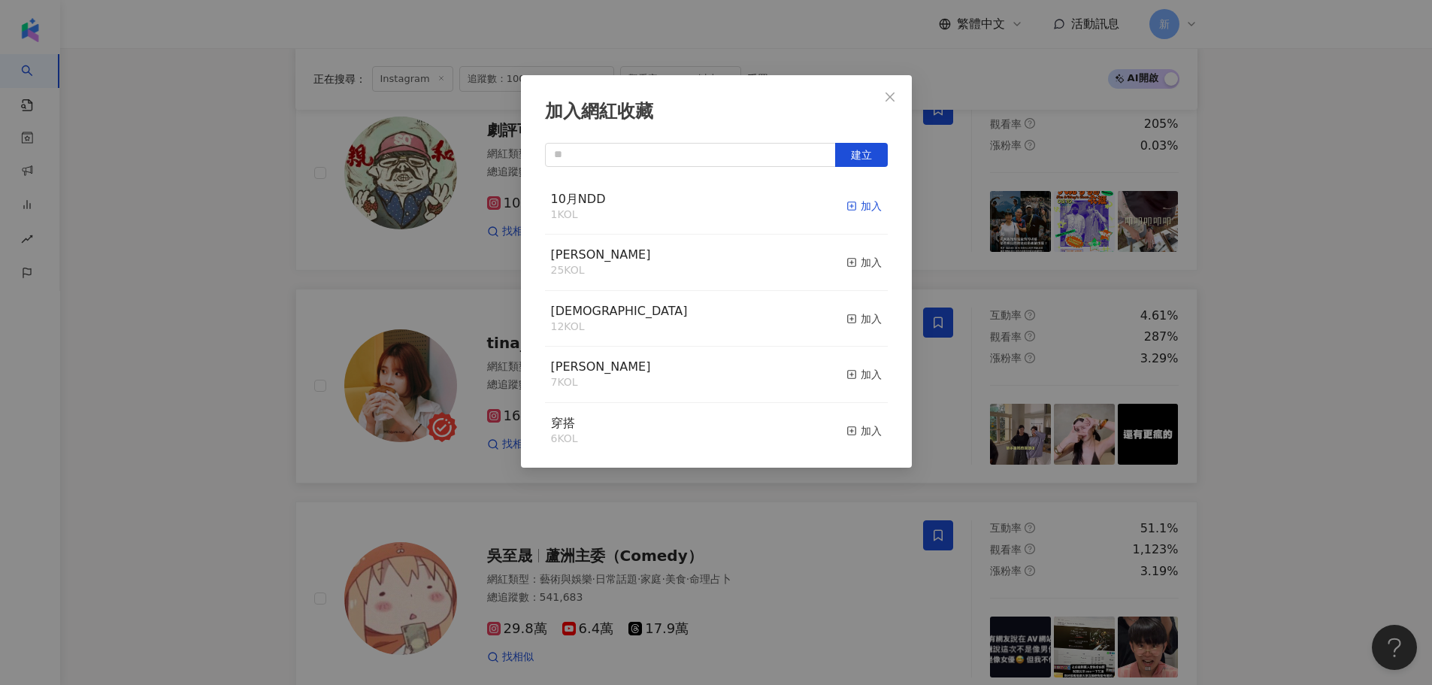
click at [846, 202] on icon "button" at bounding box center [851, 206] width 11 height 11
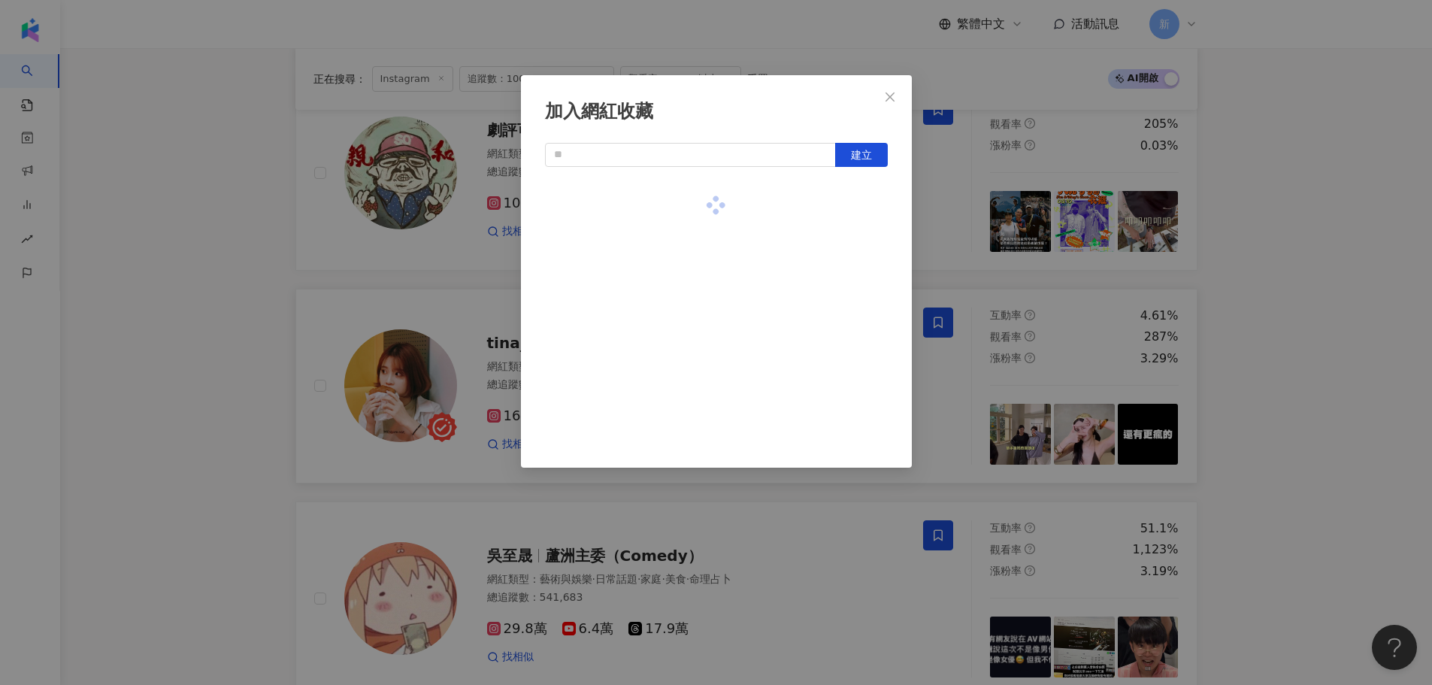
click at [1336, 306] on div "加入網紅收藏 建立" at bounding box center [716, 342] width 1432 height 685
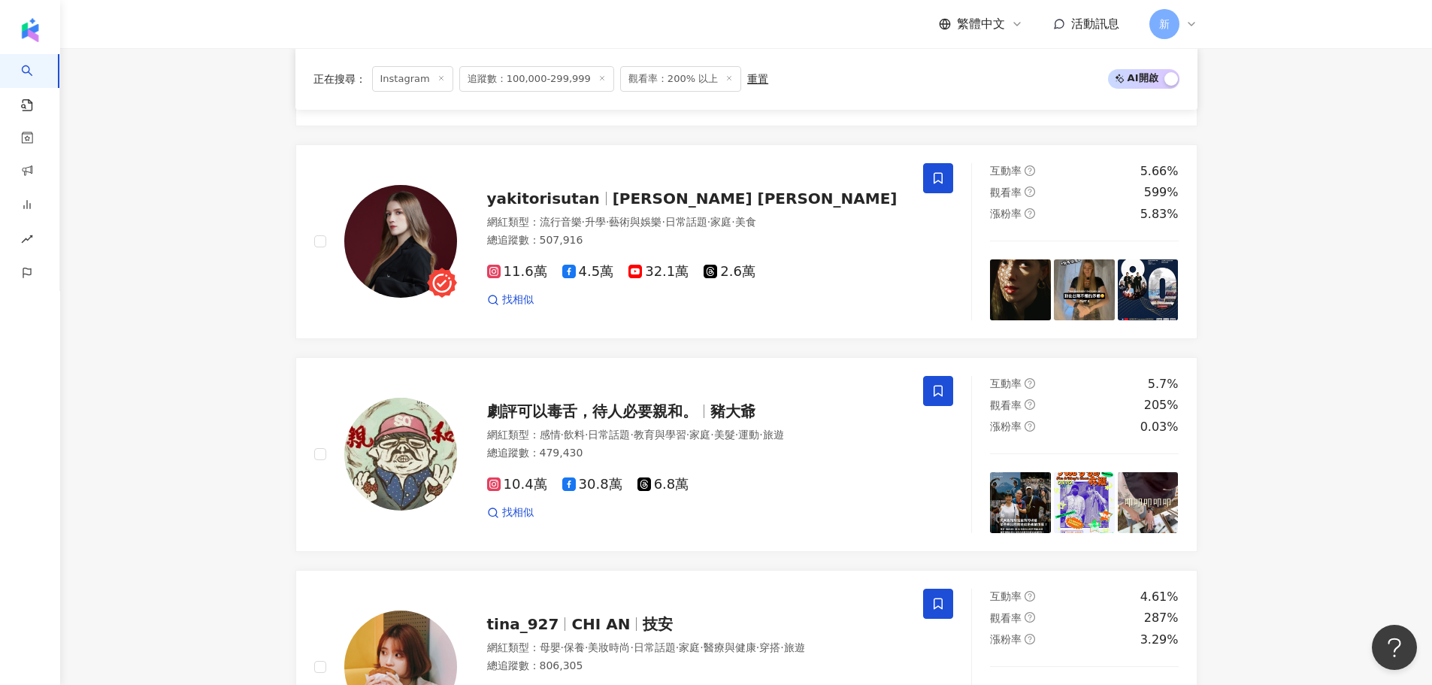
scroll to position [815, 0]
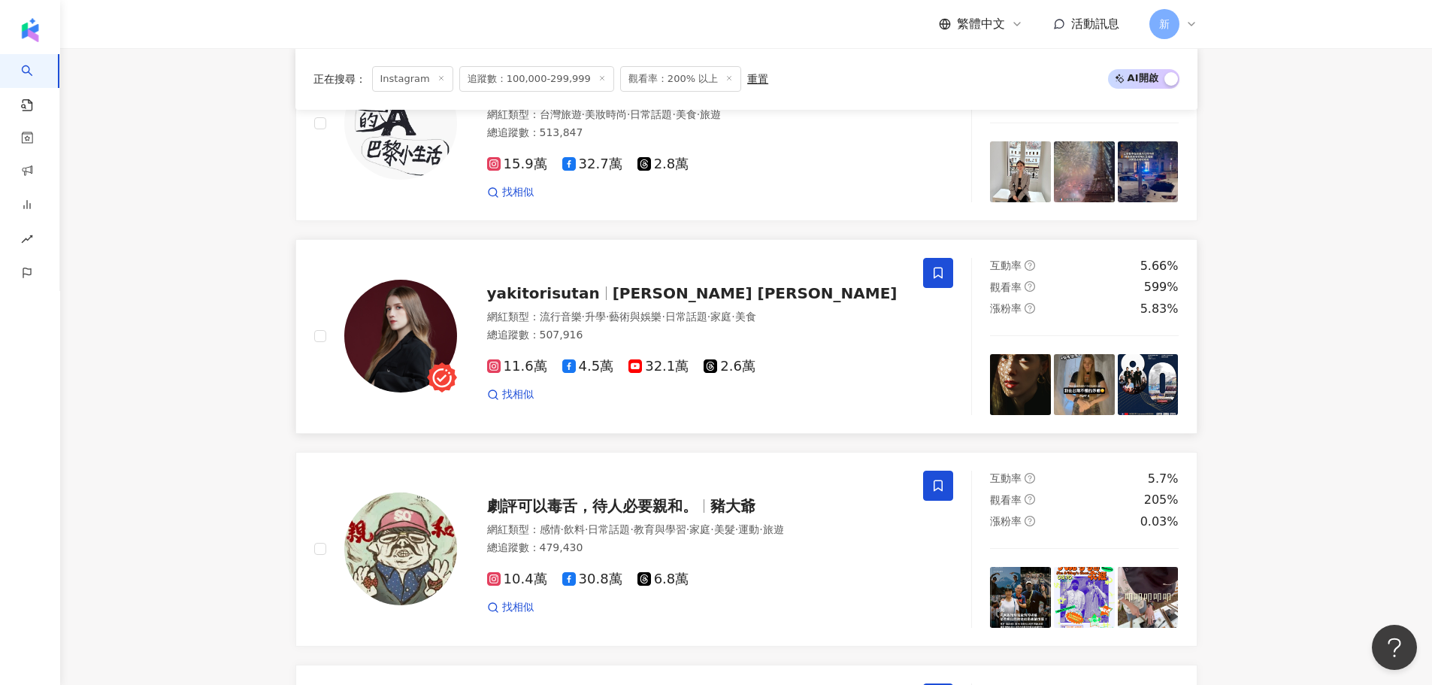
click at [937, 280] on icon at bounding box center [938, 273] width 14 height 14
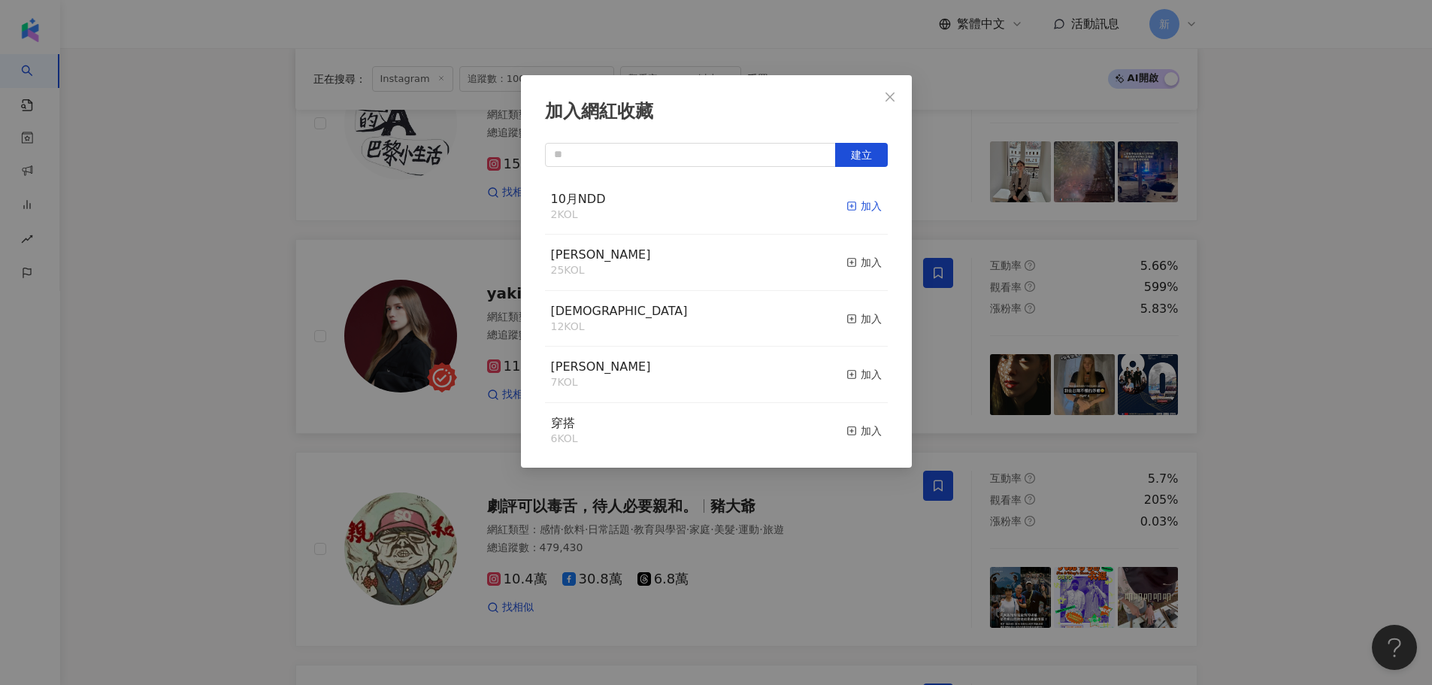
click at [850, 211] on div "加入" at bounding box center [863, 206] width 35 height 17
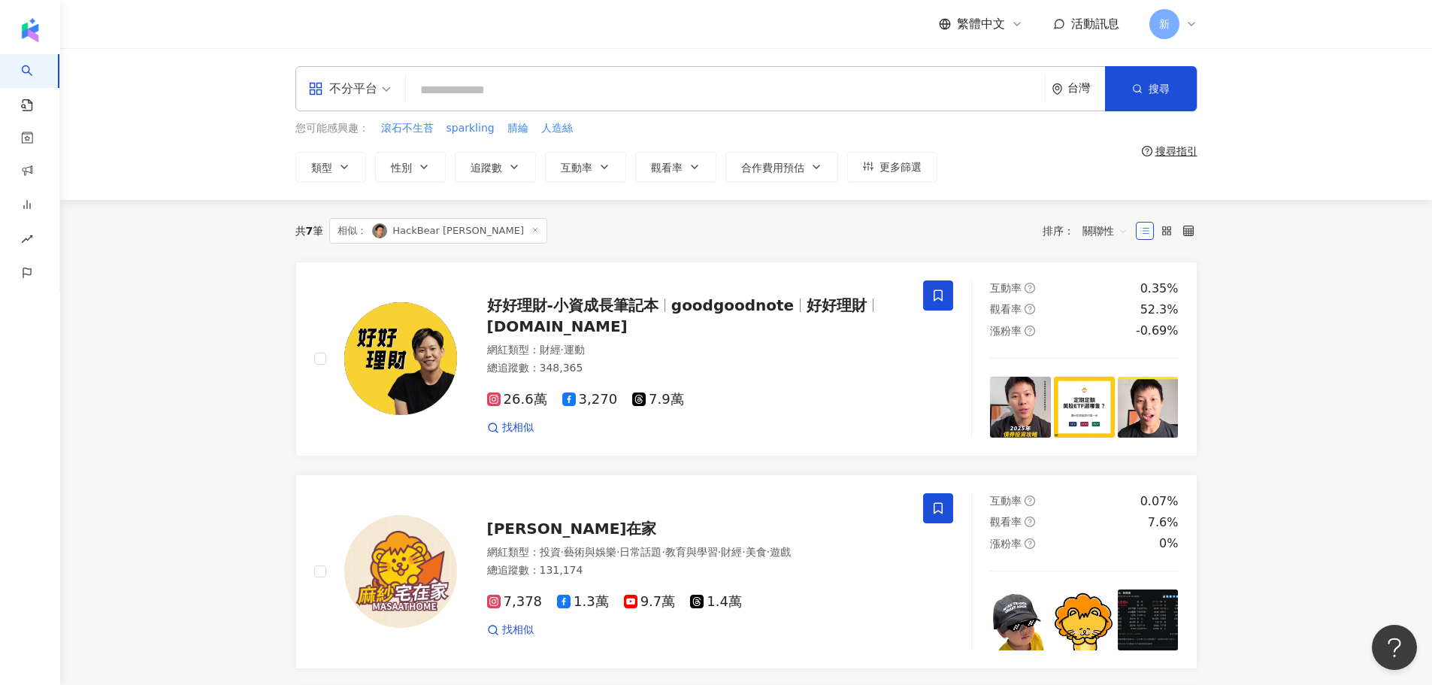
click at [531, 231] on icon at bounding box center [535, 230] width 8 height 8
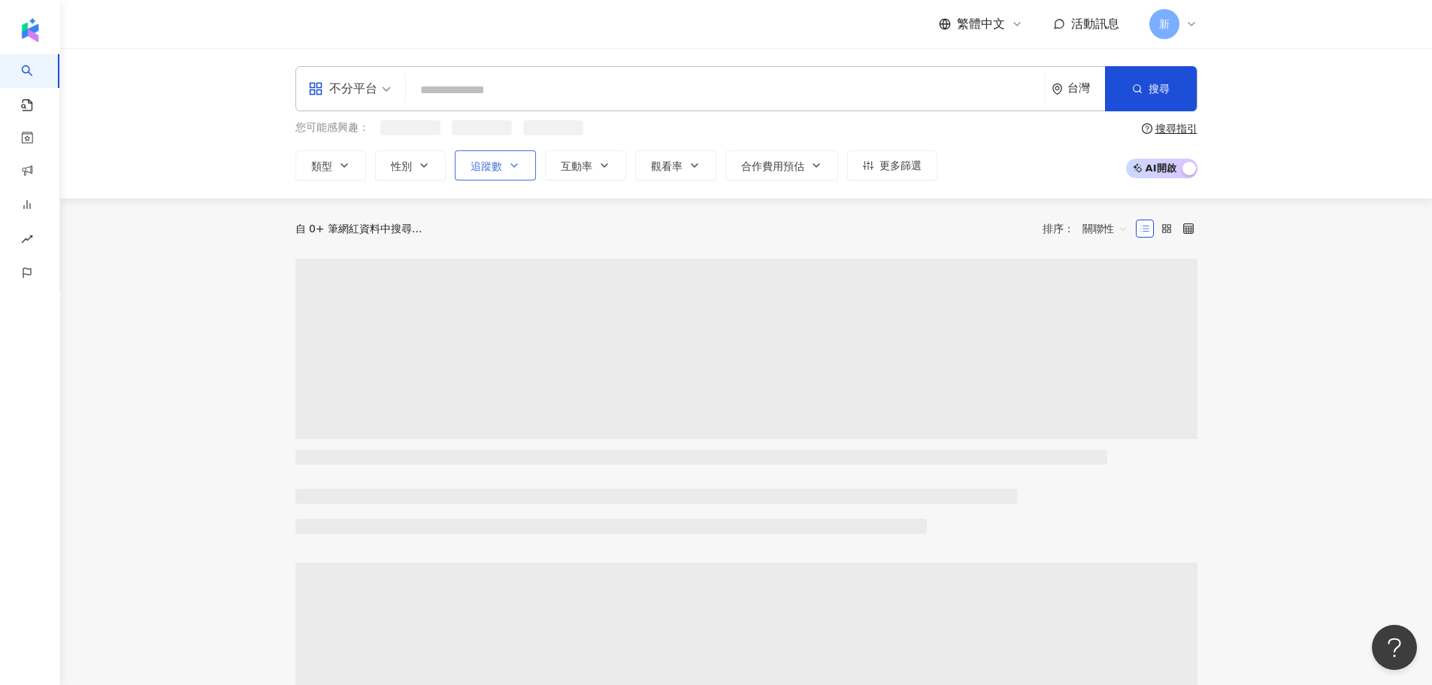
click at [512, 176] on button "追蹤數" at bounding box center [495, 165] width 81 height 30
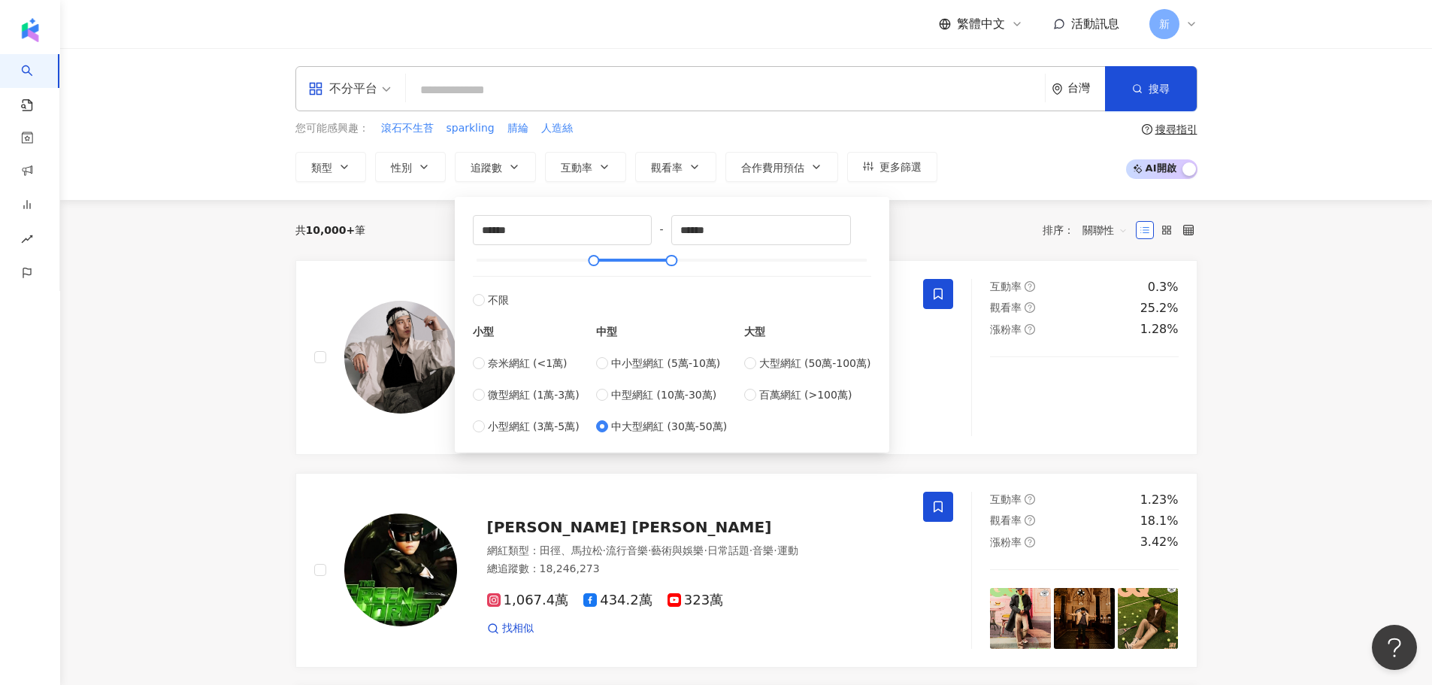
type input "******"
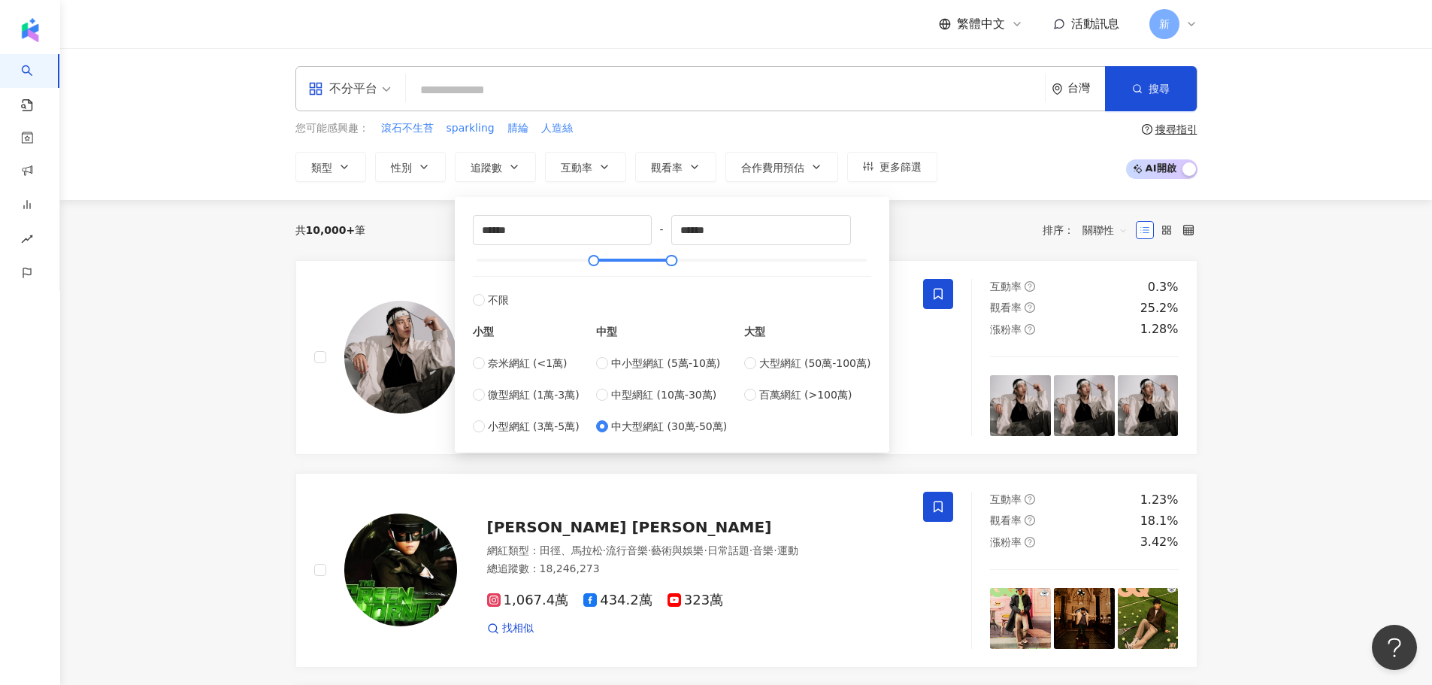
click at [885, 194] on div "****** - ****** 不限 小型 奈米網紅 (<1萬) 微型網紅 (1萬-3萬) 小型網紅 (3萬-5萬) 中型 中小型網紅 (5萬-10萬) 中型…" at bounding box center [672, 320] width 434 height 263
click at [950, 197] on div "不分平台 台灣 搜尋 您可能感興趣： 滾石不生苔 sparkling 腈綸 人造絲 類型 性別 追蹤數 互動率 觀看率 合作費用預估 更多篩選 ****** …" at bounding box center [746, 124] width 1372 height 152
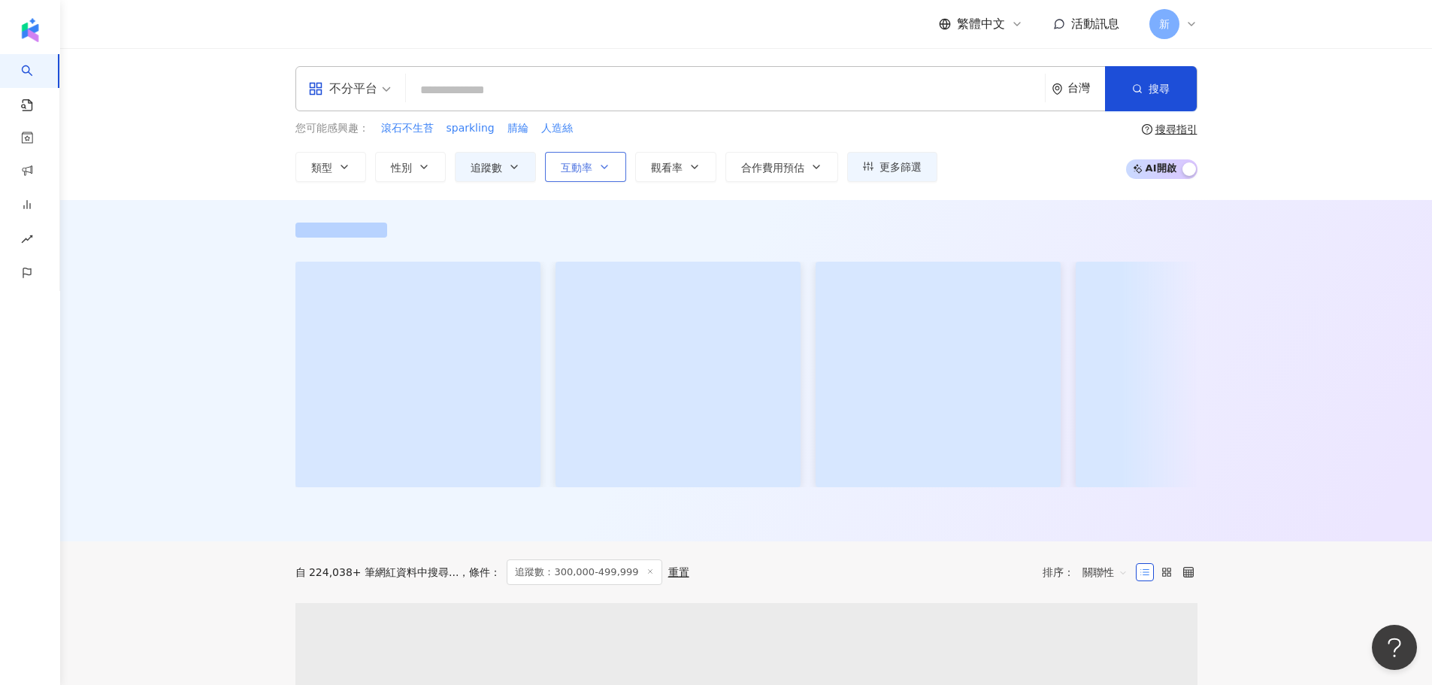
click at [573, 163] on span "互動率" at bounding box center [577, 168] width 32 height 12
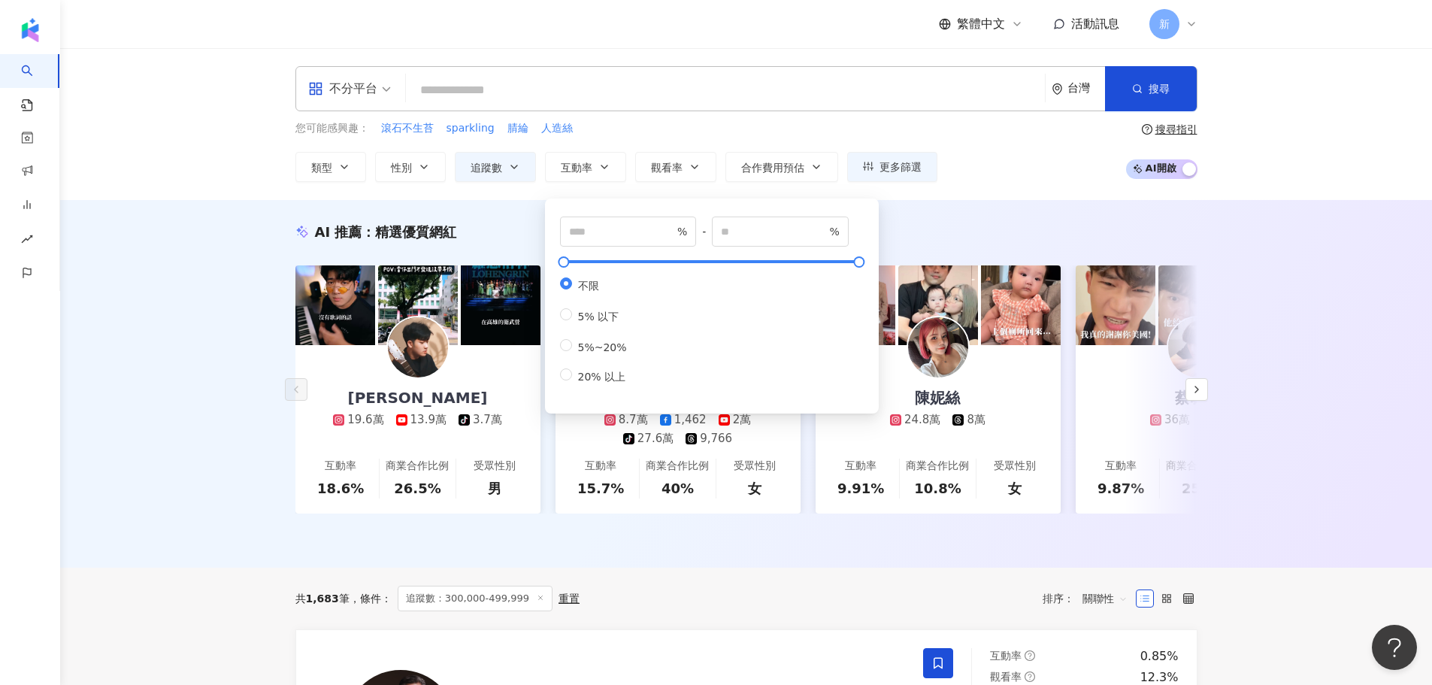
click at [482, 204] on div "AI 推薦 ： 精選優質網紅 綾小路Louis 19.6萬 13.9萬 tiktok-icon 3.7萬 互動率 18.6% 商業合作比例 26.5% 受眾性…" at bounding box center [746, 383] width 1372 height 367
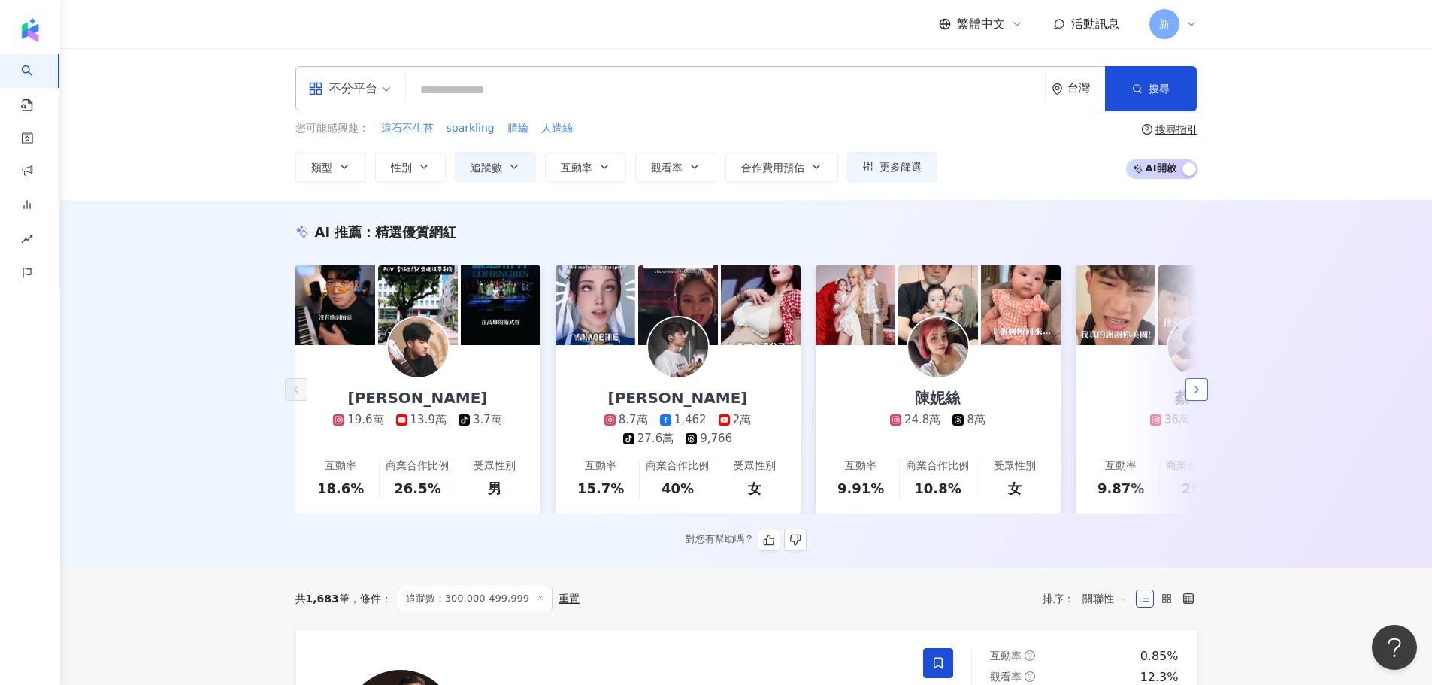
click at [1202, 395] on icon "button" at bounding box center [1196, 389] width 12 height 12
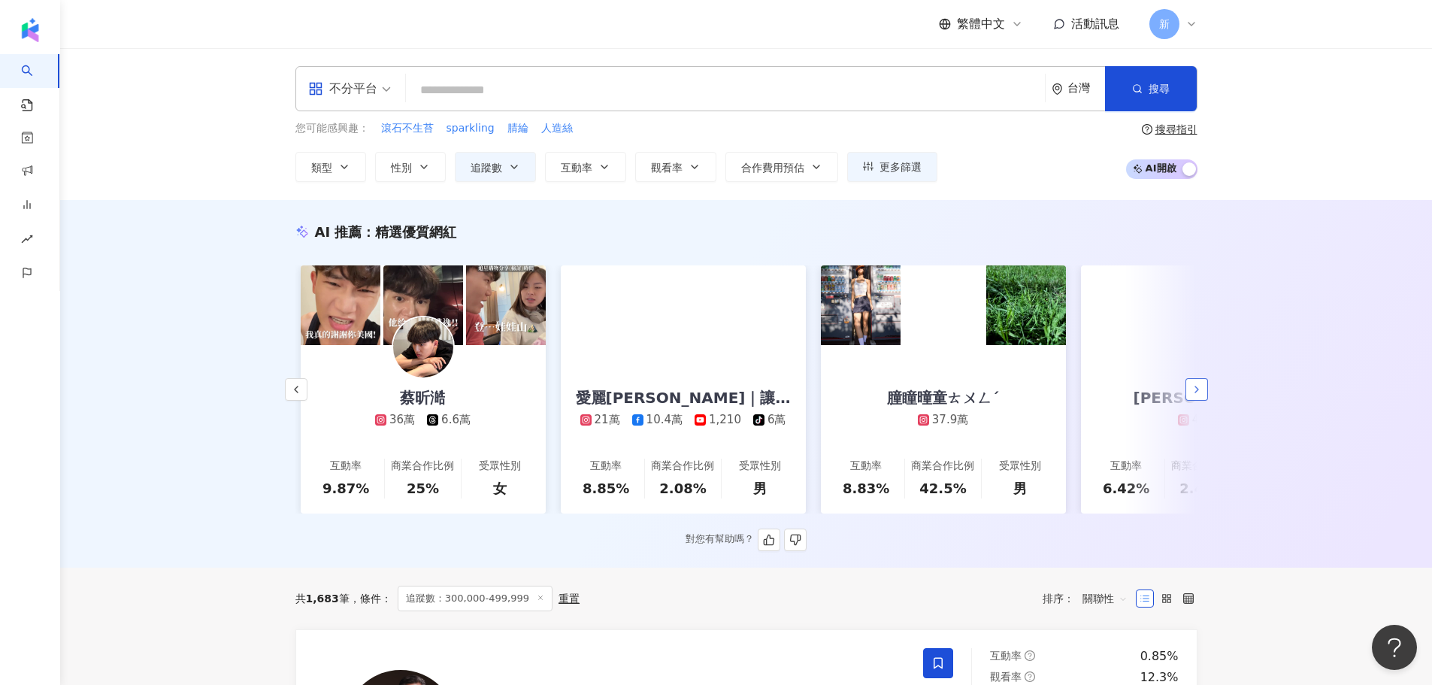
scroll to position [0, 780]
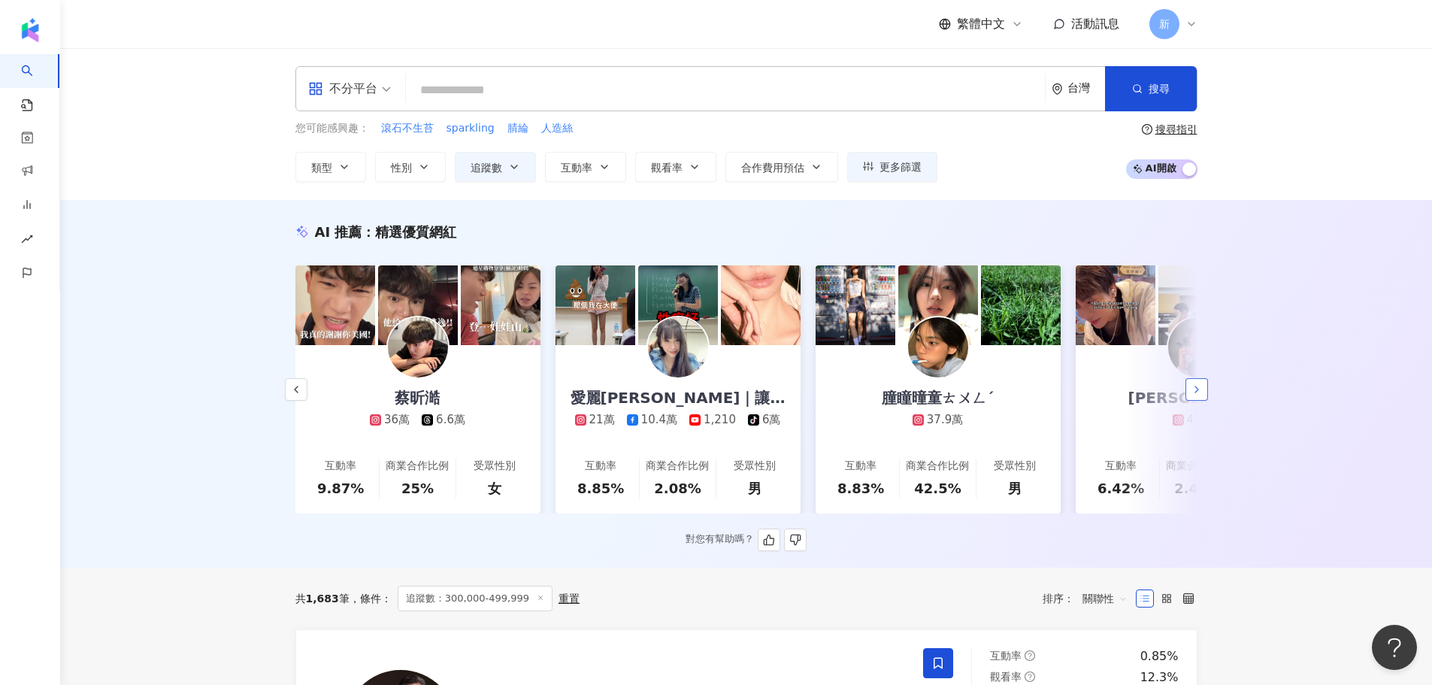
click at [1202, 395] on icon "button" at bounding box center [1196, 389] width 12 height 12
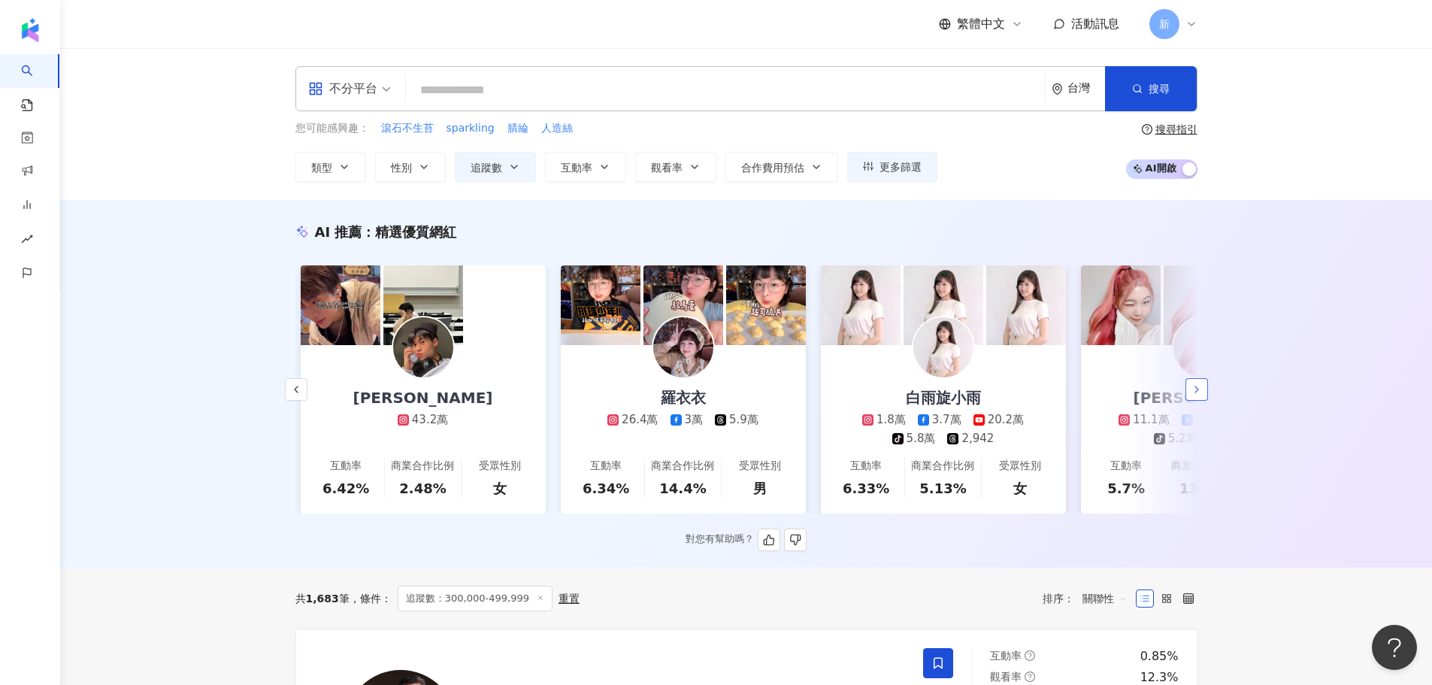
scroll to position [0, 1560]
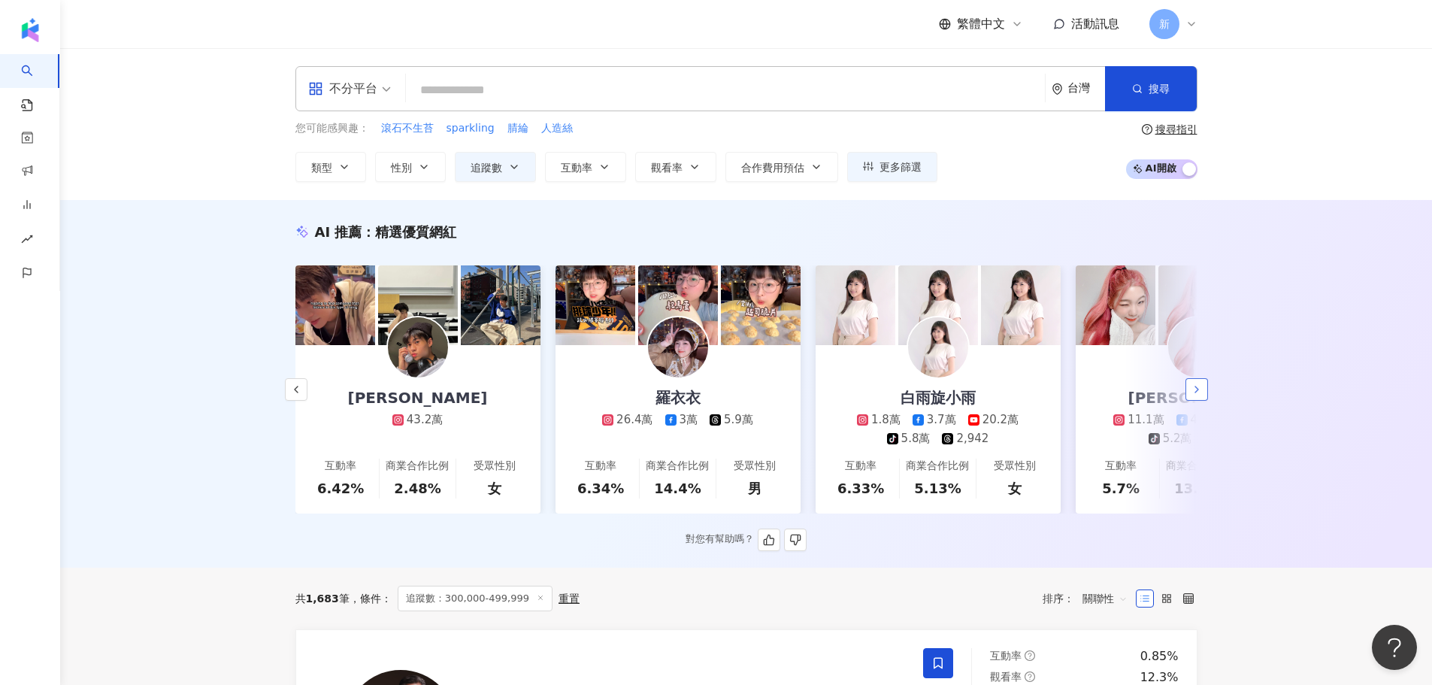
click at [1200, 393] on icon "button" at bounding box center [1196, 389] width 12 height 12
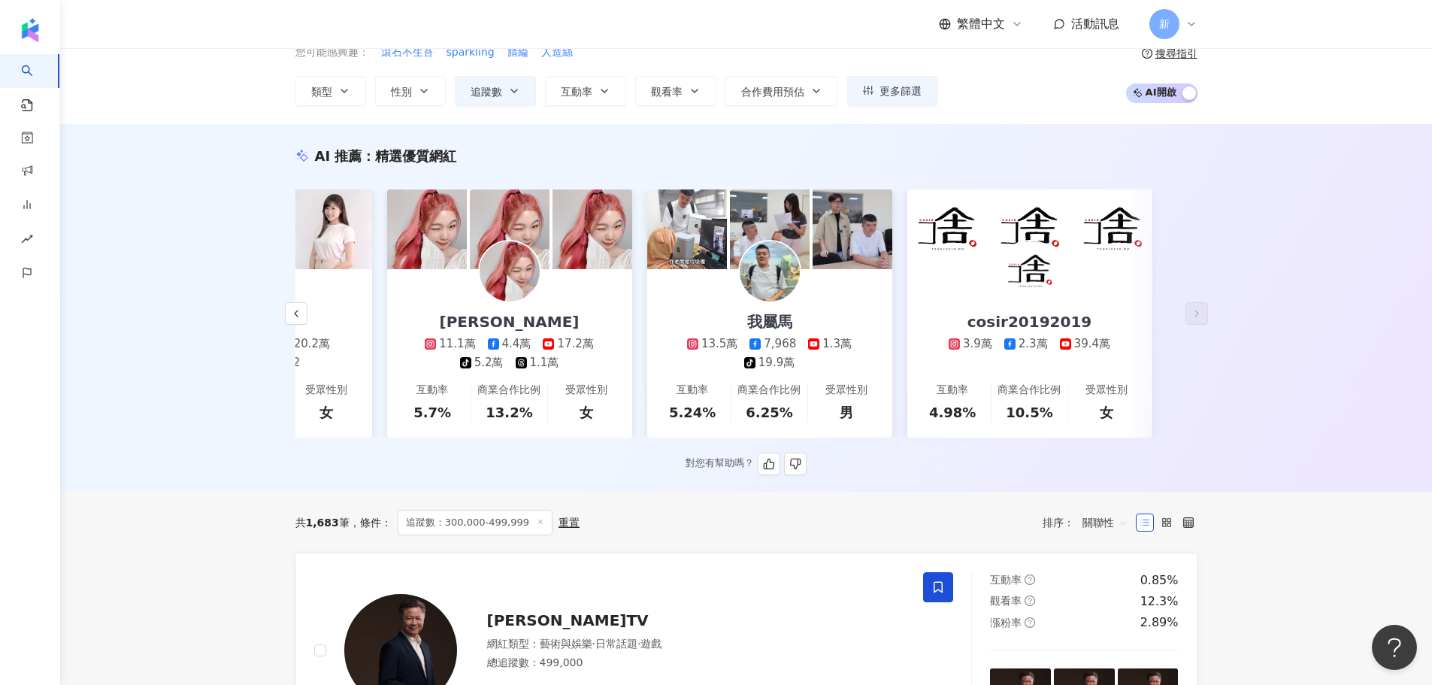
scroll to position [0, 0]
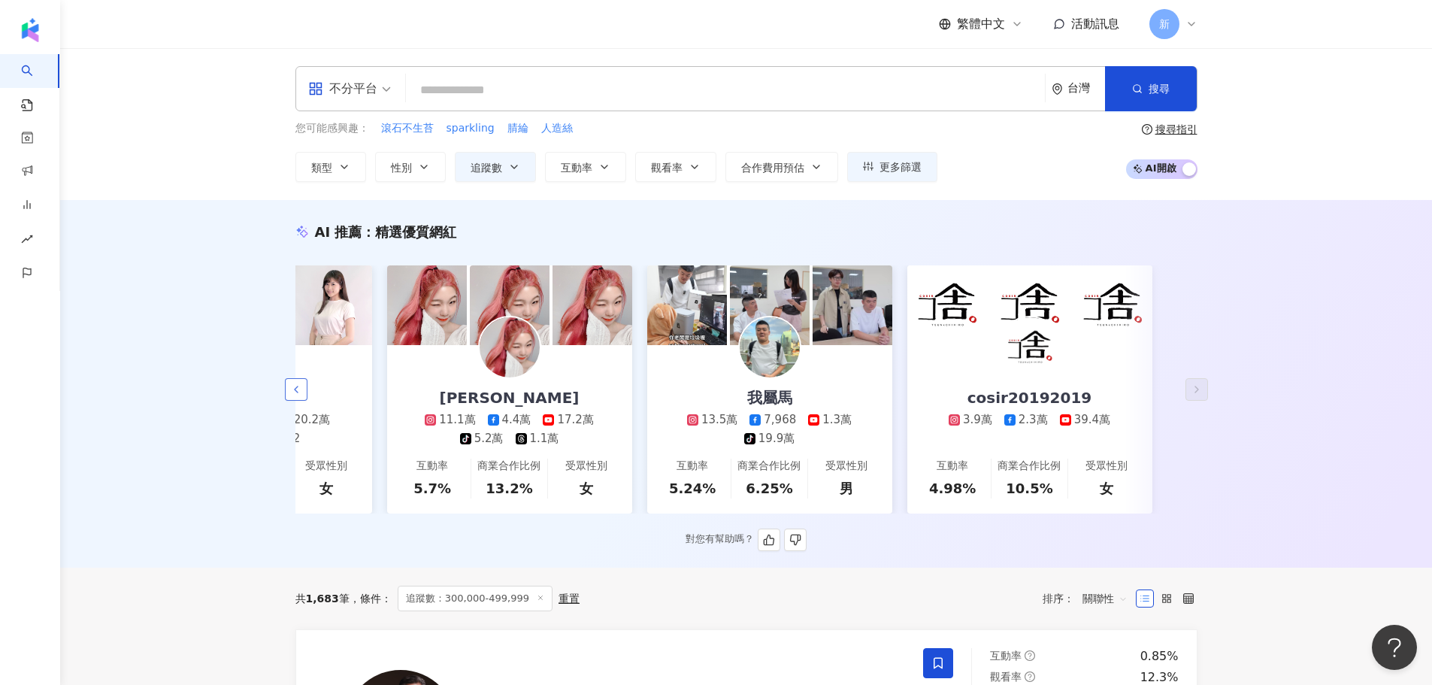
click at [301, 395] on icon "button" at bounding box center [296, 389] width 12 height 12
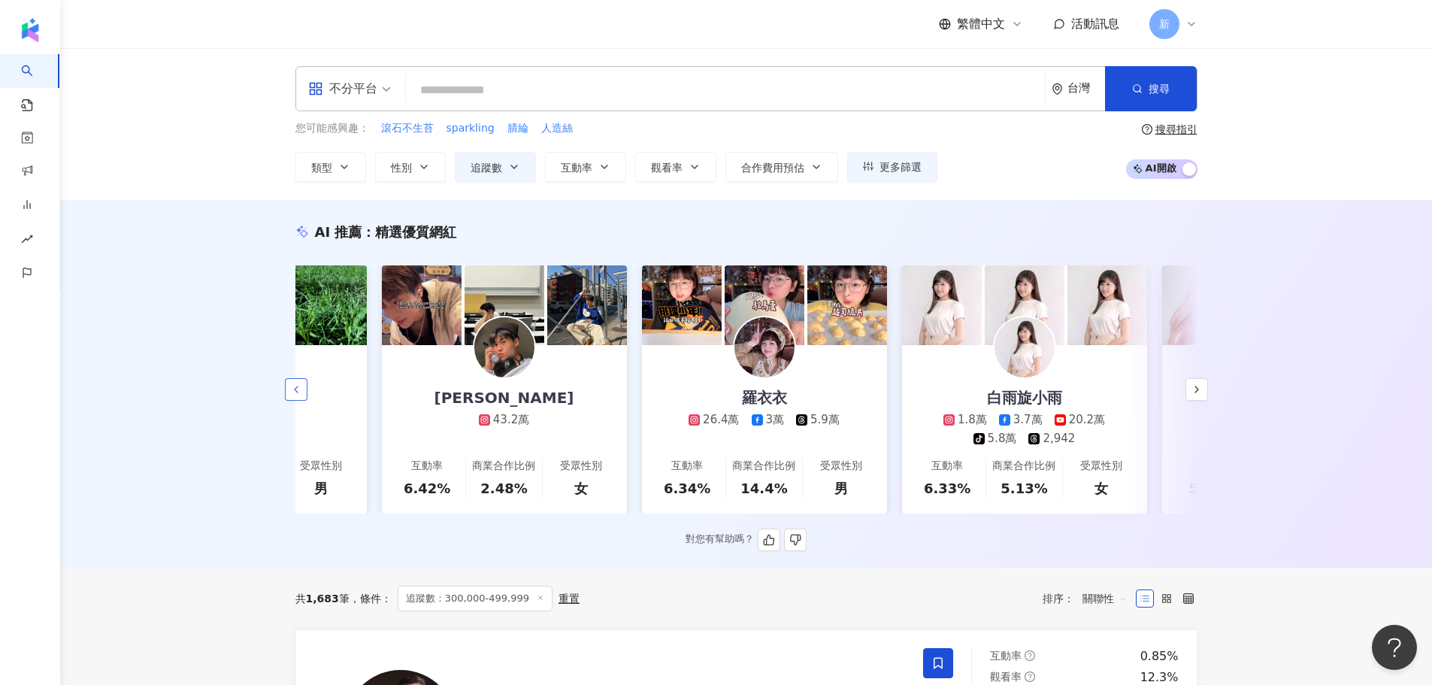
scroll to position [0, 1468]
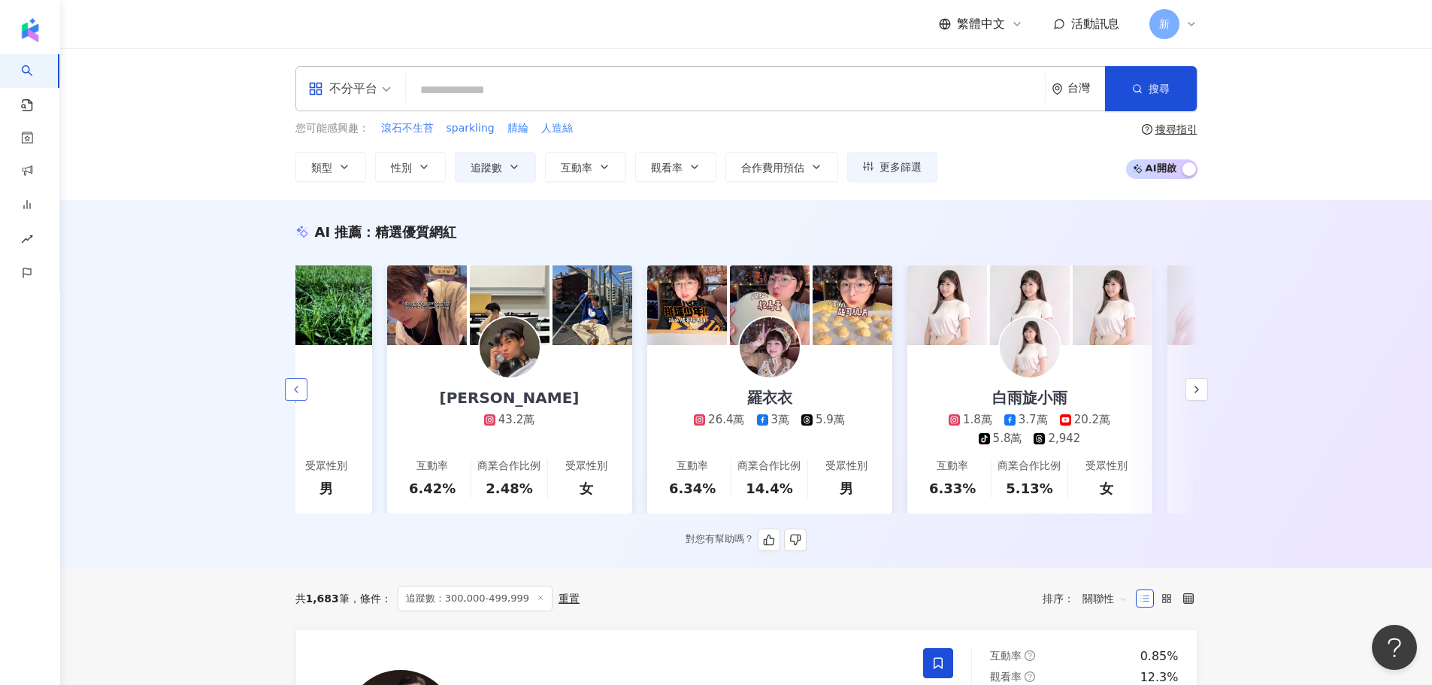
click at [301, 395] on icon "button" at bounding box center [296, 389] width 12 height 12
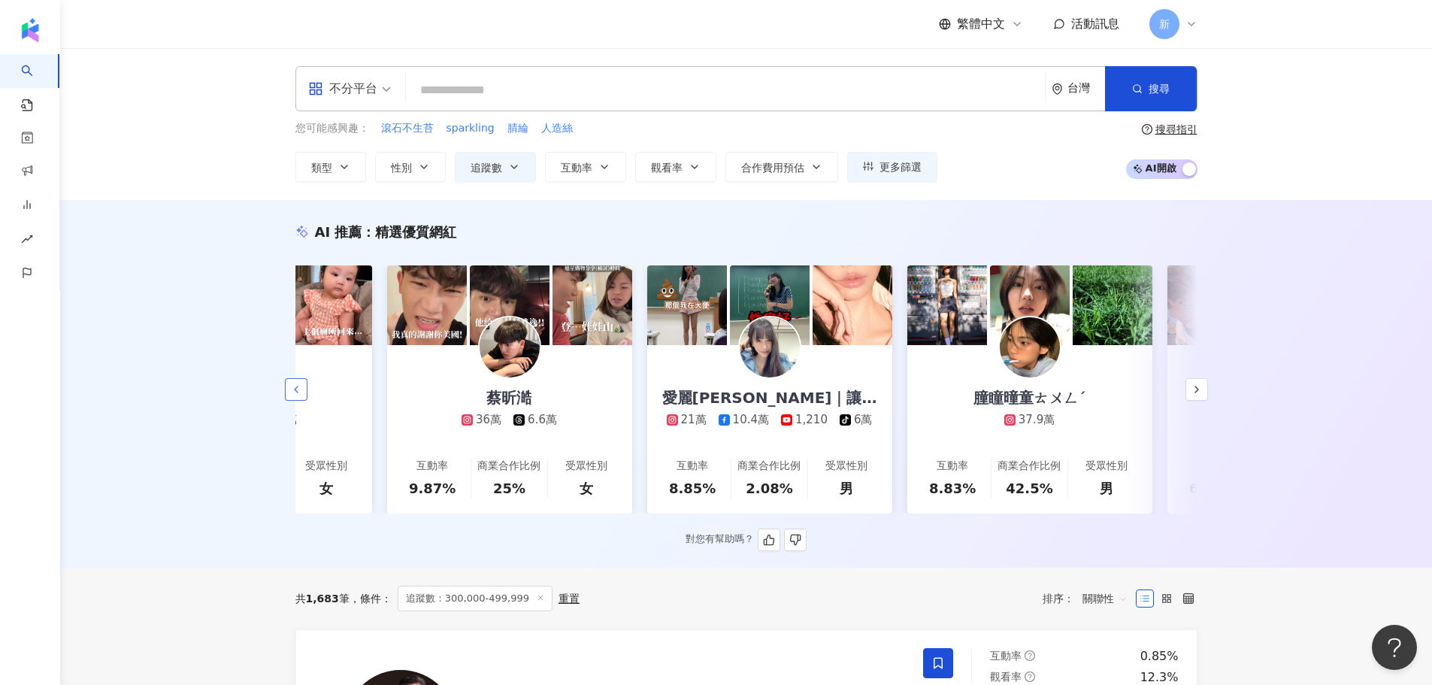
click at [301, 395] on icon "button" at bounding box center [296, 389] width 12 height 12
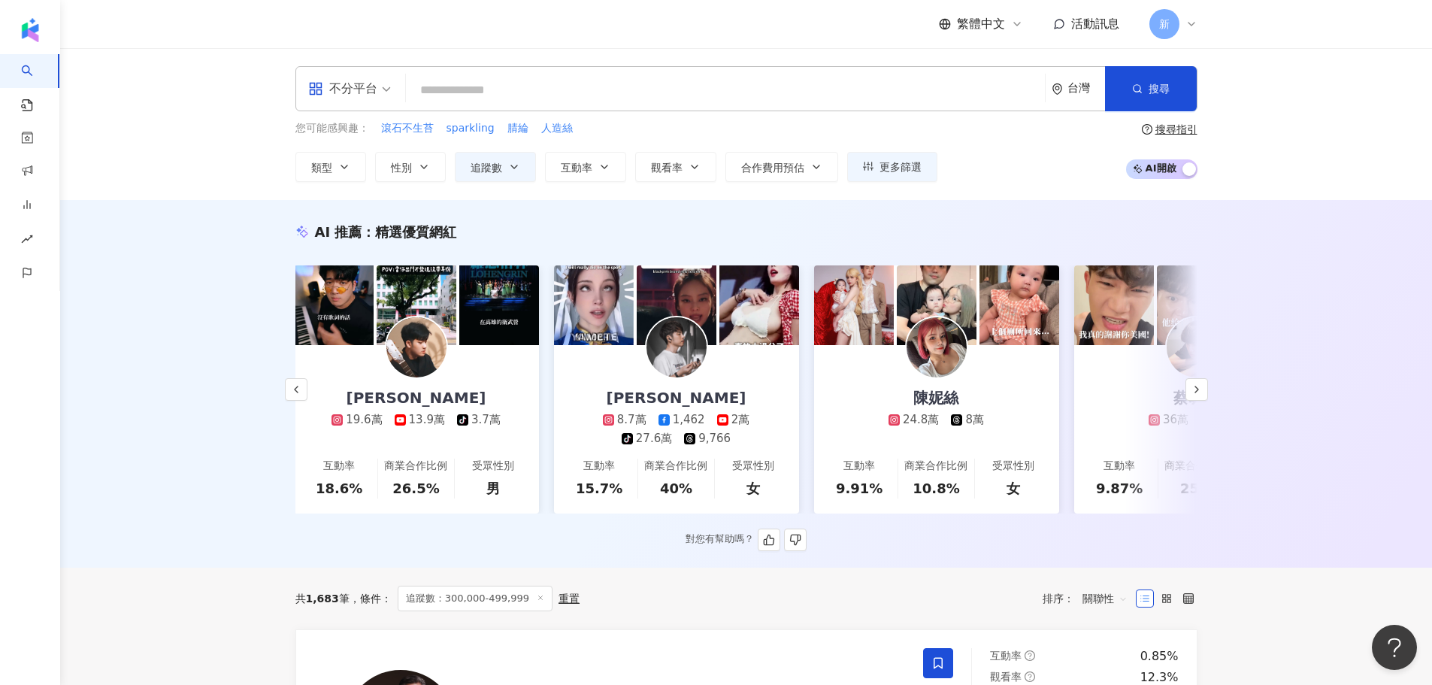
scroll to position [0, 0]
click at [428, 404] on div "[PERSON_NAME]" at bounding box center [418, 397] width 170 height 21
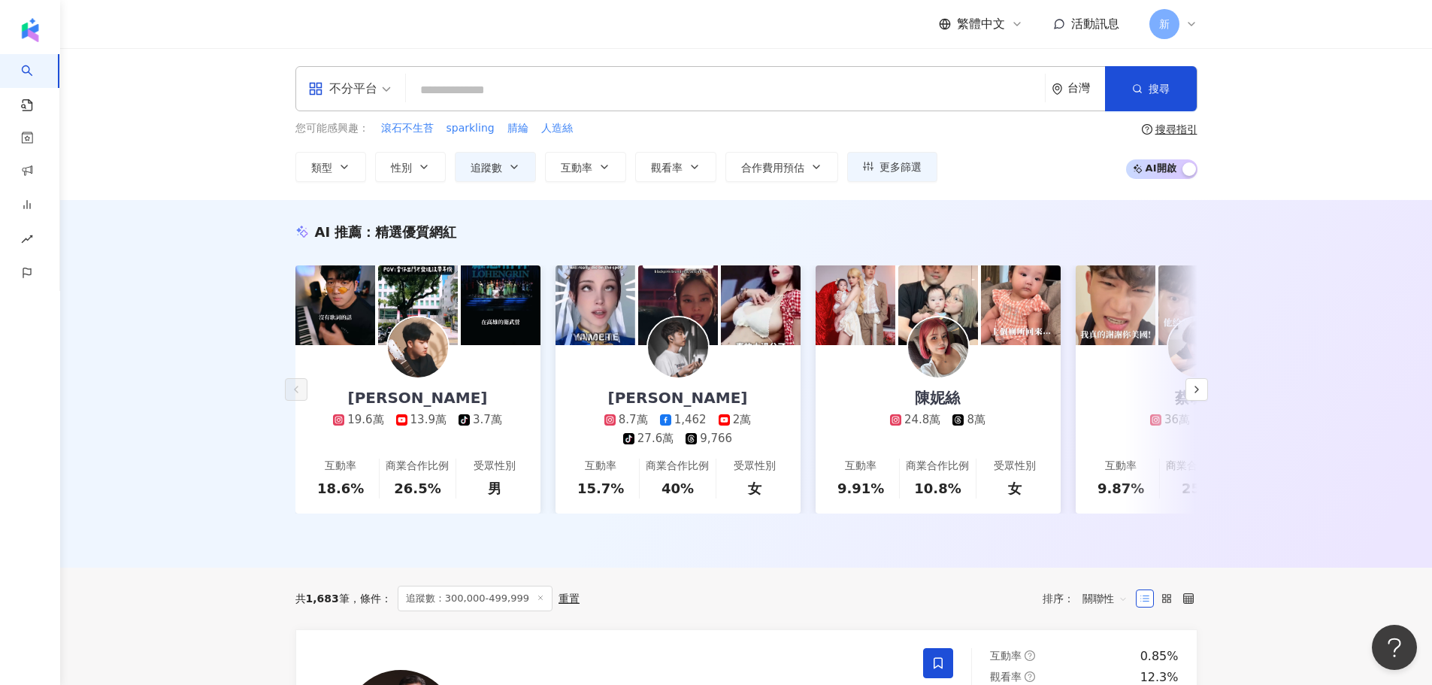
click at [522, 69] on div "不分平台 台灣 搜尋" at bounding box center [746, 88] width 902 height 45
click at [517, 76] on input "search" at bounding box center [725, 90] width 627 height 29
type input "*"
type input "***"
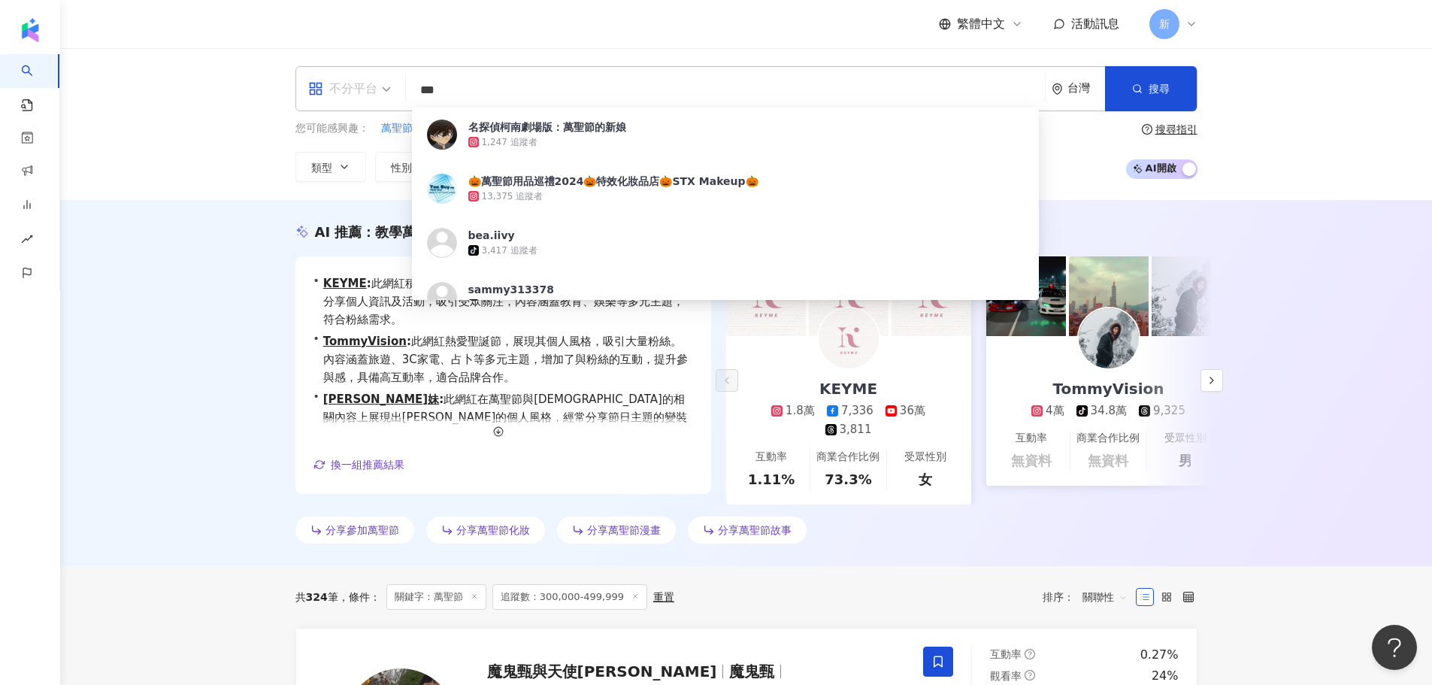
click at [374, 95] on div "不分平台" at bounding box center [342, 89] width 69 height 24
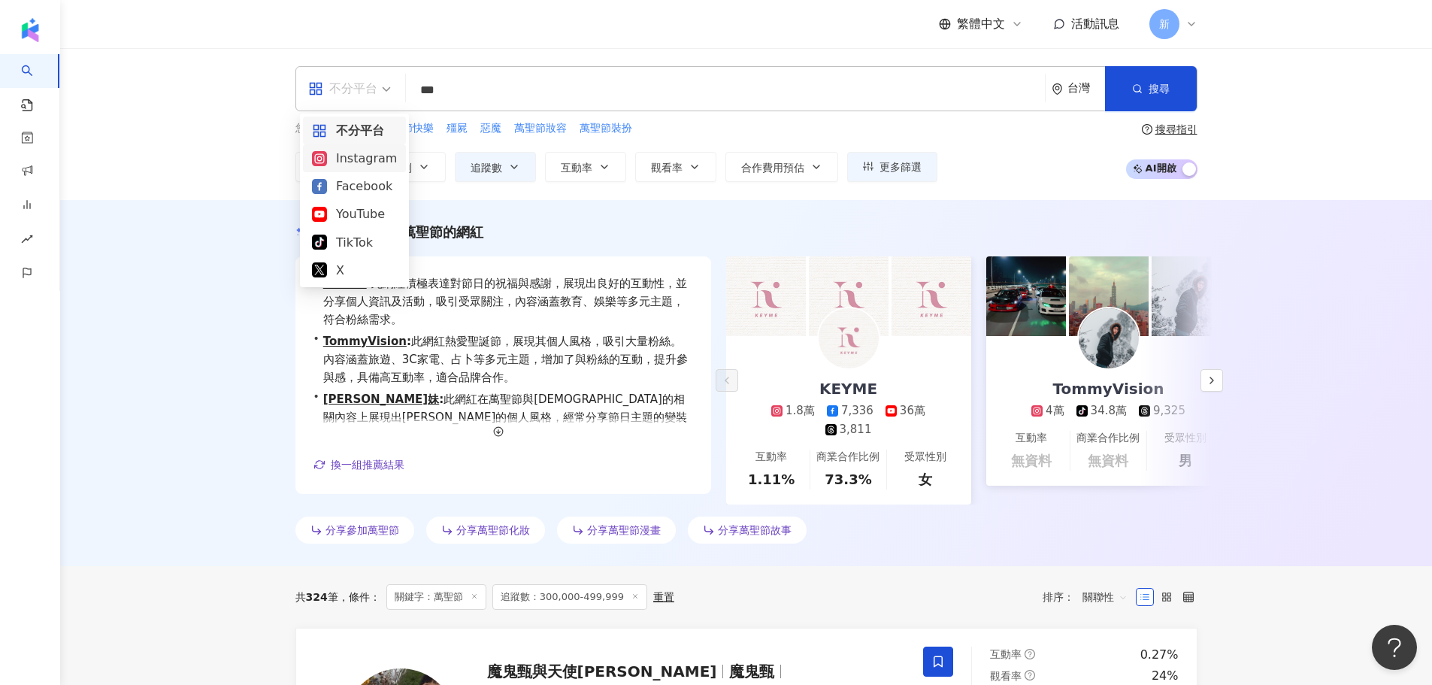
click at [358, 158] on div "Instagram" at bounding box center [354, 158] width 85 height 19
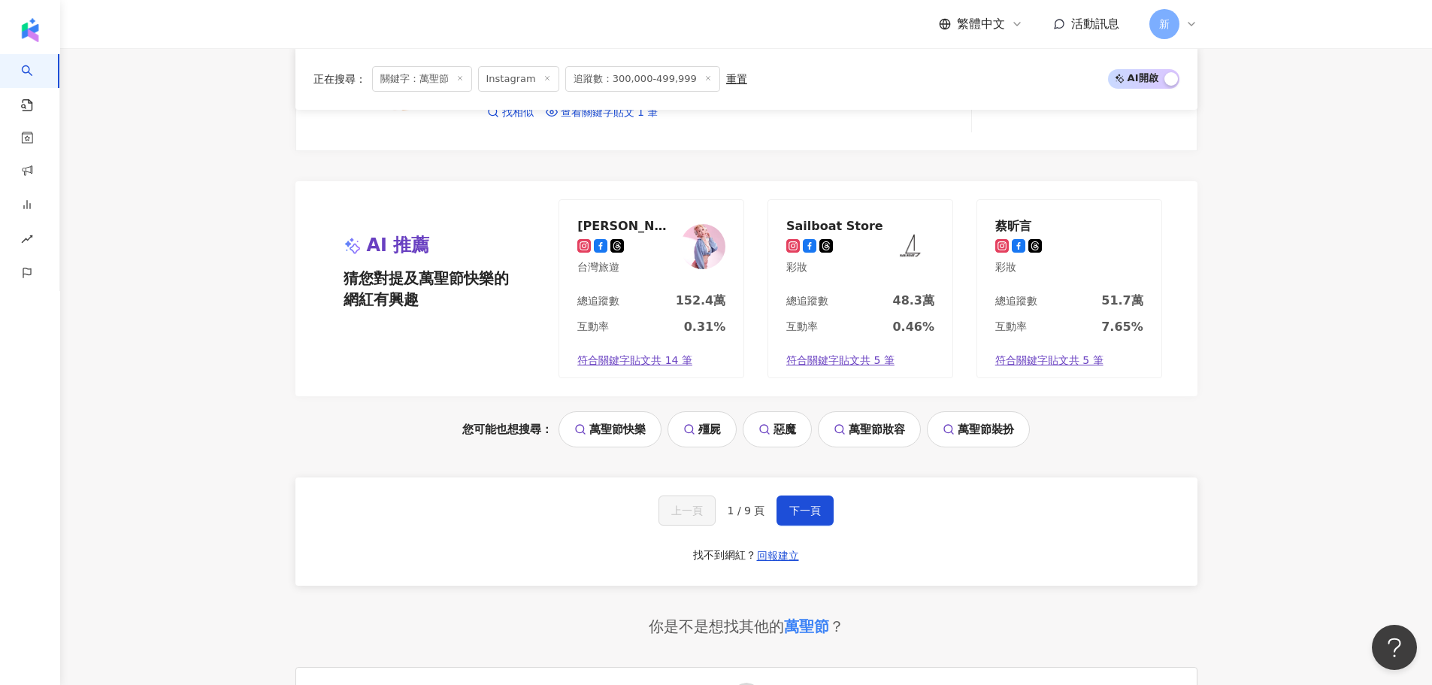
scroll to position [2993, 0]
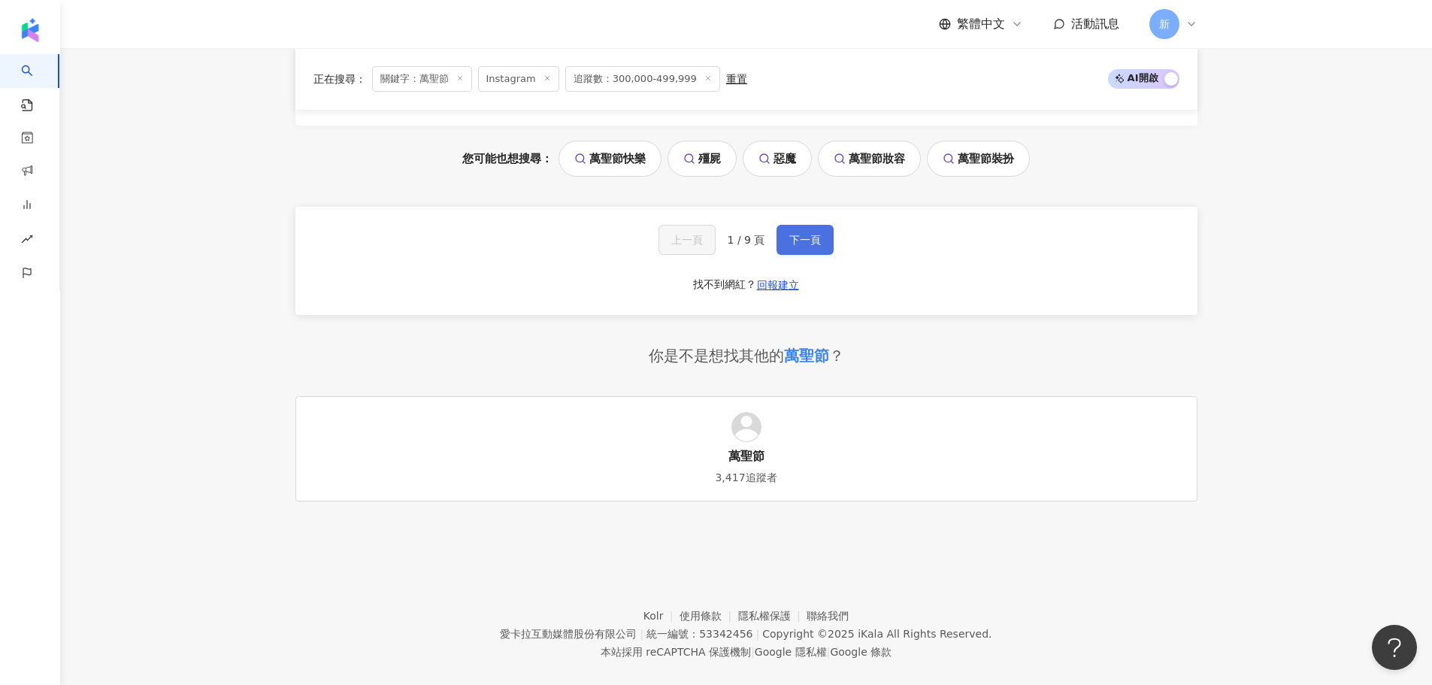
click at [815, 235] on span "下一頁" at bounding box center [805, 240] width 32 height 12
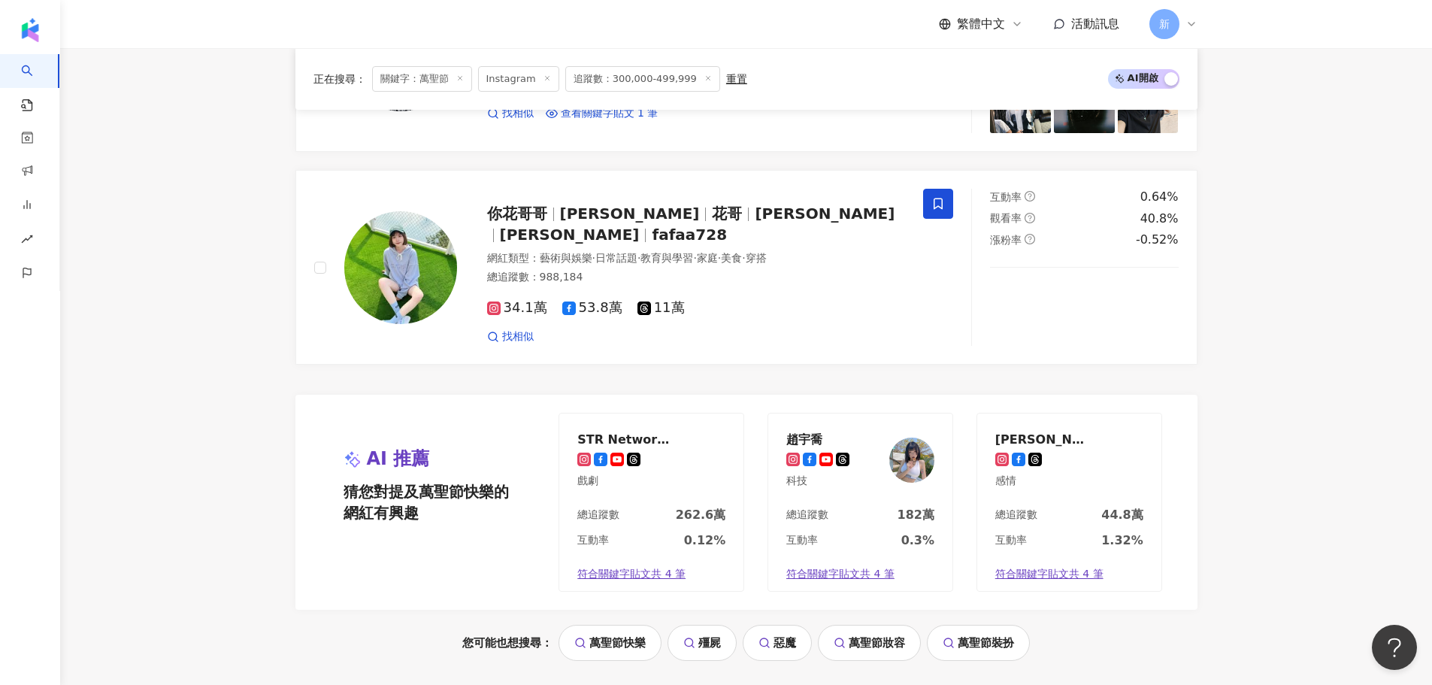
scroll to position [2682, 0]
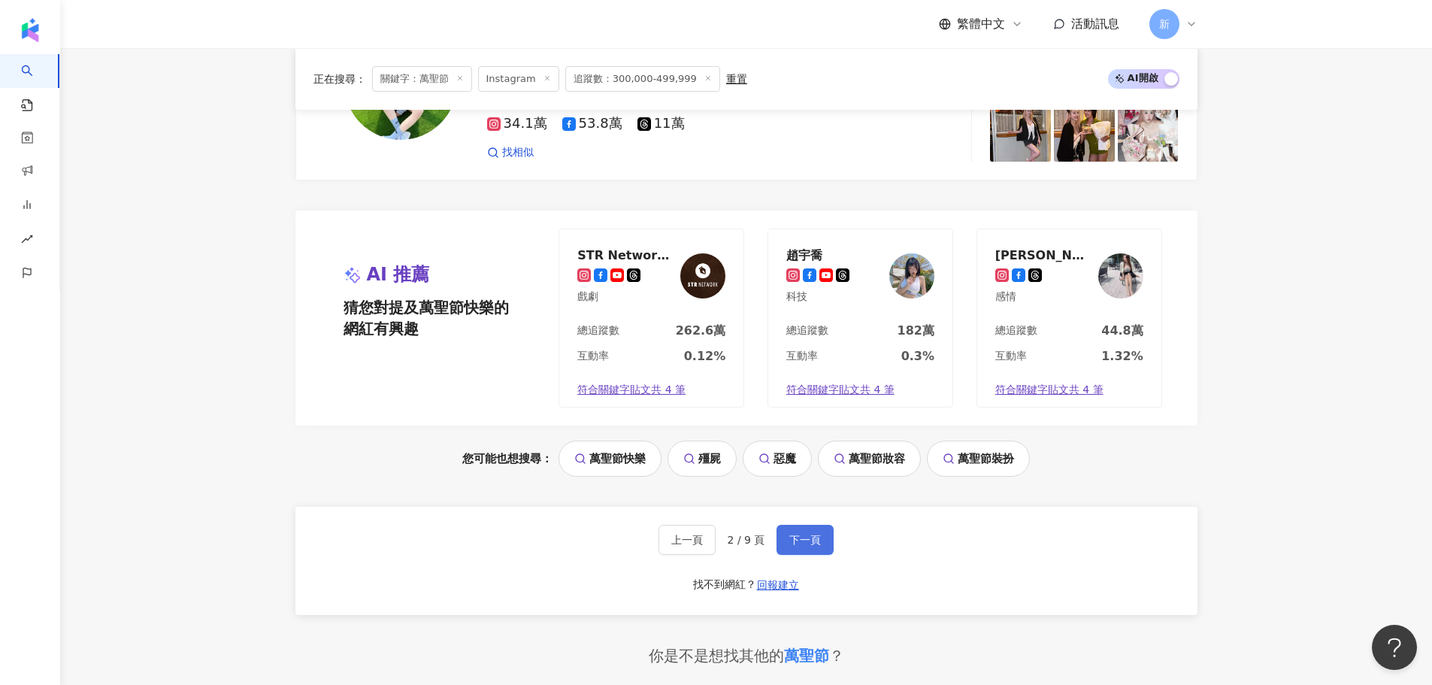
click at [789, 545] on span "下一頁" at bounding box center [805, 540] width 32 height 12
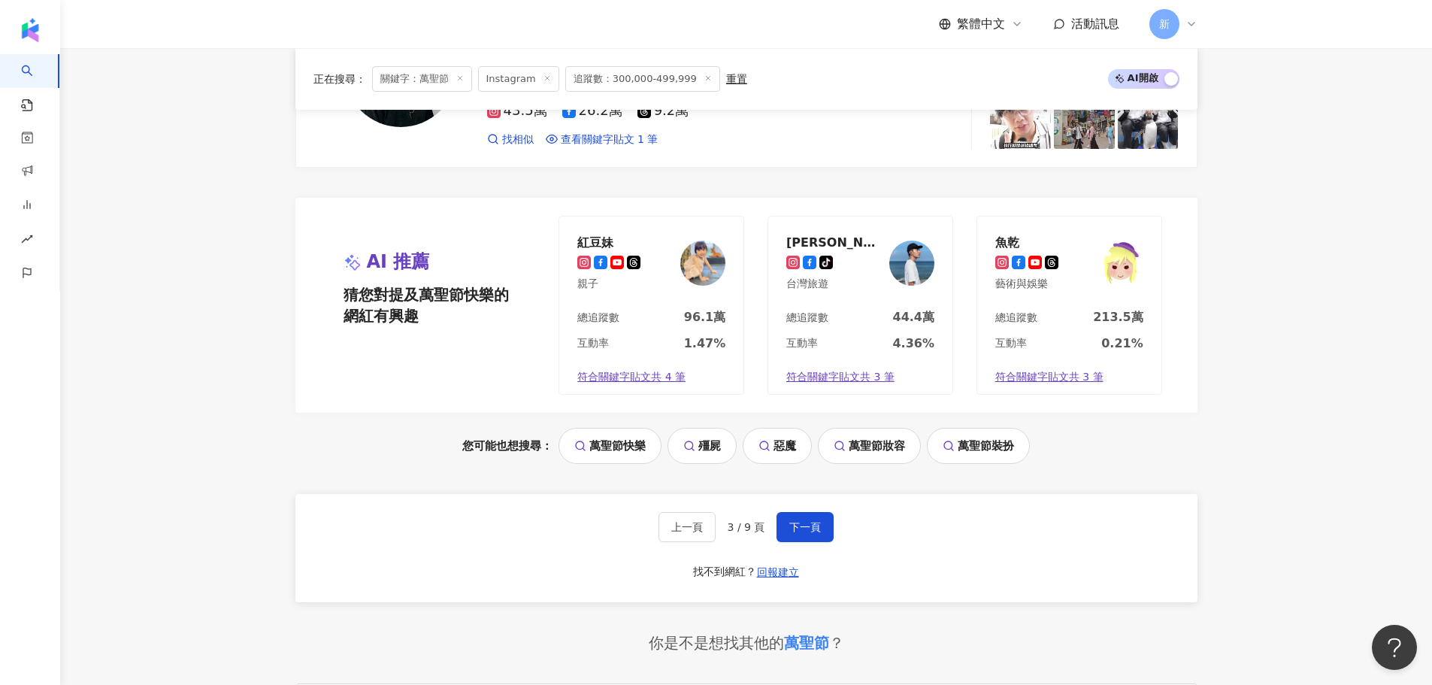
scroll to position [2712, 0]
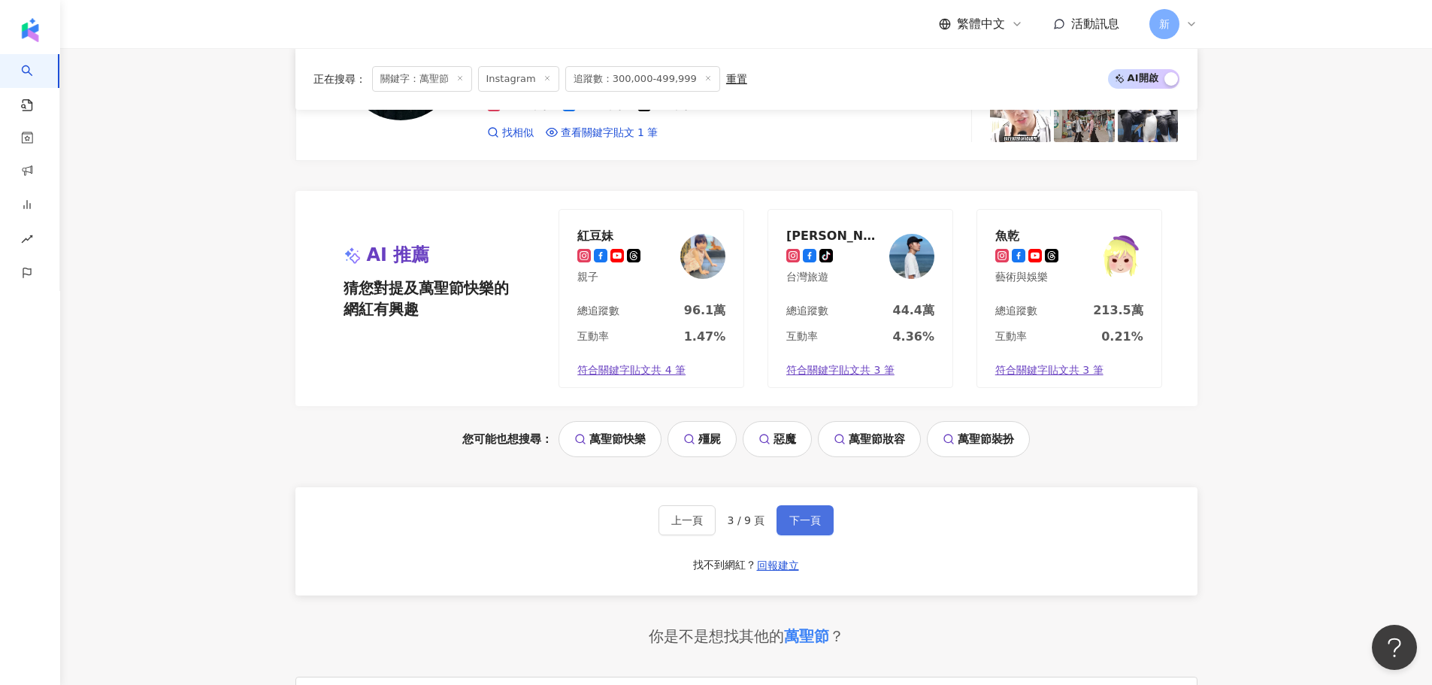
click at [810, 514] on span "下一頁" at bounding box center [805, 520] width 32 height 12
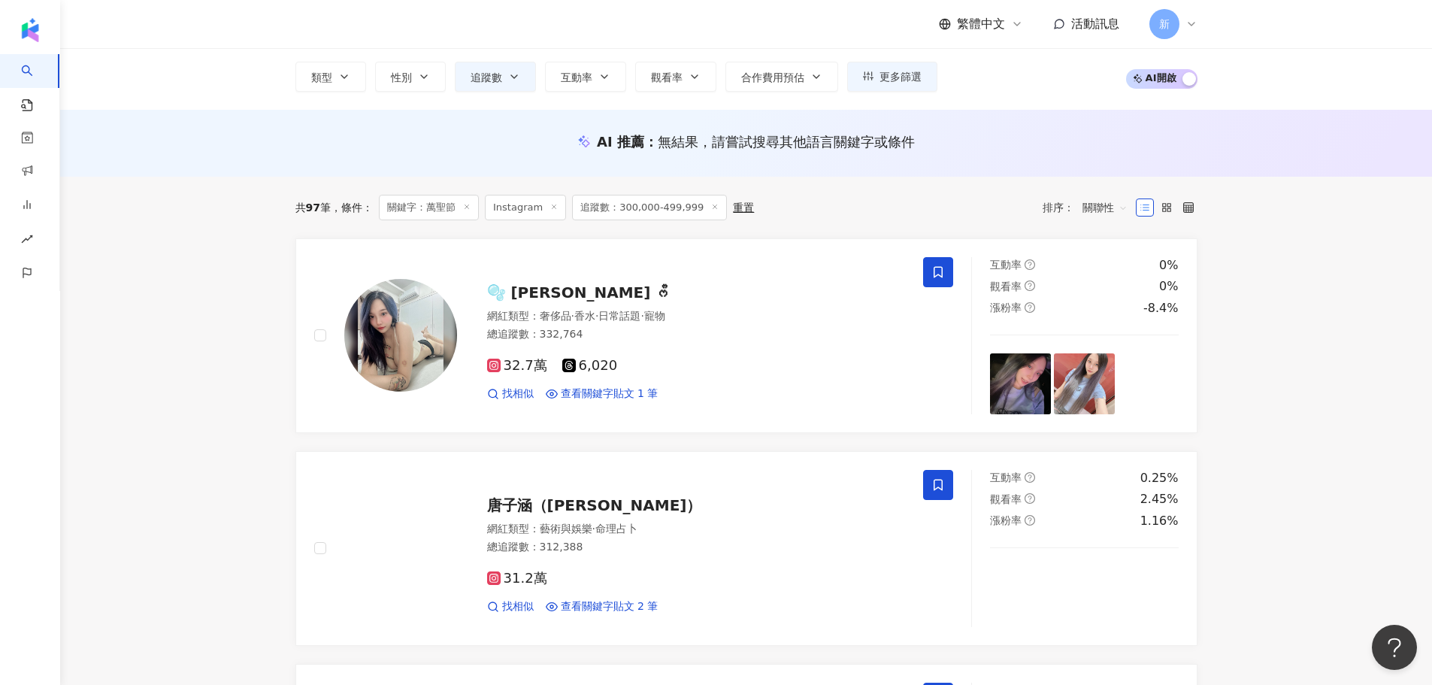
scroll to position [81, 0]
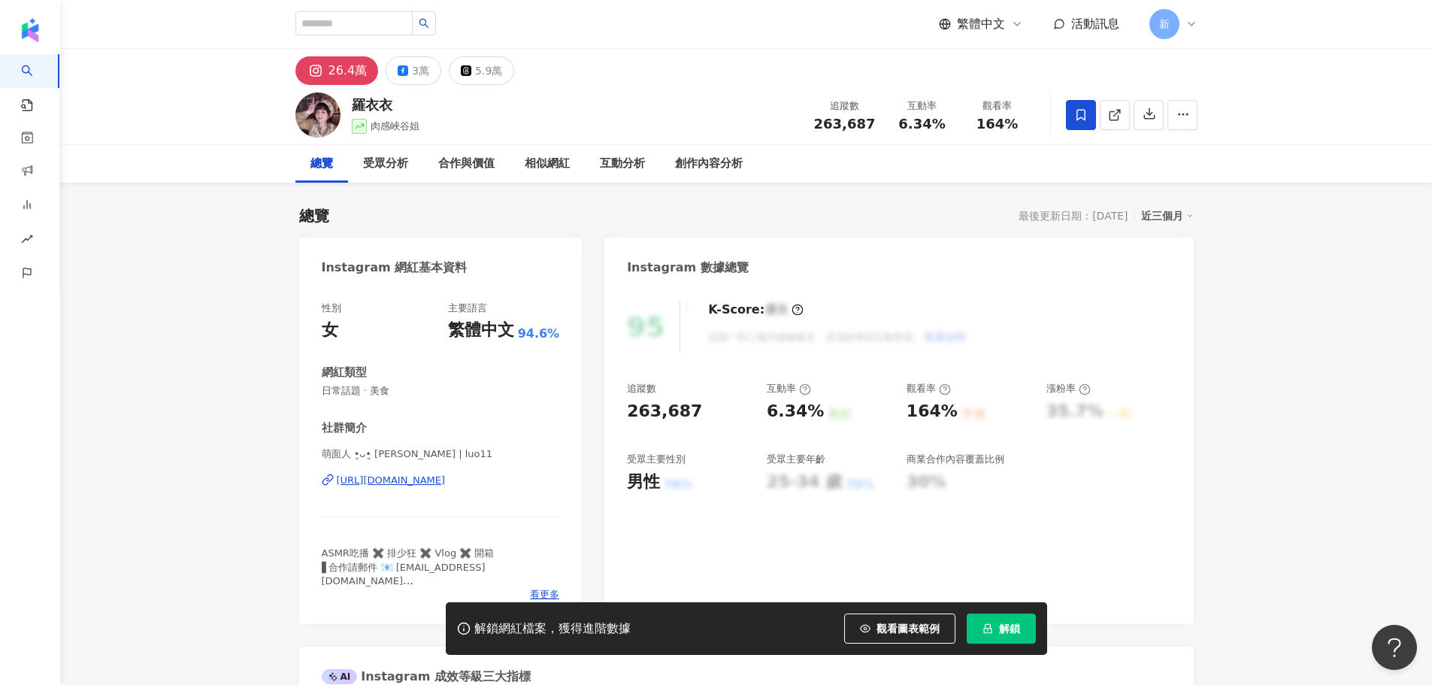
click at [438, 485] on div "[URL][DOMAIN_NAME]" at bounding box center [391, 480] width 109 height 14
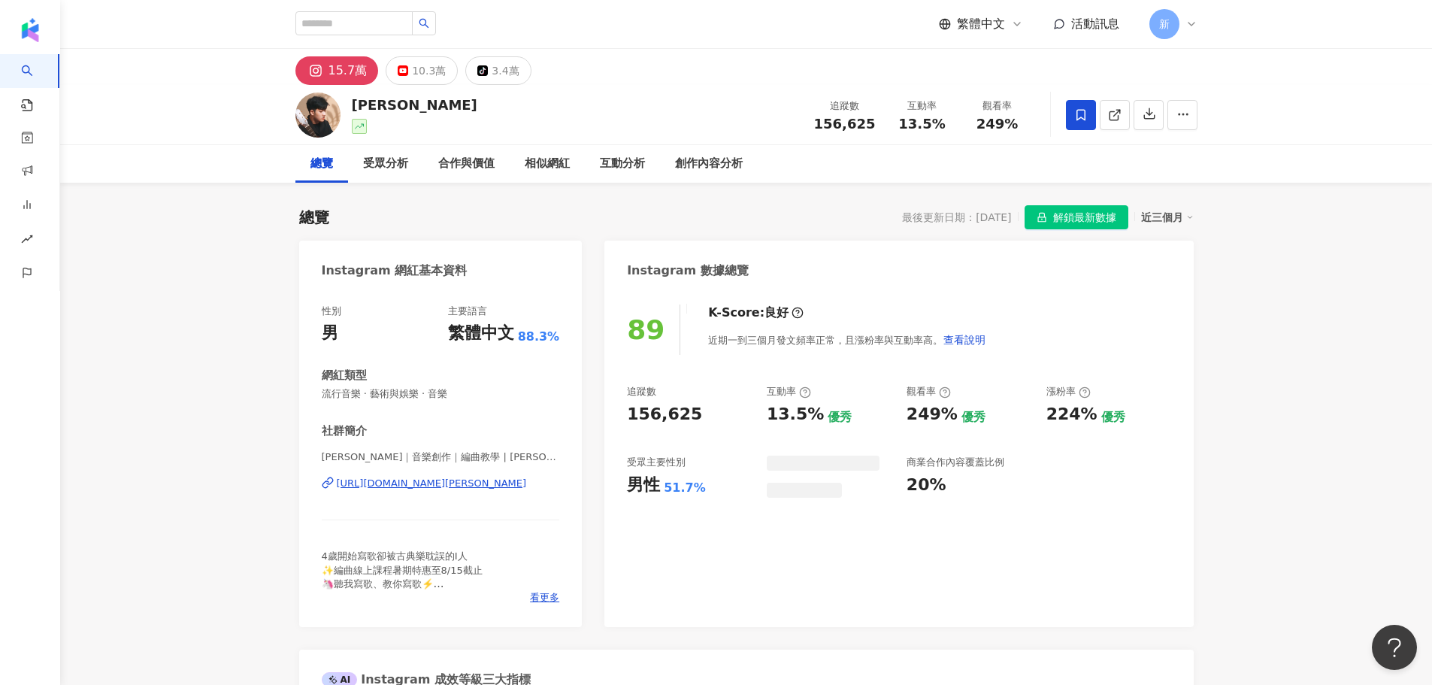
click at [1072, 118] on span at bounding box center [1081, 115] width 30 height 30
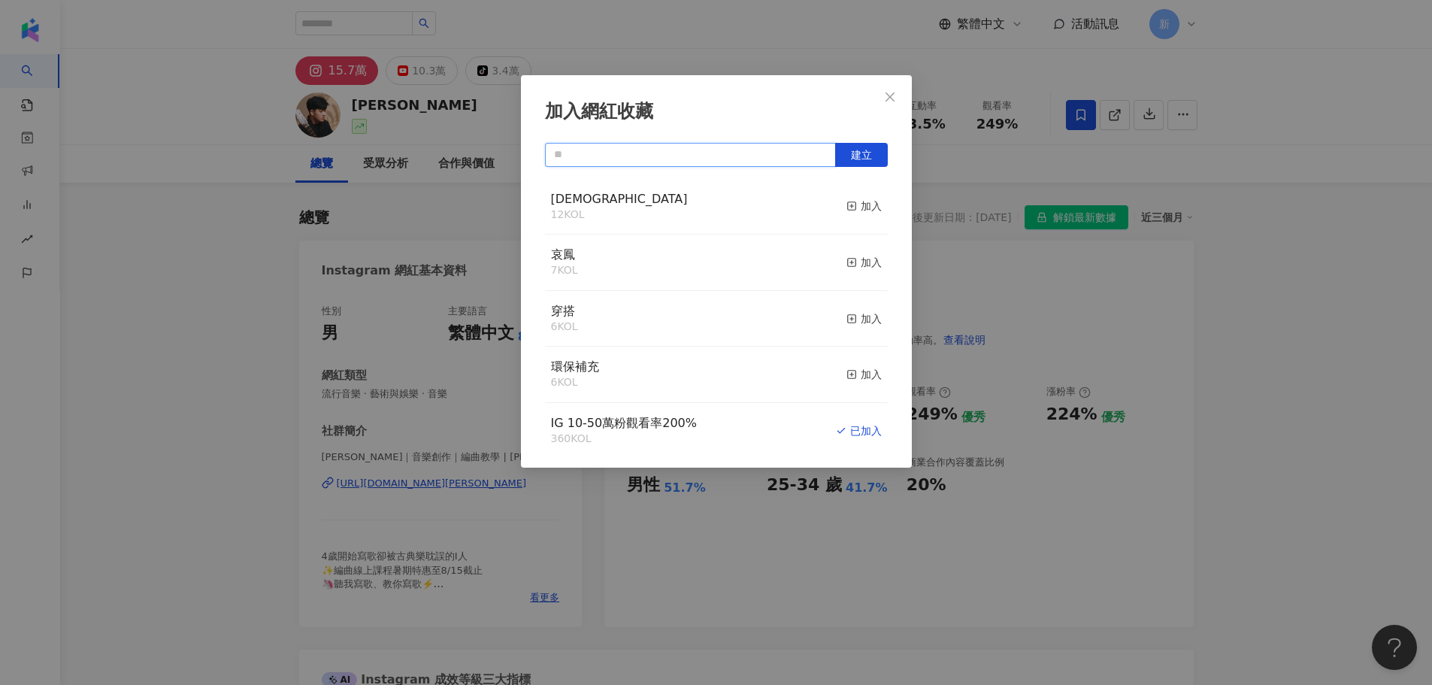
click at [728, 155] on input "text" at bounding box center [690, 155] width 291 height 24
type input "*"
type input "******"
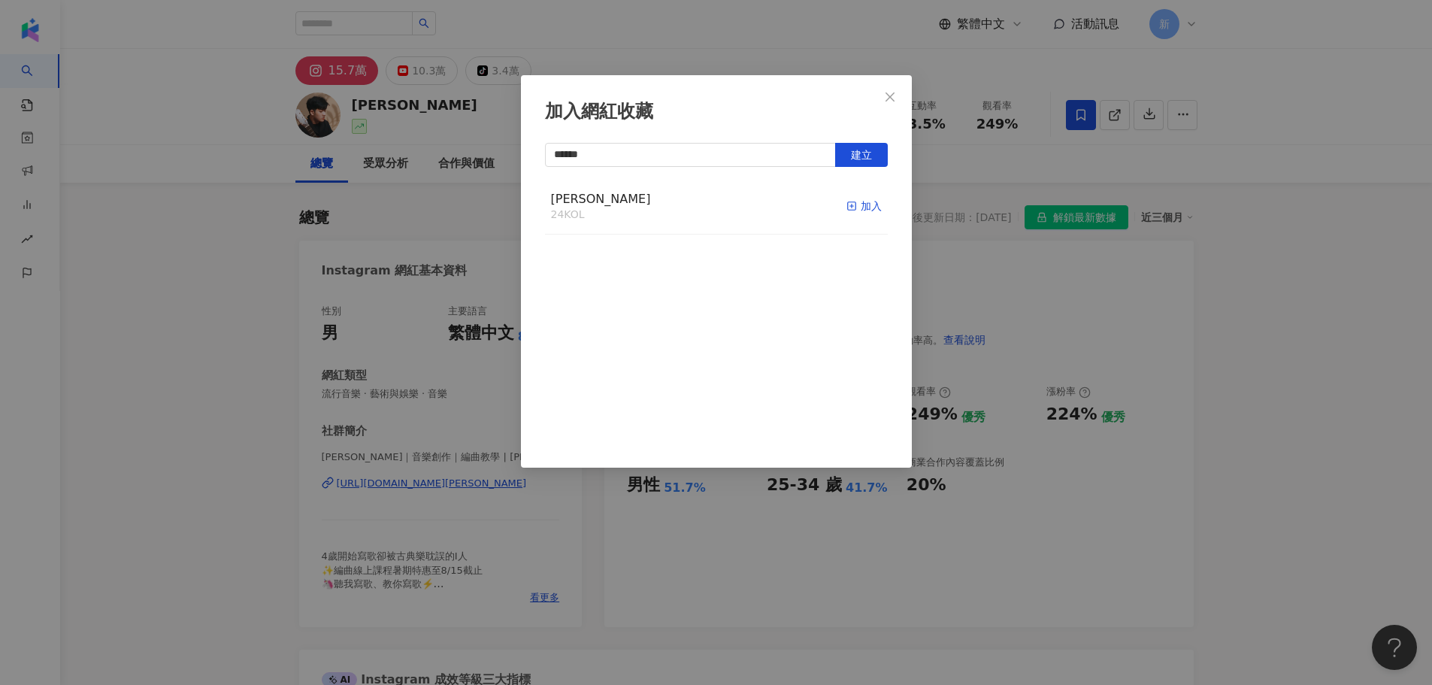
click at [857, 201] on div "加入" at bounding box center [863, 206] width 35 height 17
click at [559, 30] on div "加入網紅收藏 ****** 建立 chelsey 25 KOL 已加入" at bounding box center [716, 342] width 1432 height 685
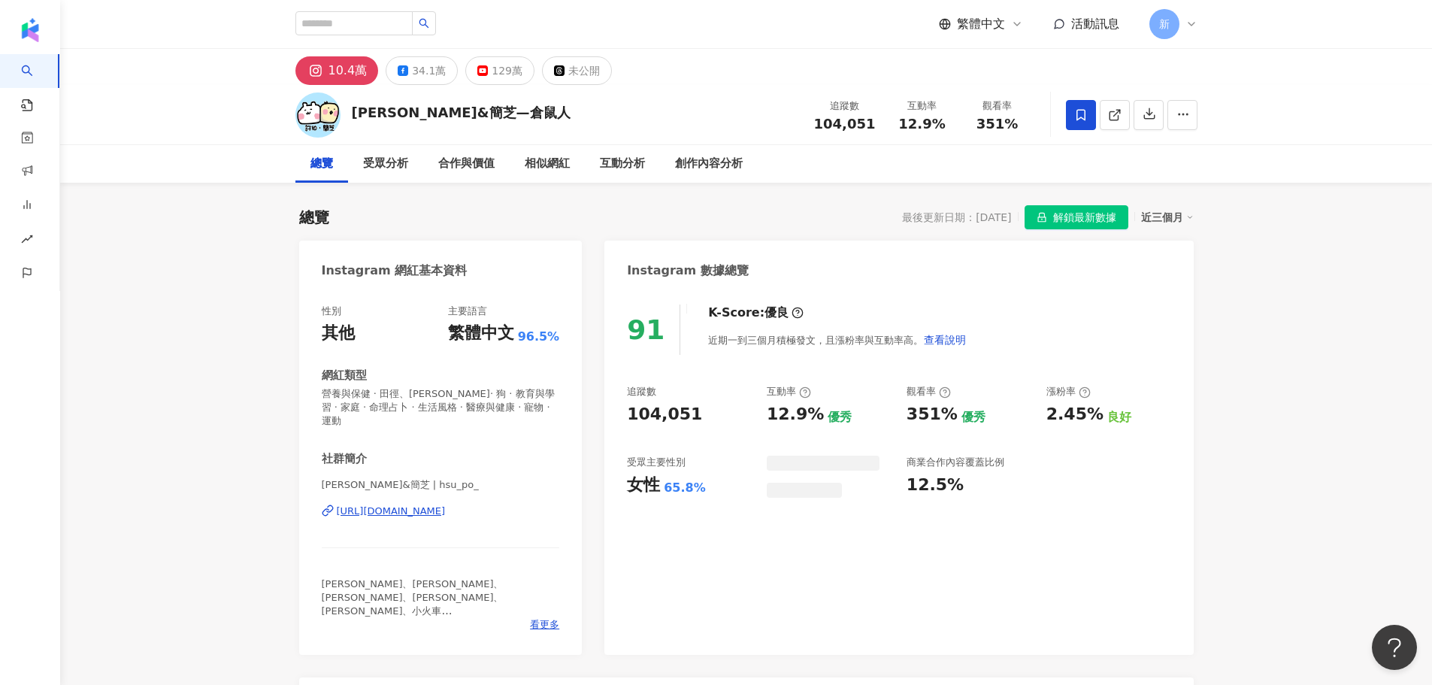
click at [1079, 223] on span "解鎖最新數據" at bounding box center [1084, 218] width 63 height 24
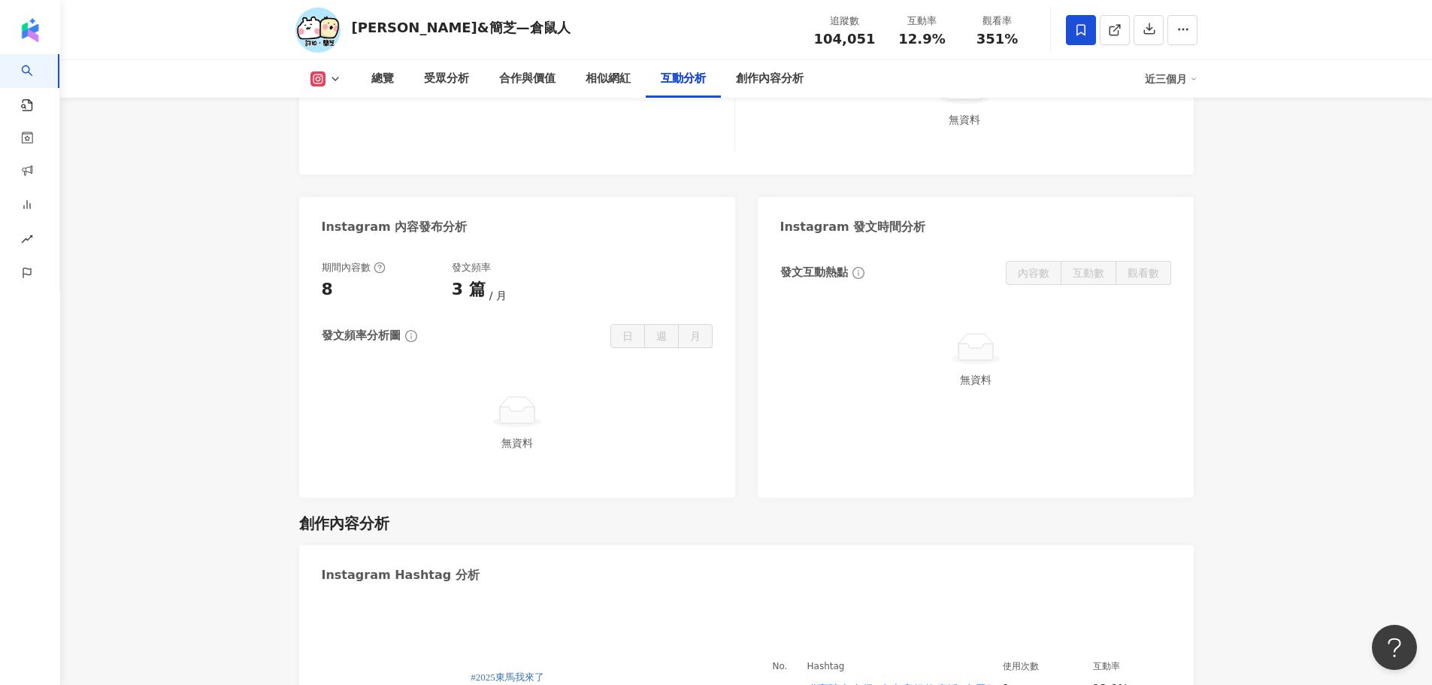
scroll to position [3833, 0]
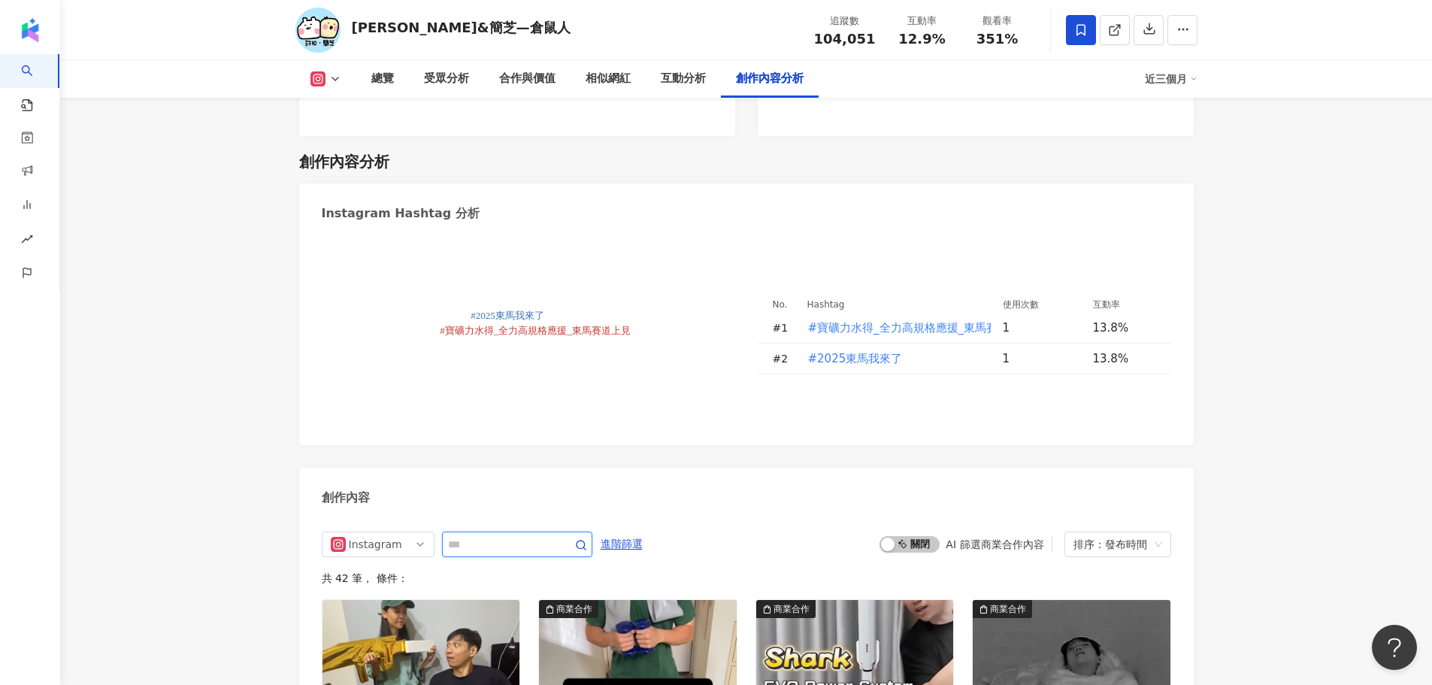
click at [531, 535] on input "text" at bounding box center [500, 544] width 105 height 18
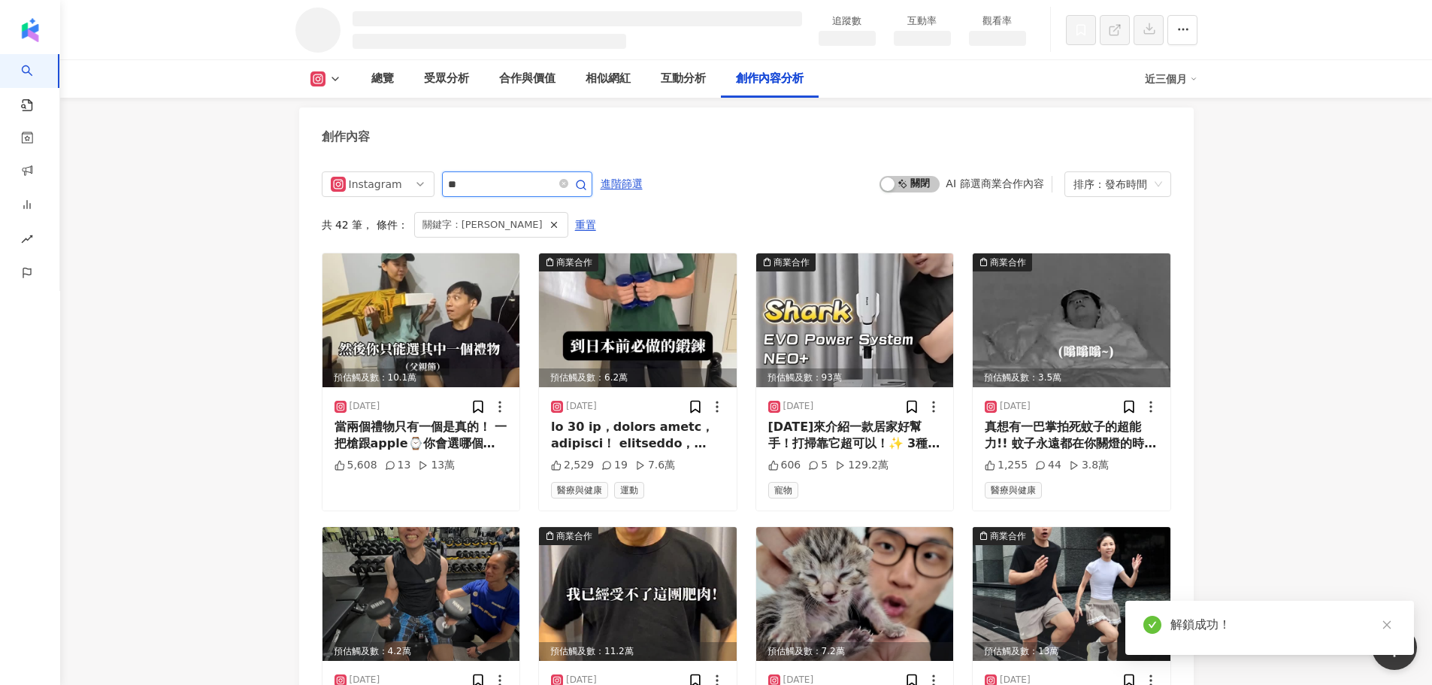
scroll to position [3840, 0]
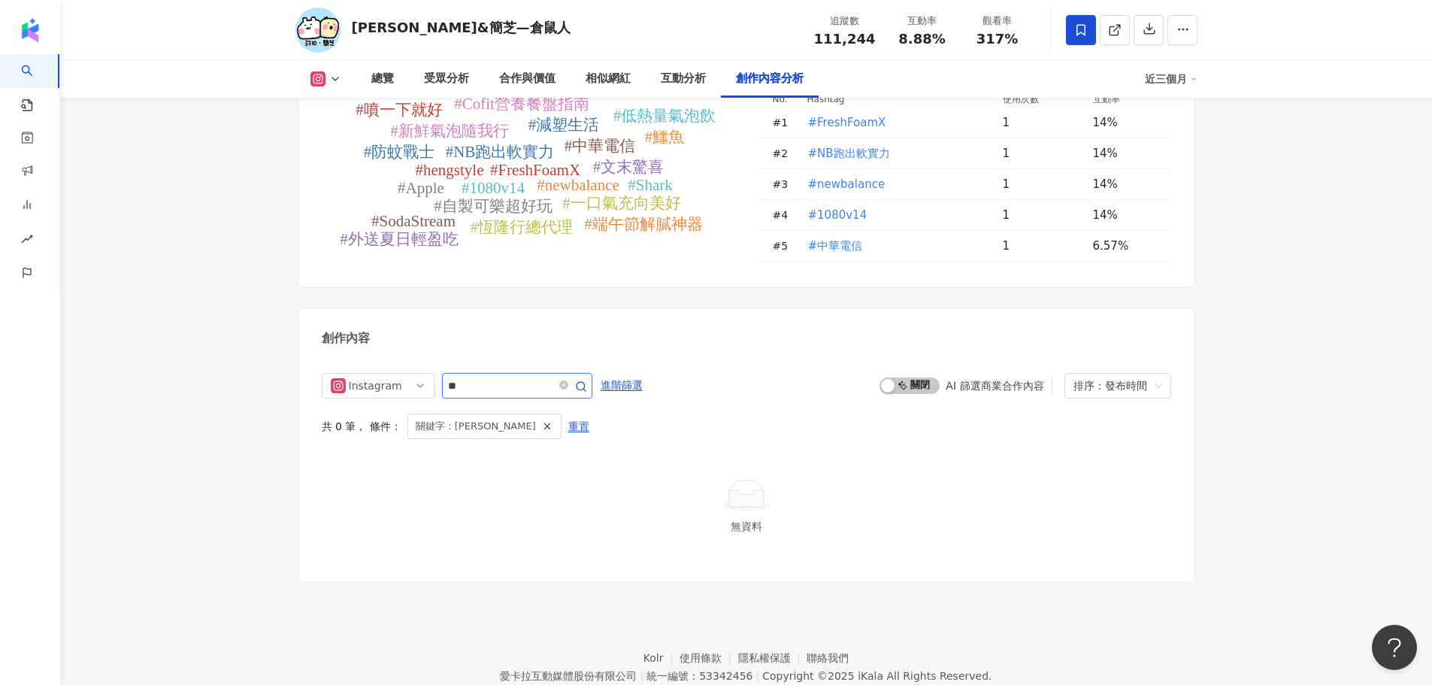
type input "*"
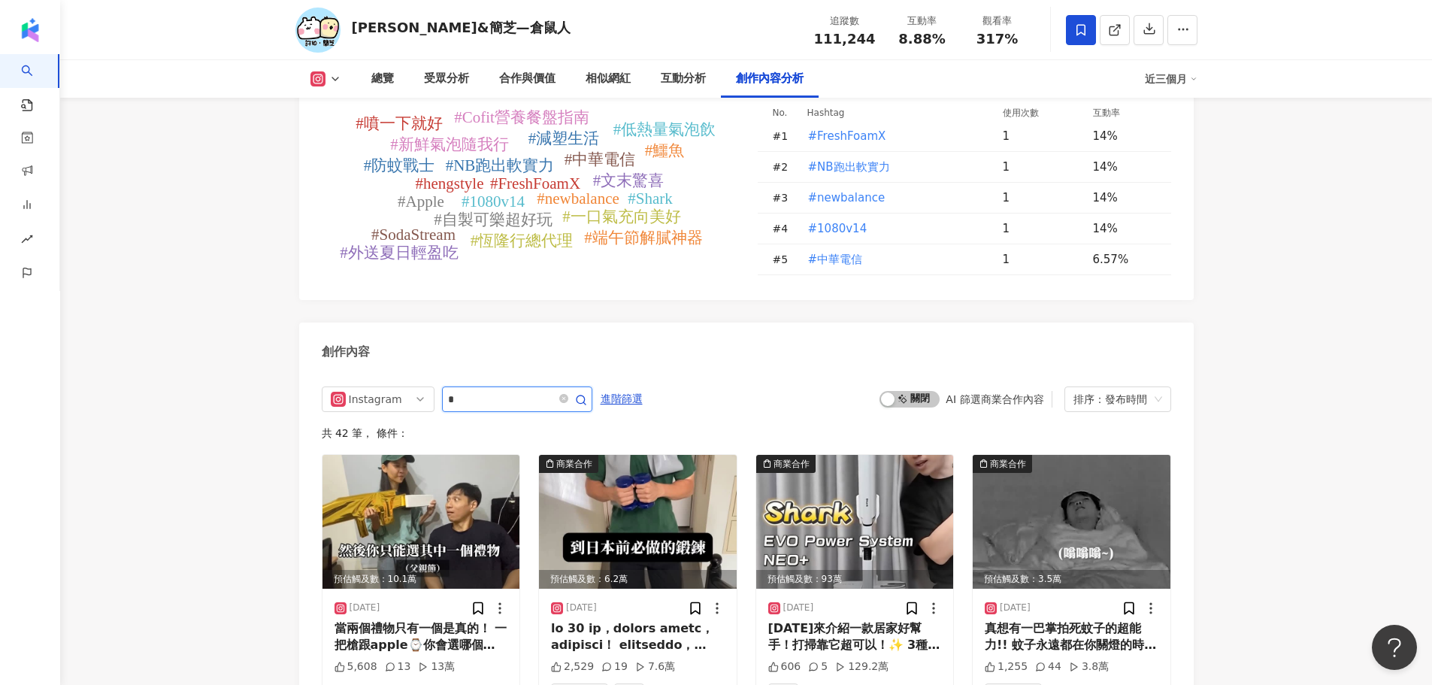
scroll to position [4646, 0]
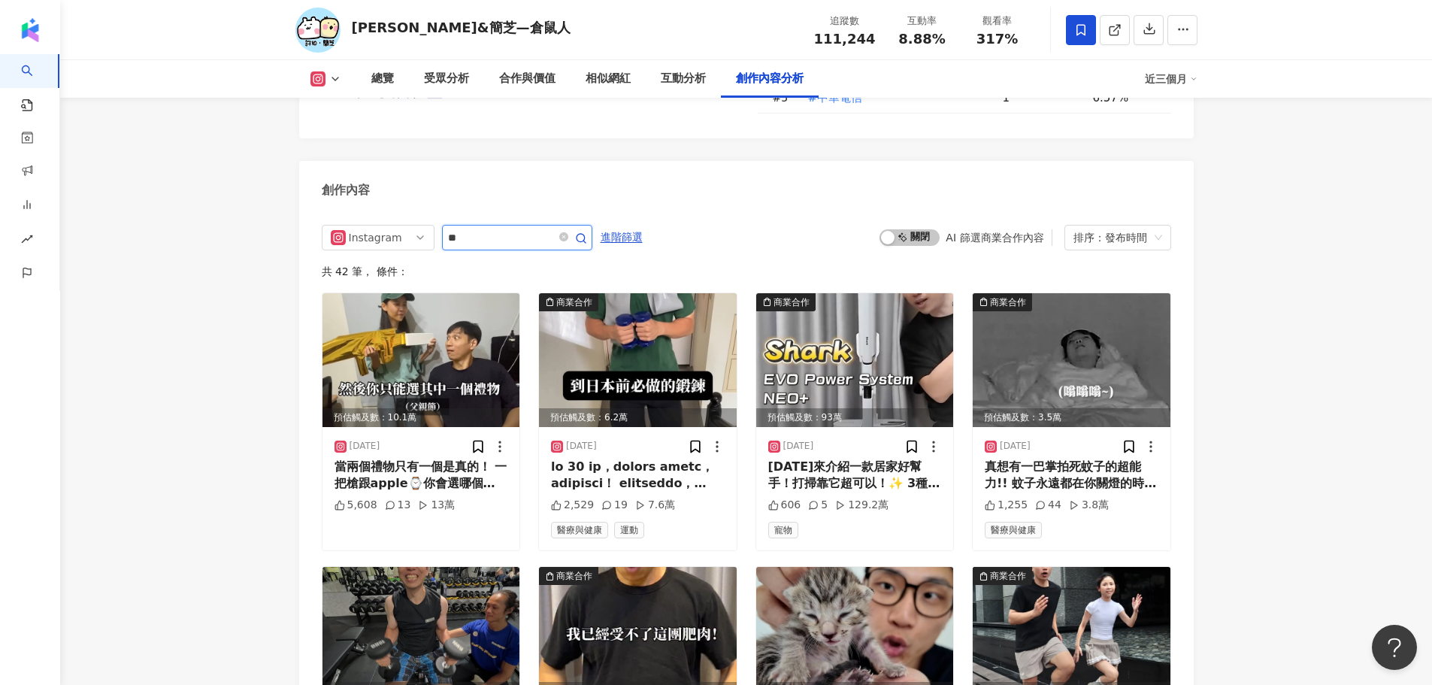
type input "**"
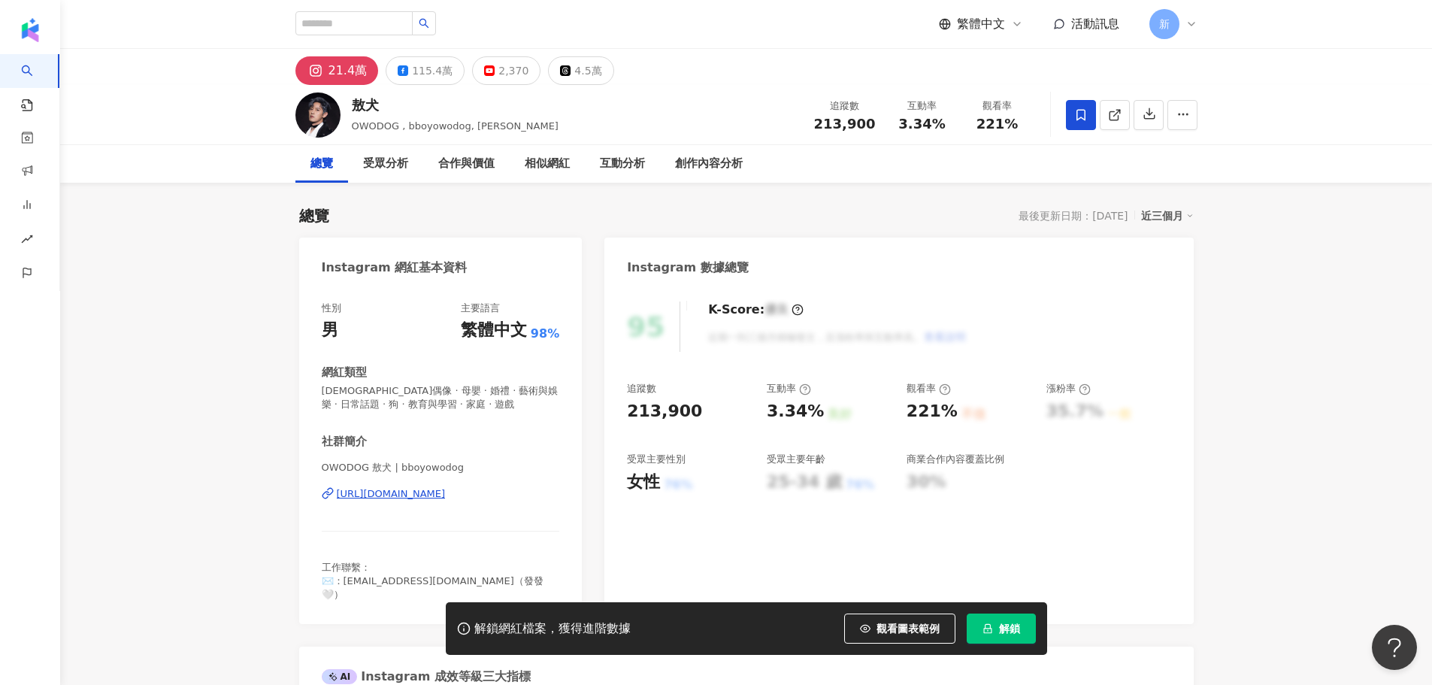
click at [388, 495] on div "https://www.instagram.com/bboyowodog/" at bounding box center [391, 494] width 109 height 14
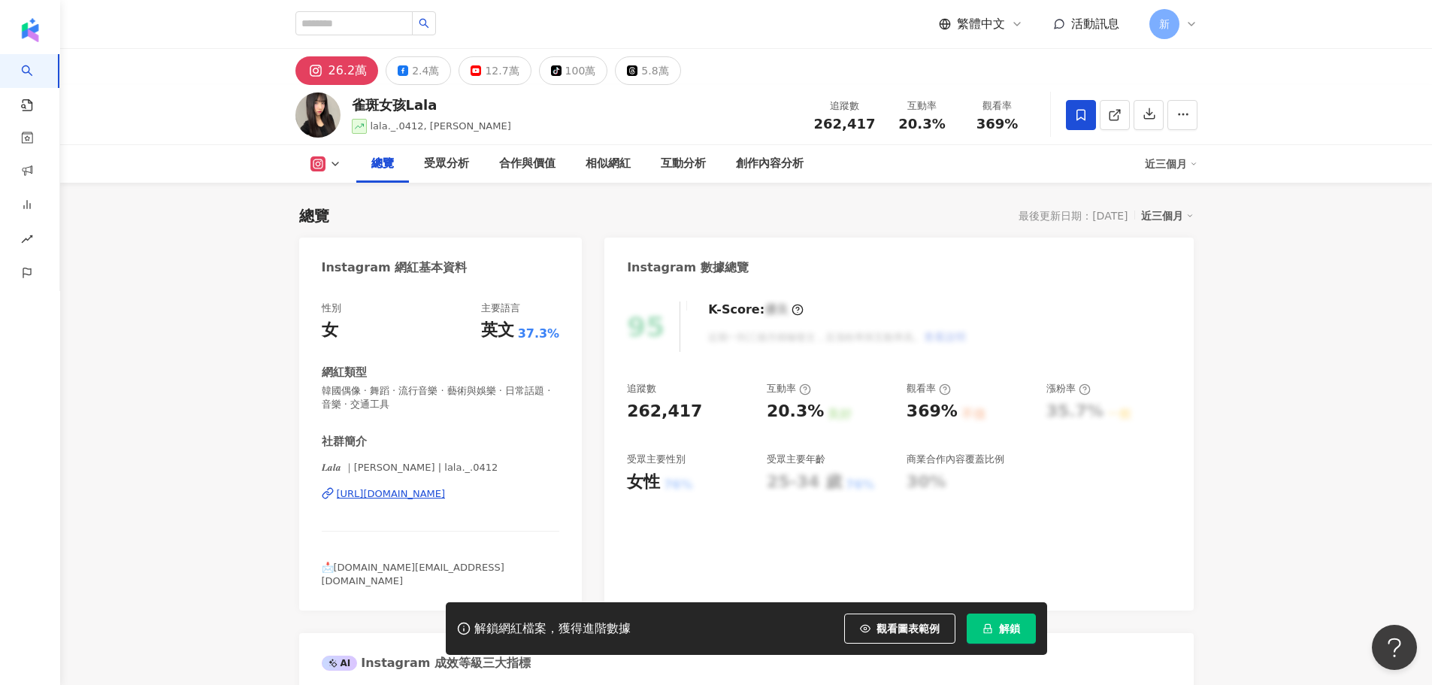
click at [436, 491] on div "https://www.instagram.com/lala._.0412/" at bounding box center [391, 494] width 109 height 14
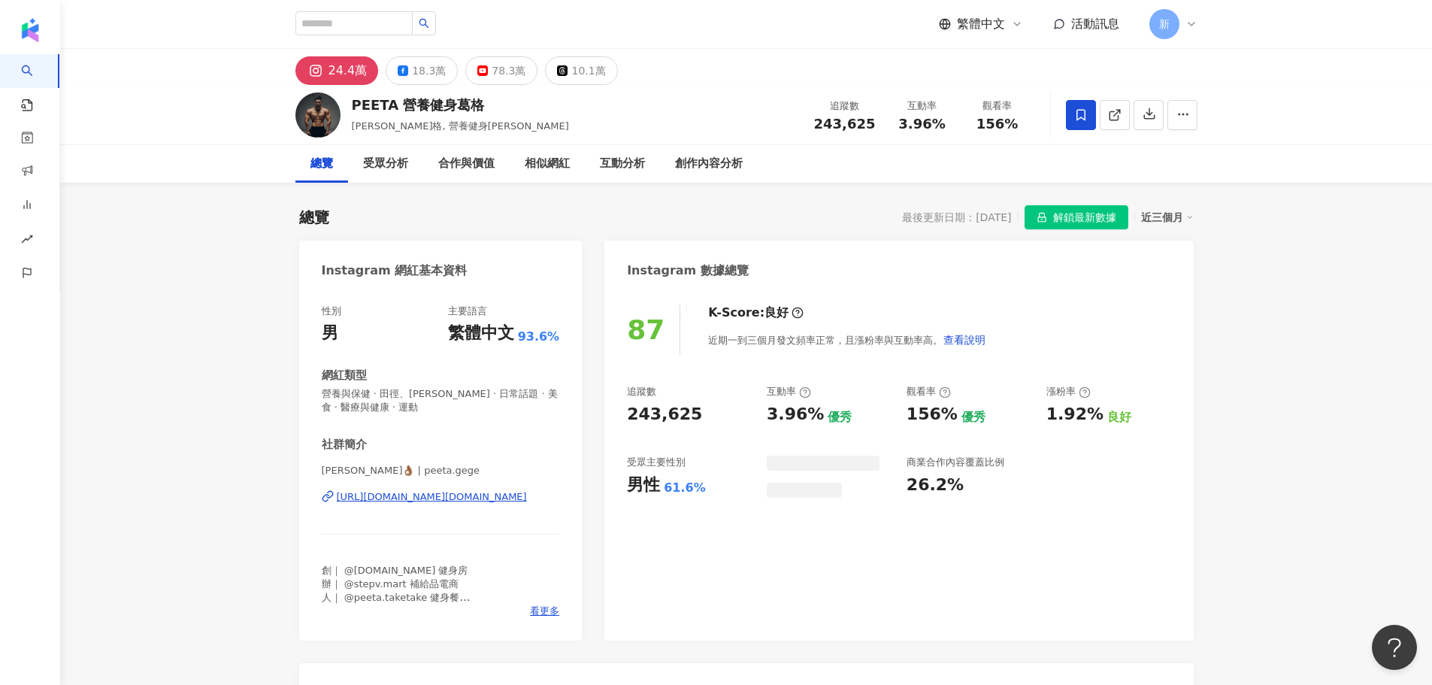
click at [466, 499] on div "https://www.instagram.com/peeta.gege/" at bounding box center [432, 497] width 190 height 14
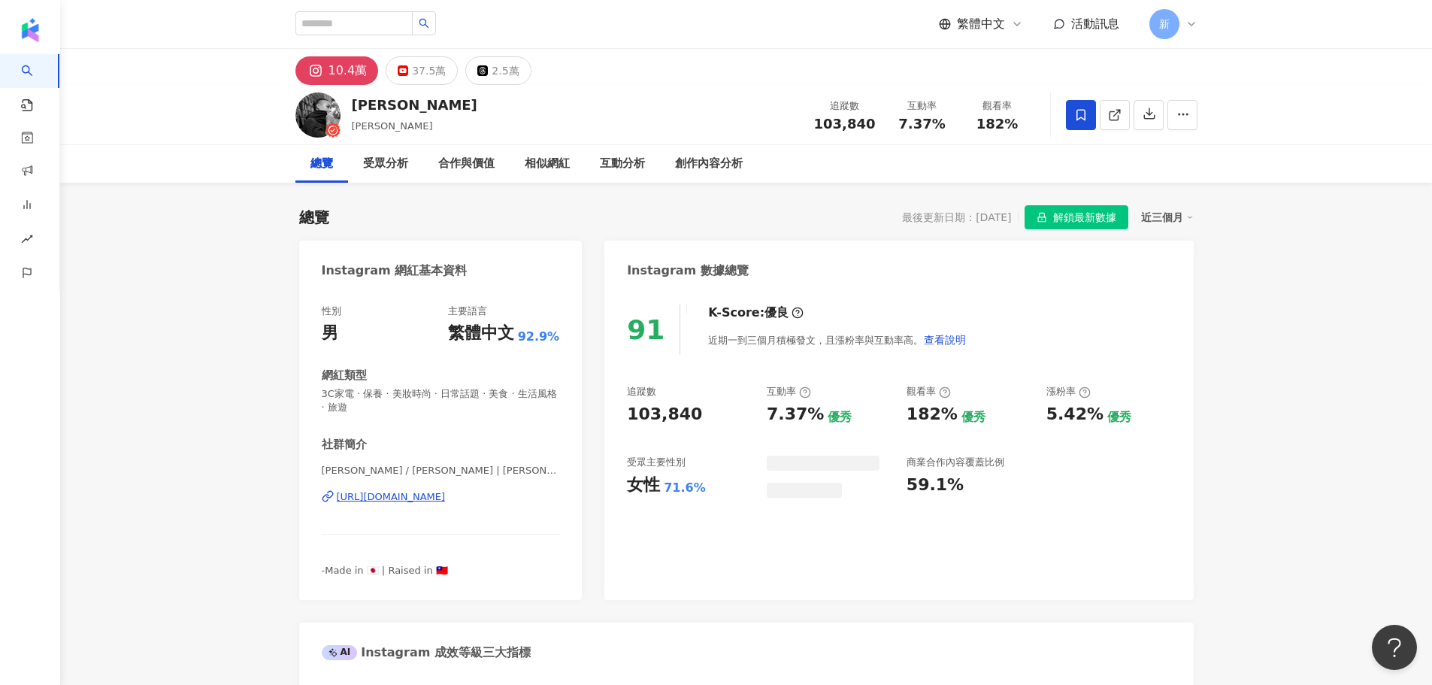
click at [436, 503] on div "[URL][DOMAIN_NAME]" at bounding box center [391, 497] width 109 height 14
